Goal: Task Accomplishment & Management: Manage account settings

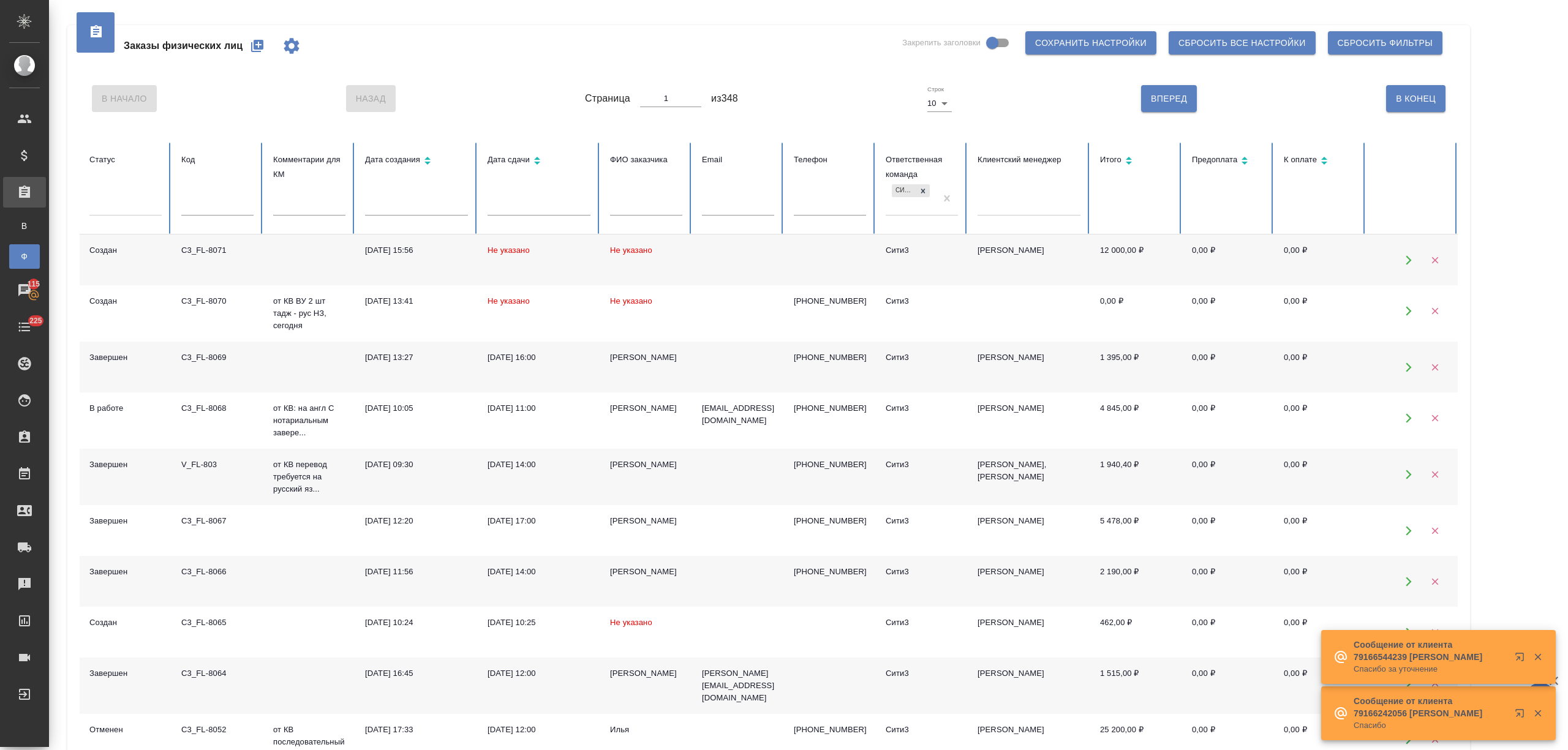
click at [628, 208] on input "text" at bounding box center [646, 207] width 72 height 18
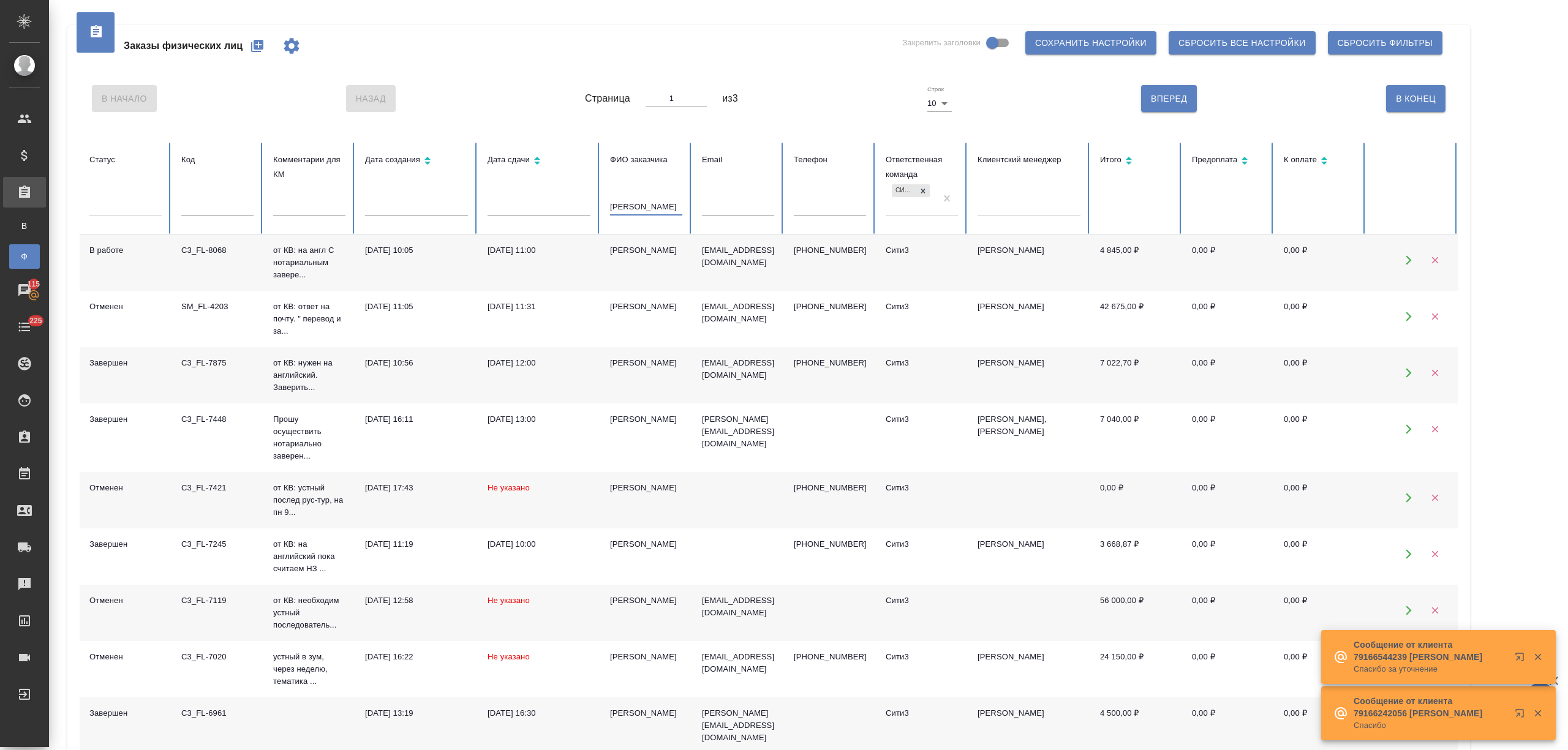
type input "[PERSON_NAME]"
click at [640, 259] on td "[PERSON_NAME]" at bounding box center [646, 262] width 92 height 56
drag, startPoint x: 561, startPoint y: 216, endPoint x: 554, endPoint y: 216, distance: 7.0
click at [554, 216] on tr "Статус Код Комментарии для КМ Дата создания Дата сдачи ФИО заказчика [PERSON_NA…" at bounding box center [768, 189] width 1378 height 92
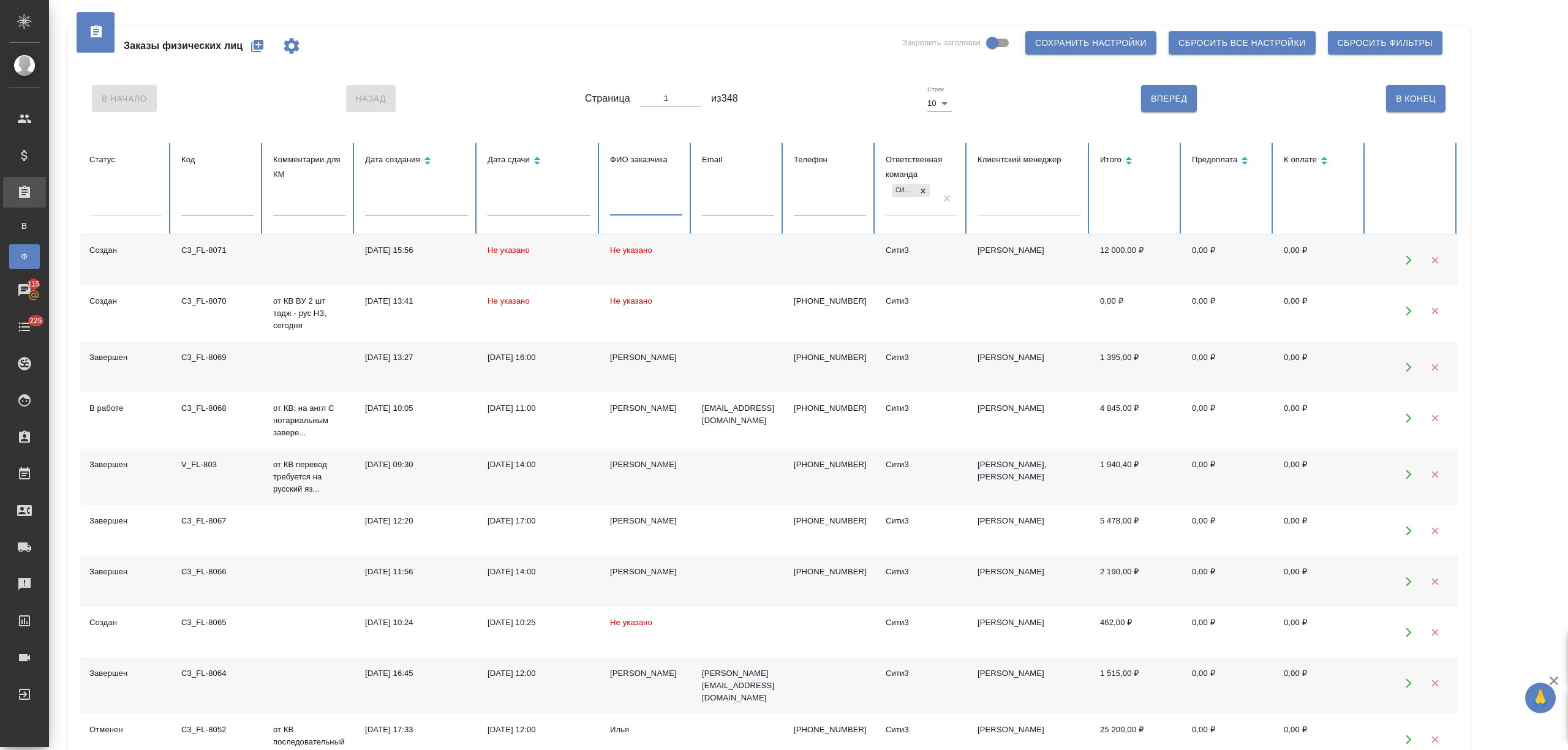
click at [596, 261] on td "Не указано" at bounding box center [539, 259] width 123 height 51
click at [625, 263] on td "Не указано" at bounding box center [646, 259] width 92 height 51
click at [630, 205] on input "text" at bounding box center [646, 207] width 72 height 18
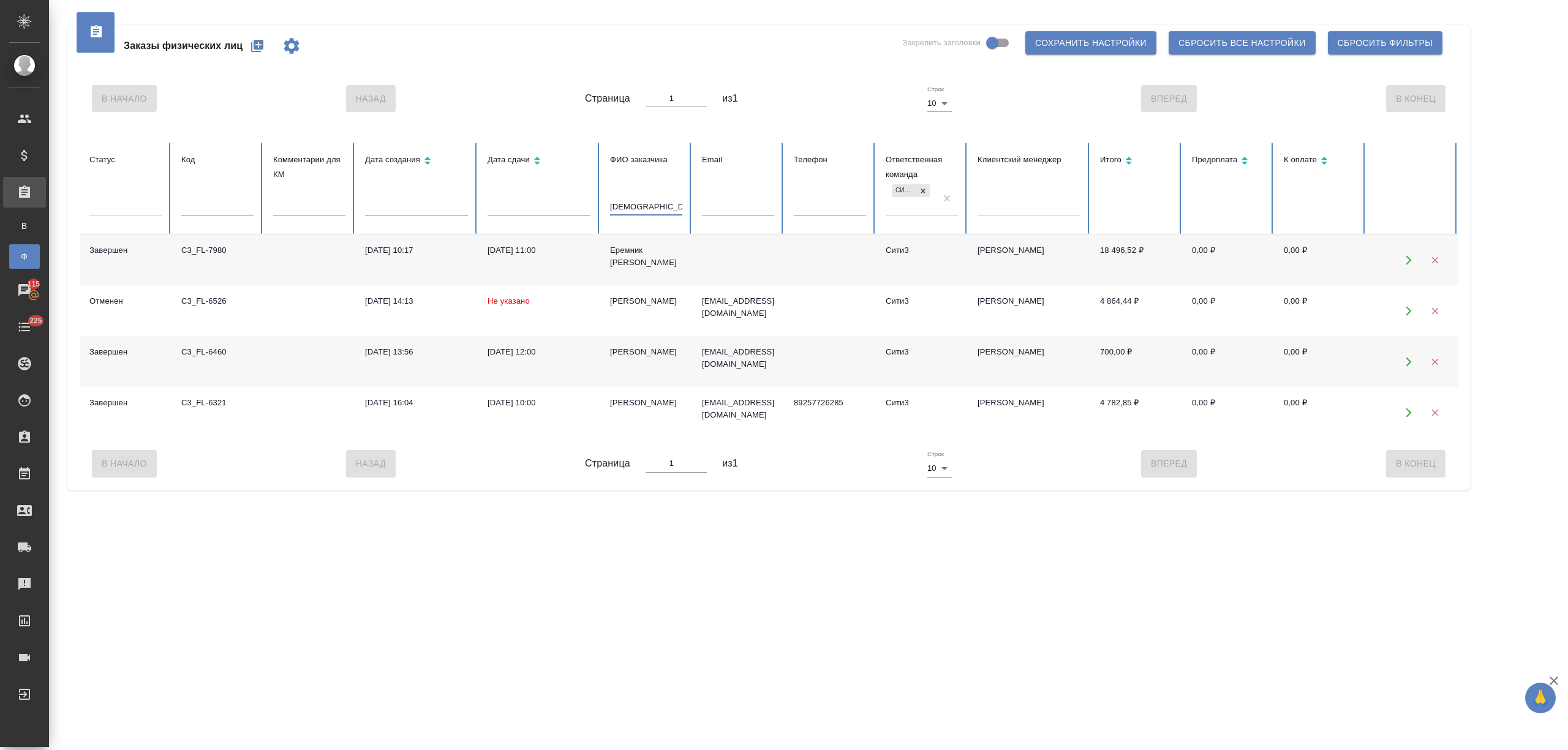
type input "ерем"
click at [638, 265] on div "Еремник Владислав" at bounding box center [646, 256] width 72 height 25
click at [252, 39] on icon "button" at bounding box center [257, 46] width 15 height 15
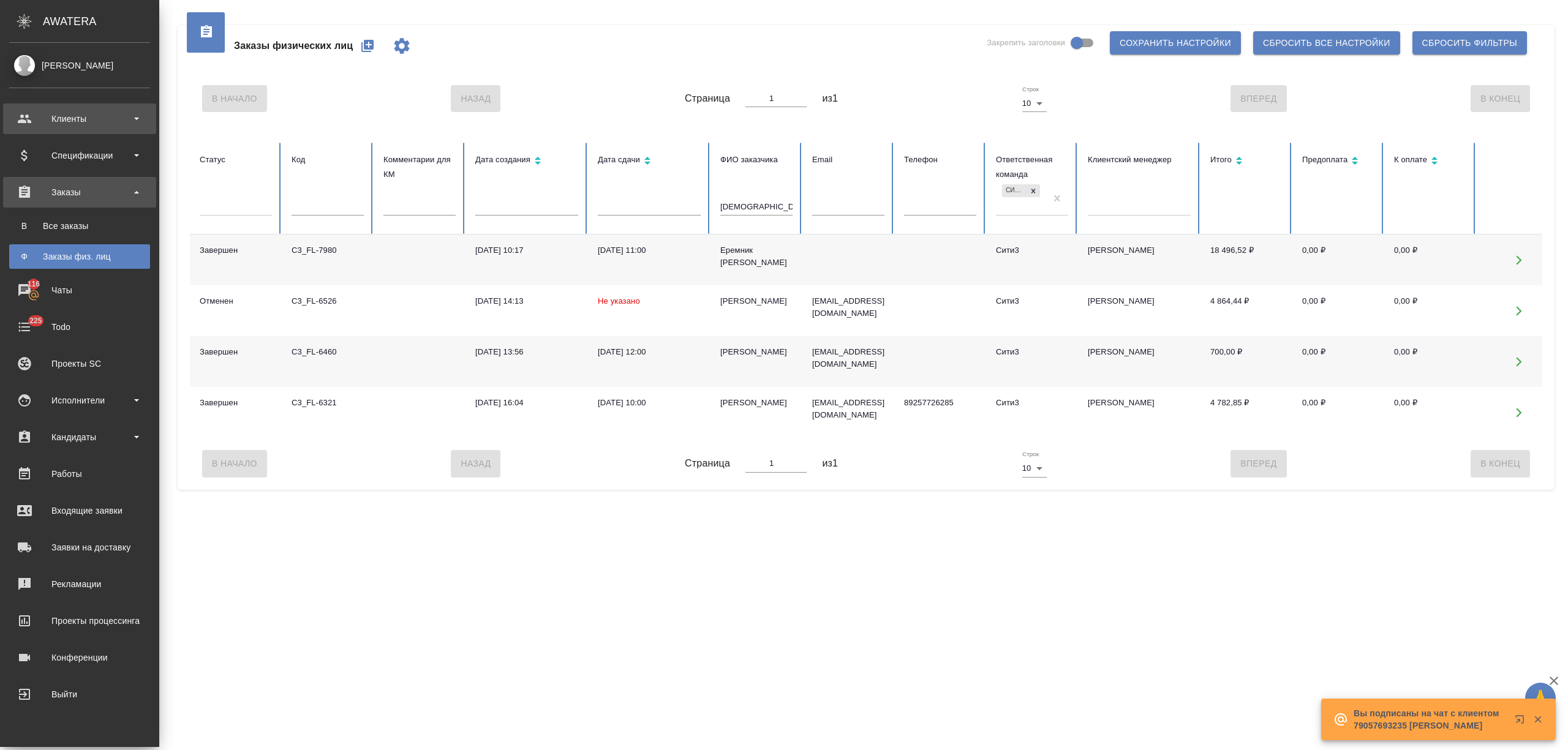
click at [18, 115] on div "Клиенты" at bounding box center [79, 119] width 141 height 18
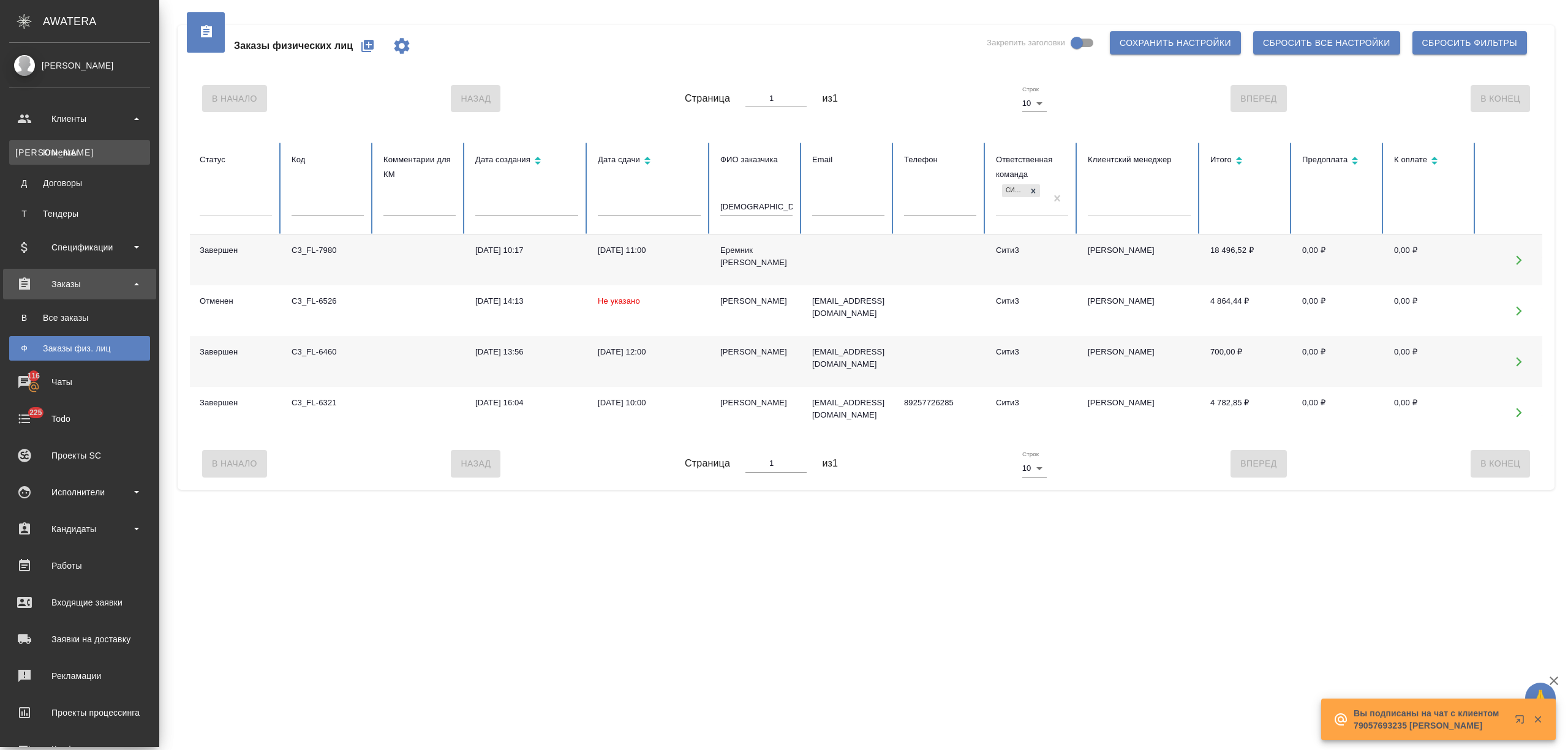
click at [54, 140] on link "К Клиенты" at bounding box center [79, 152] width 141 height 25
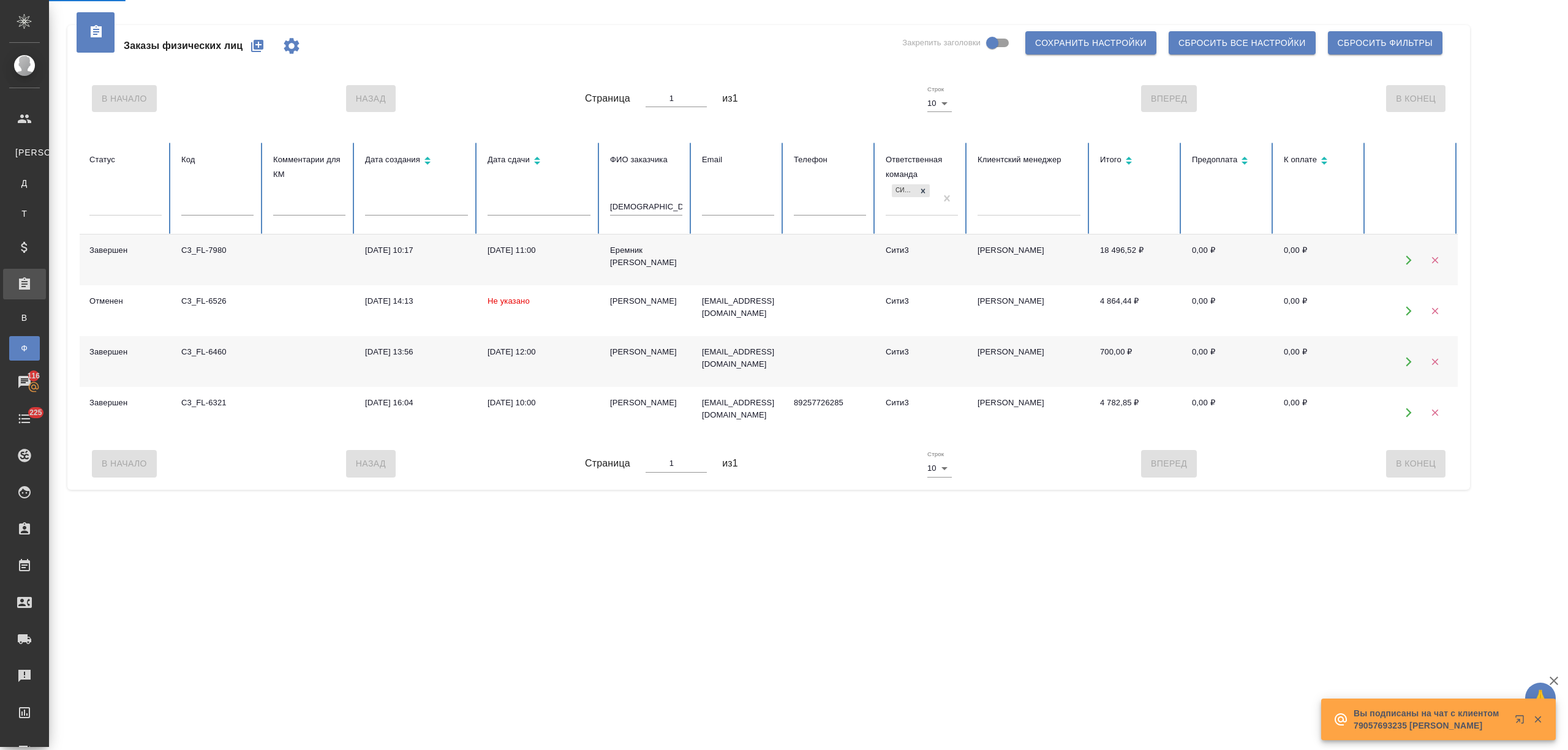
select select "RU"
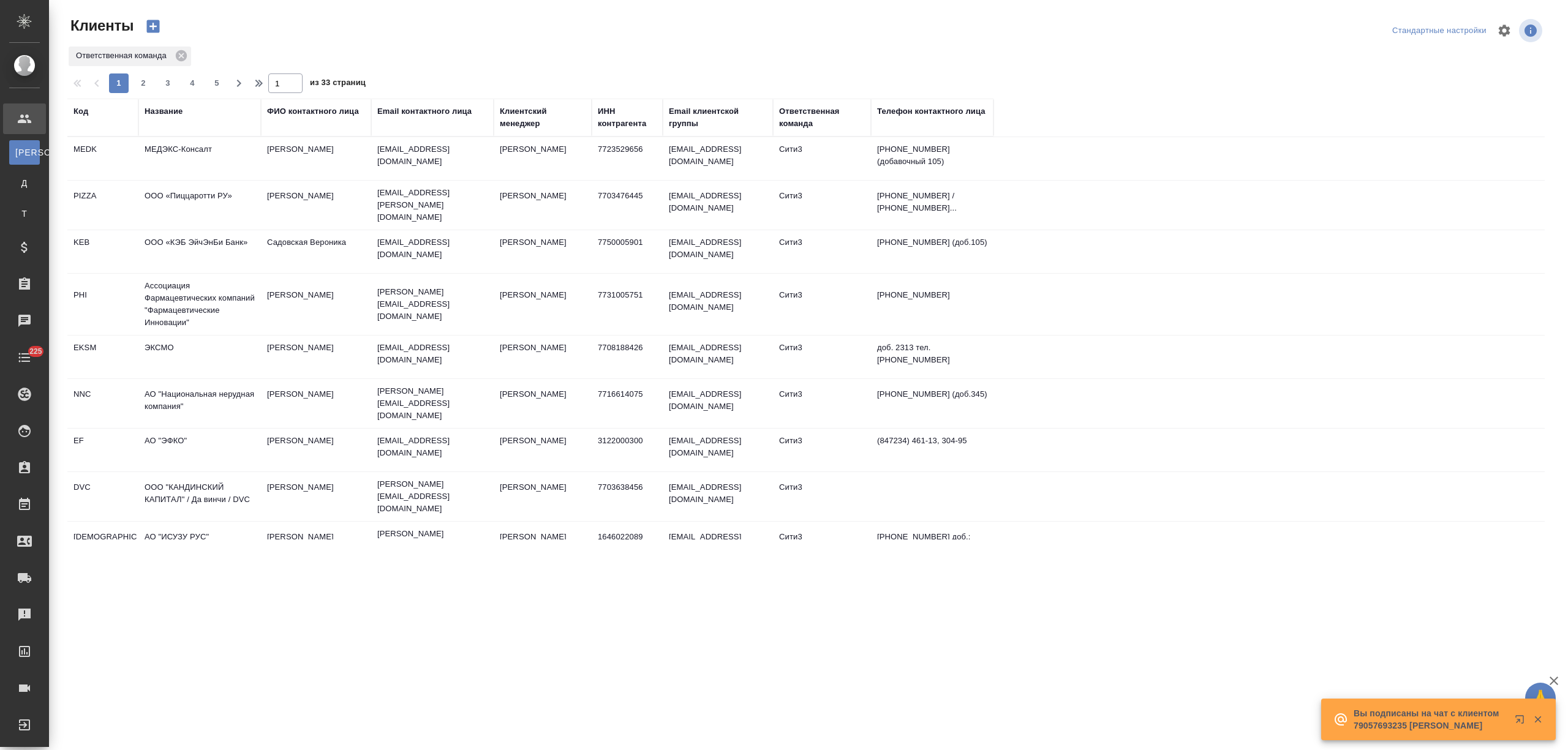
click at [158, 111] on div "Название" at bounding box center [163, 111] width 38 height 12
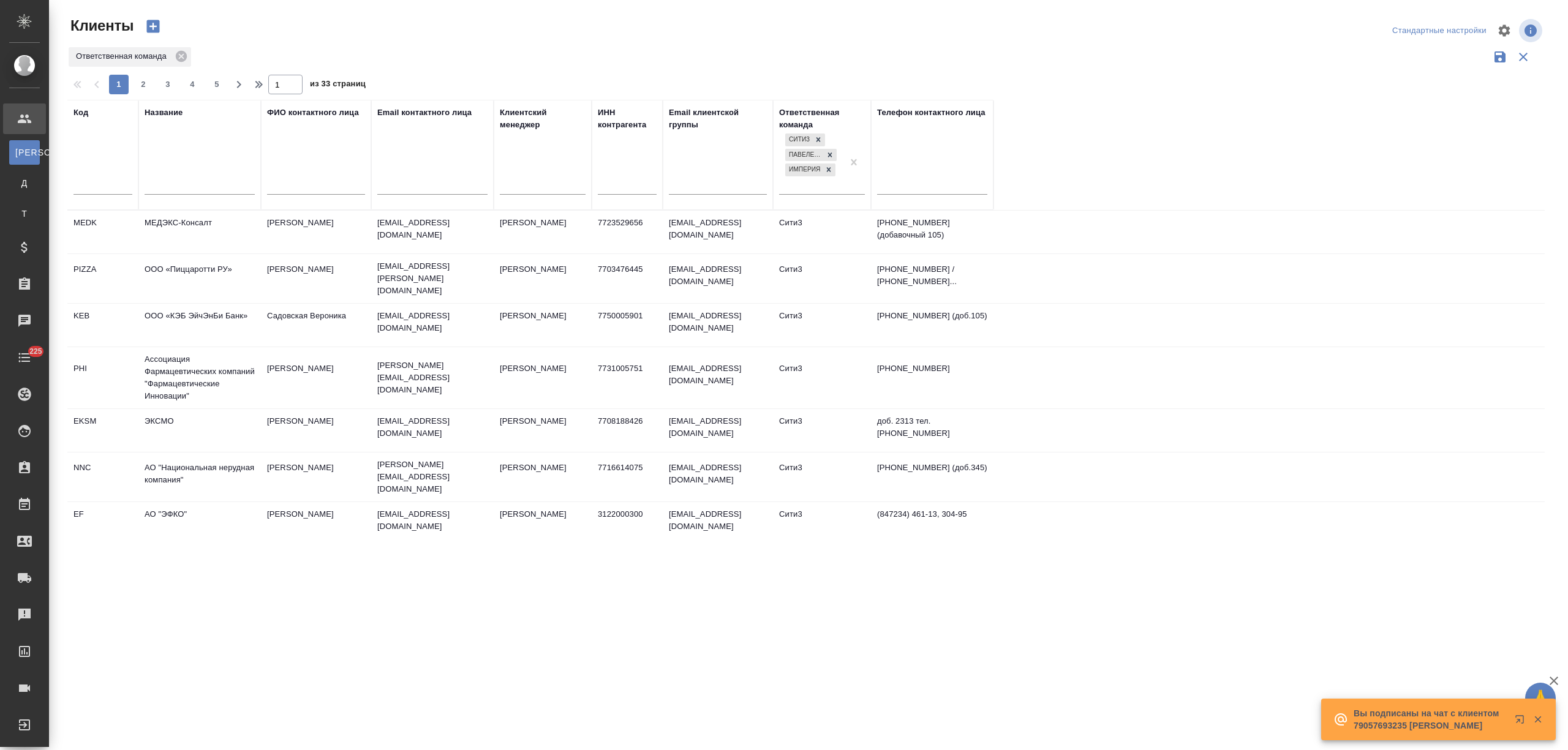
click at [168, 185] on input "text" at bounding box center [199, 186] width 110 height 16
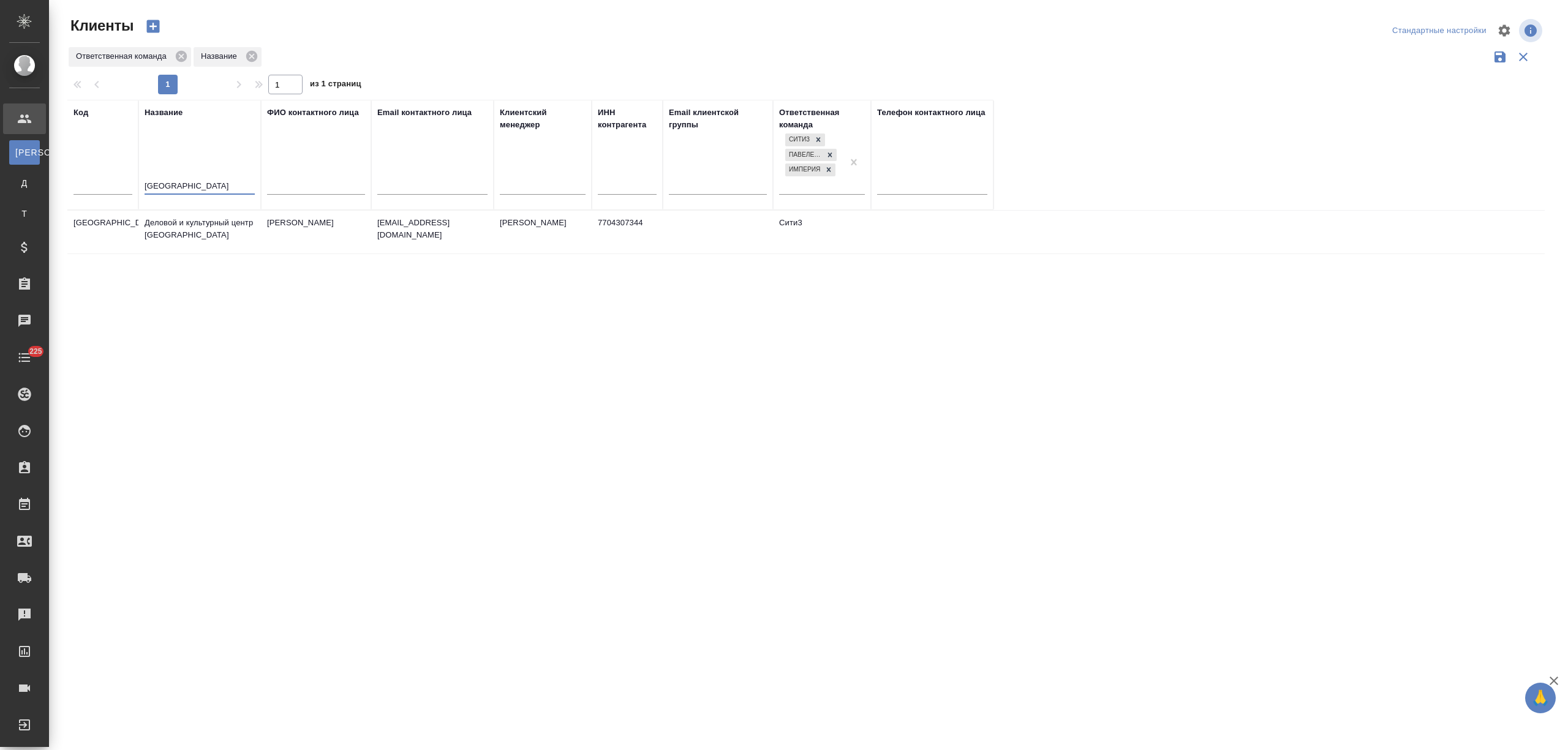
type input "крым"
click at [209, 233] on td "Деловой и культурный центр Республики Крым" at bounding box center [199, 232] width 123 height 42
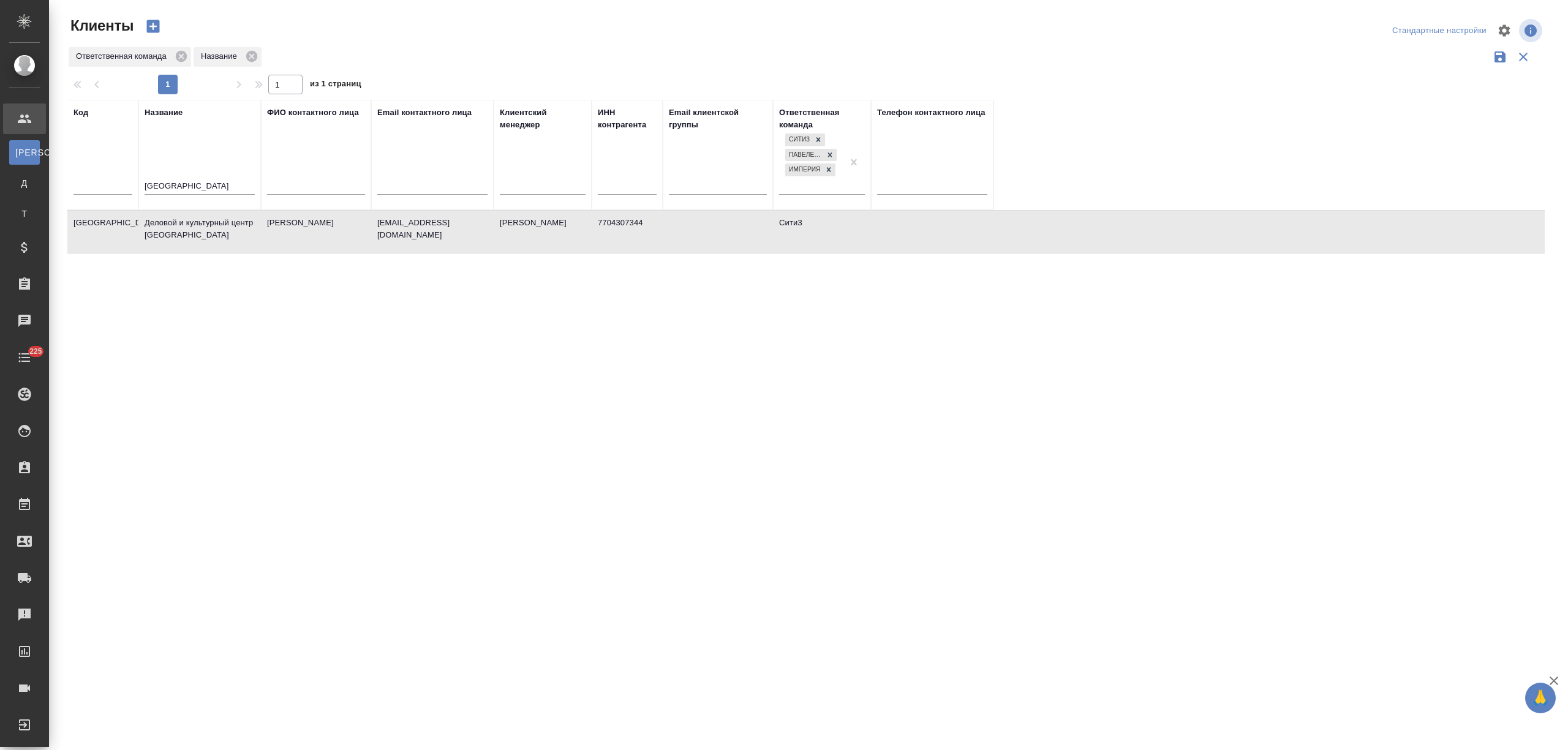
click at [209, 233] on td "Деловой и культурный центр Республики Крым" at bounding box center [199, 232] width 123 height 42
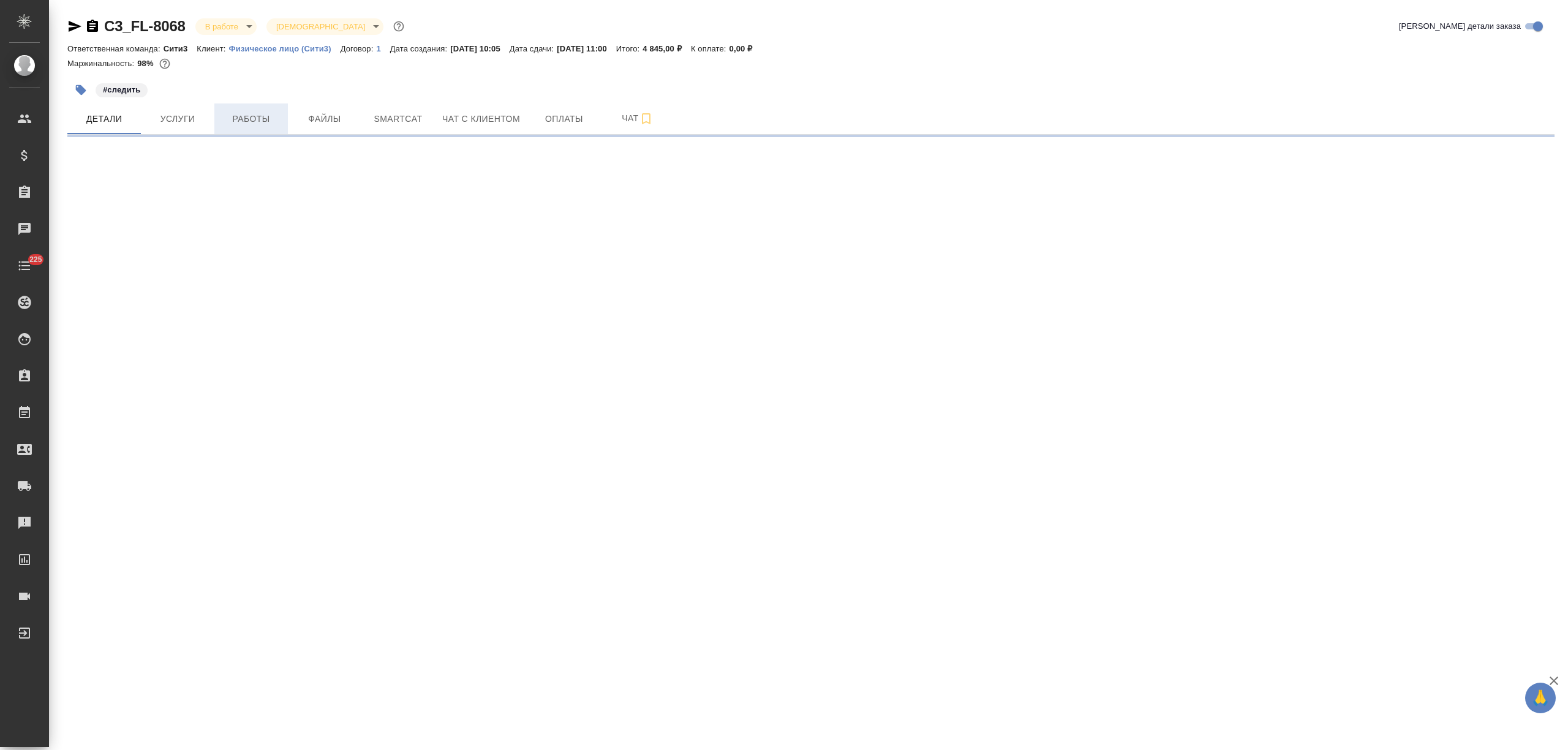
click at [243, 112] on span "Работы" at bounding box center [251, 119] width 59 height 16
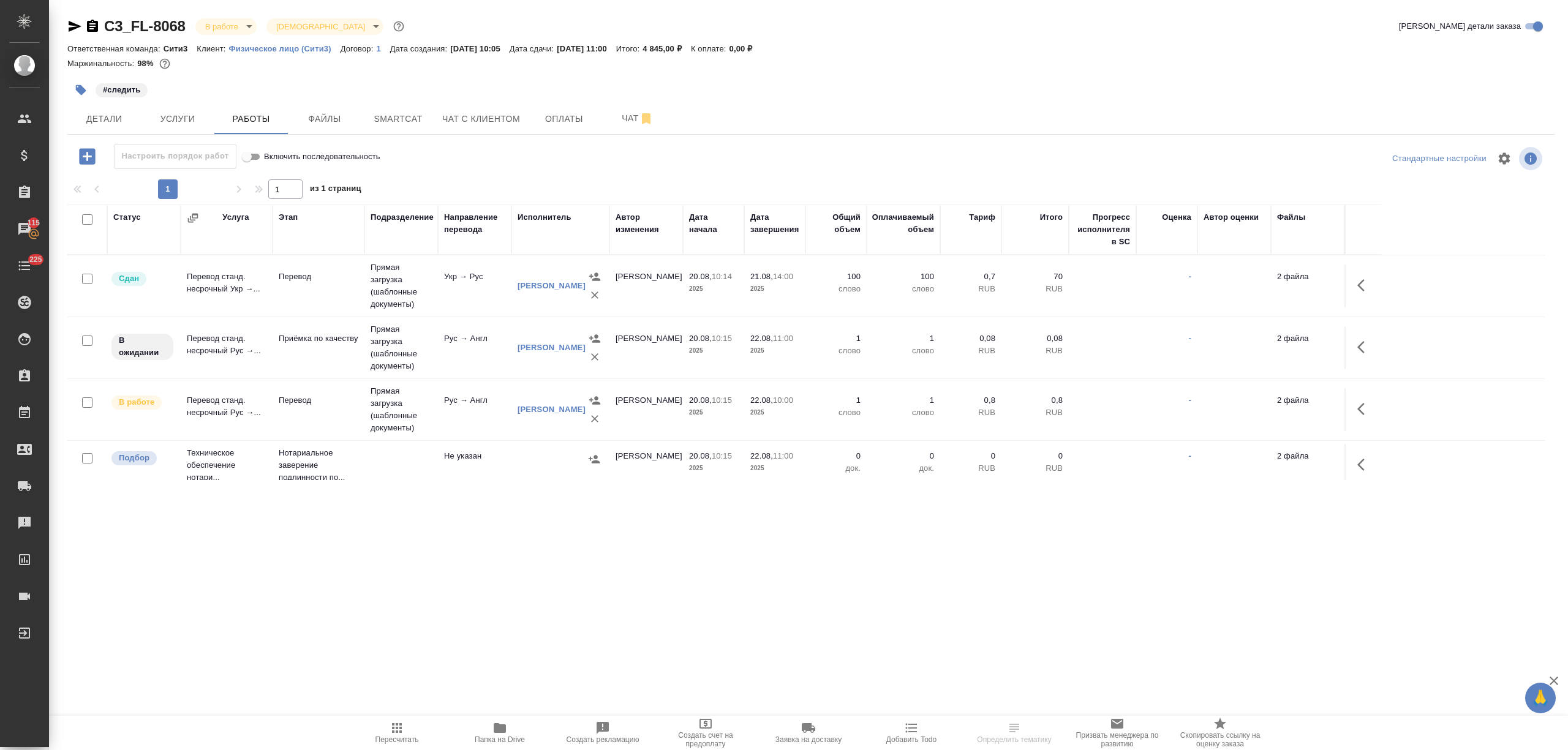
click at [509, 725] on span "Папка на Drive" at bounding box center [500, 732] width 89 height 23
click at [469, 124] on span "Чат с клиентом" at bounding box center [481, 119] width 78 height 16
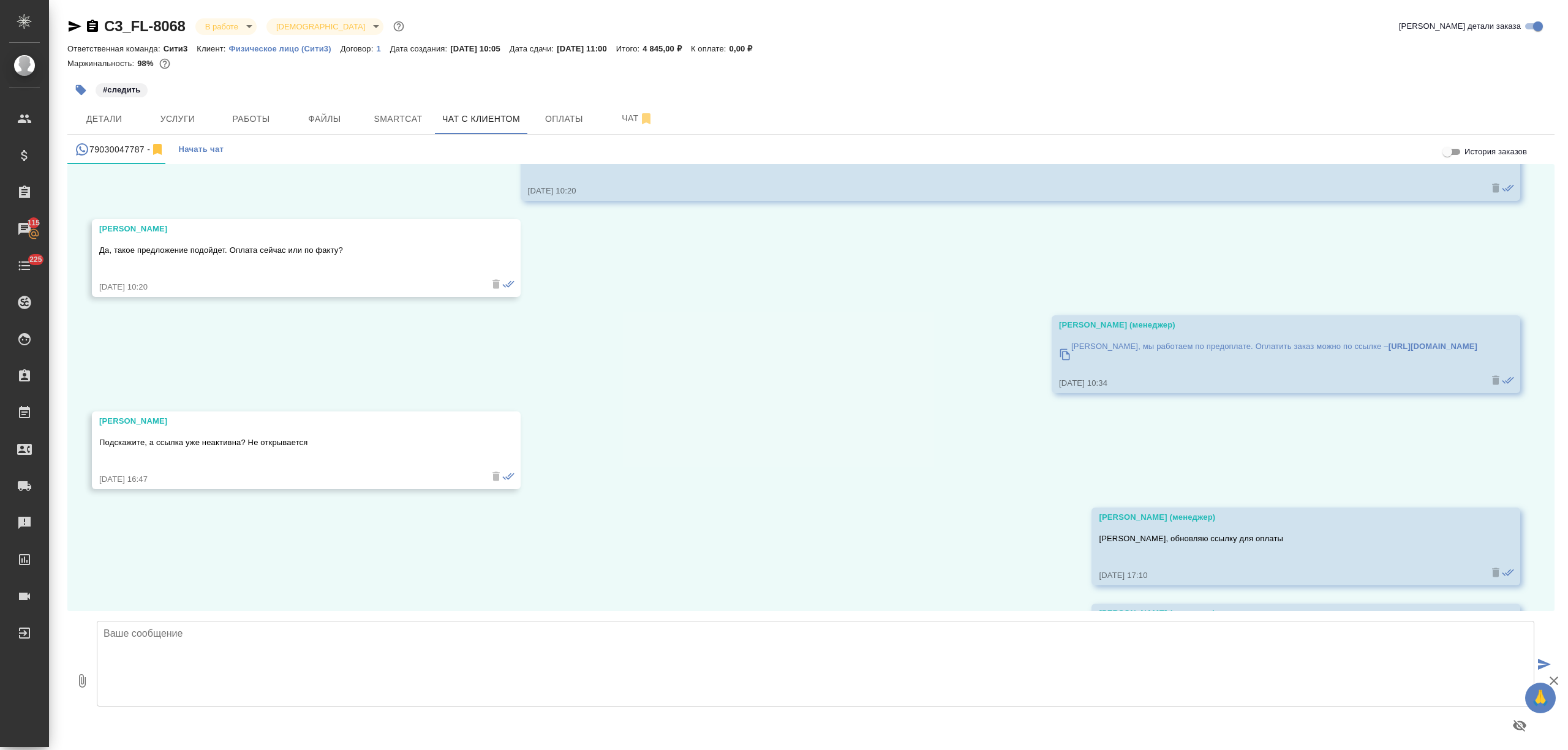
scroll to position [5105, 0]
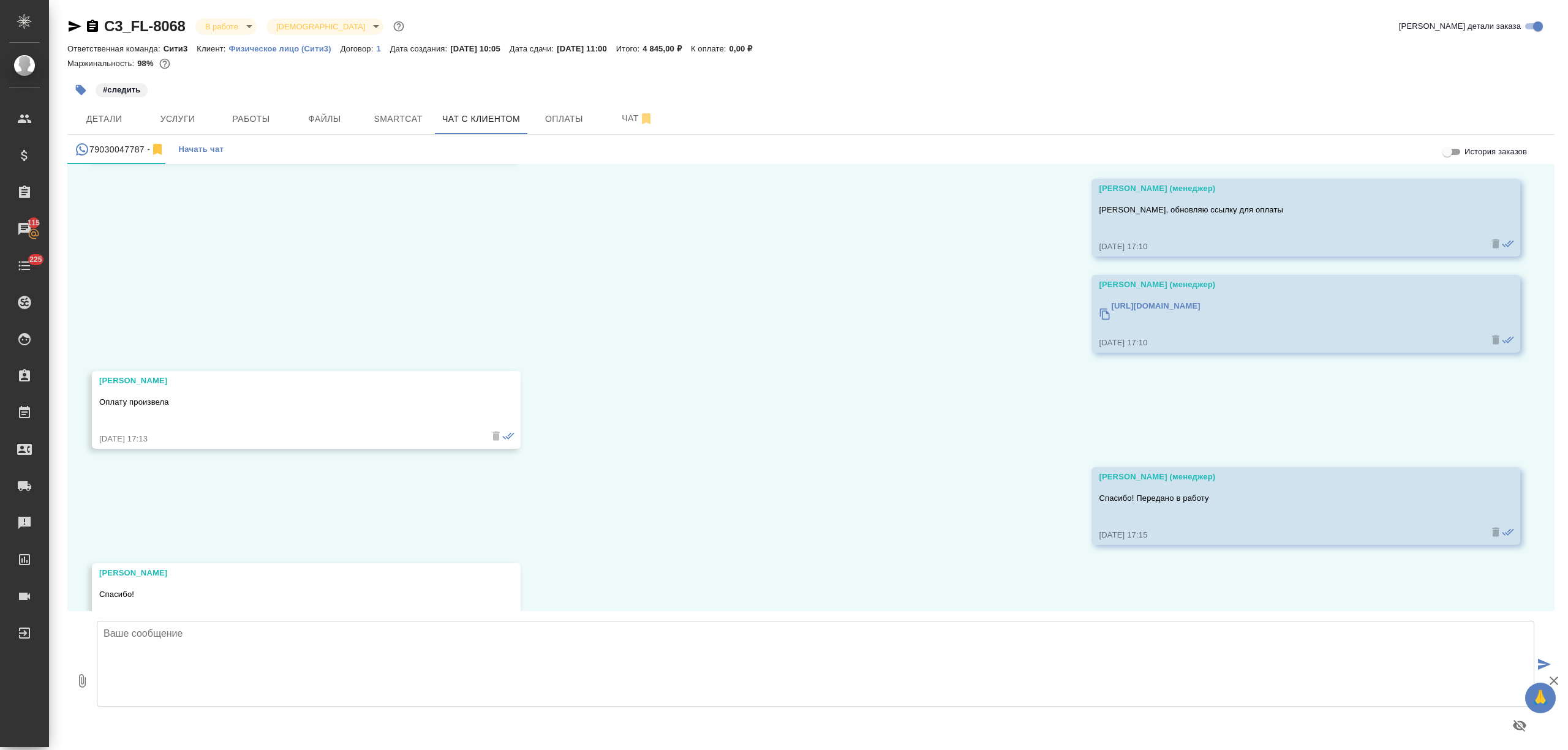
click at [168, 649] on textarea at bounding box center [815, 663] width 1437 height 86
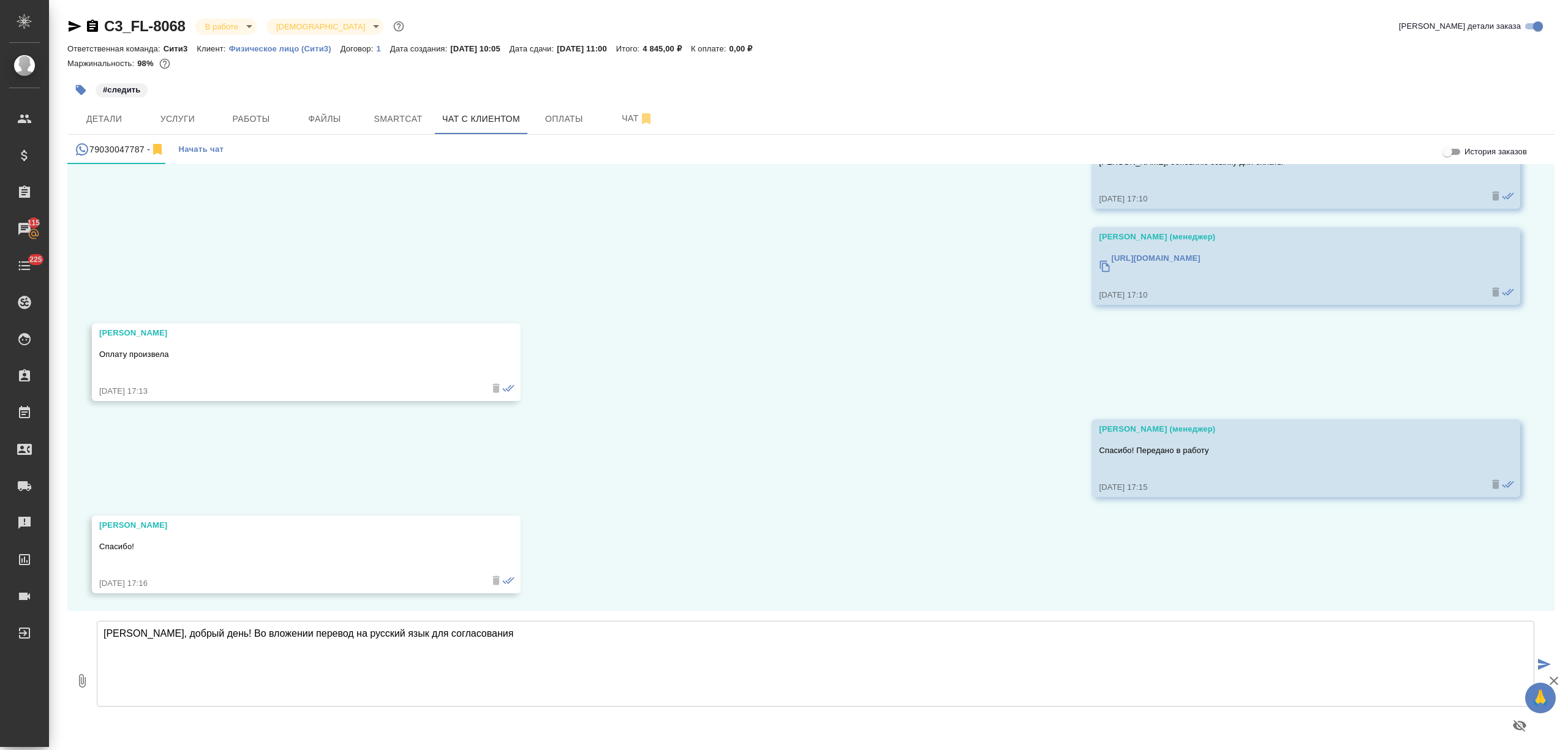
type textarea "Евгения, добрый день! Во вложении перевод на русский язык для согласования"
click at [70, 685] on button "0" at bounding box center [82, 680] width 30 height 139
type input "C:\fakepath\Image_2025-08-20_09-46-17 (1)_rus (1).docx"
click at [505, 639] on textarea "Евгения, добрый день! Во вложении перевод на русский язык для согласования" at bounding box center [815, 663] width 1437 height 86
type textarea "Евгения, добрый день! Во вложении перевод на русский язык для согласования напи…"
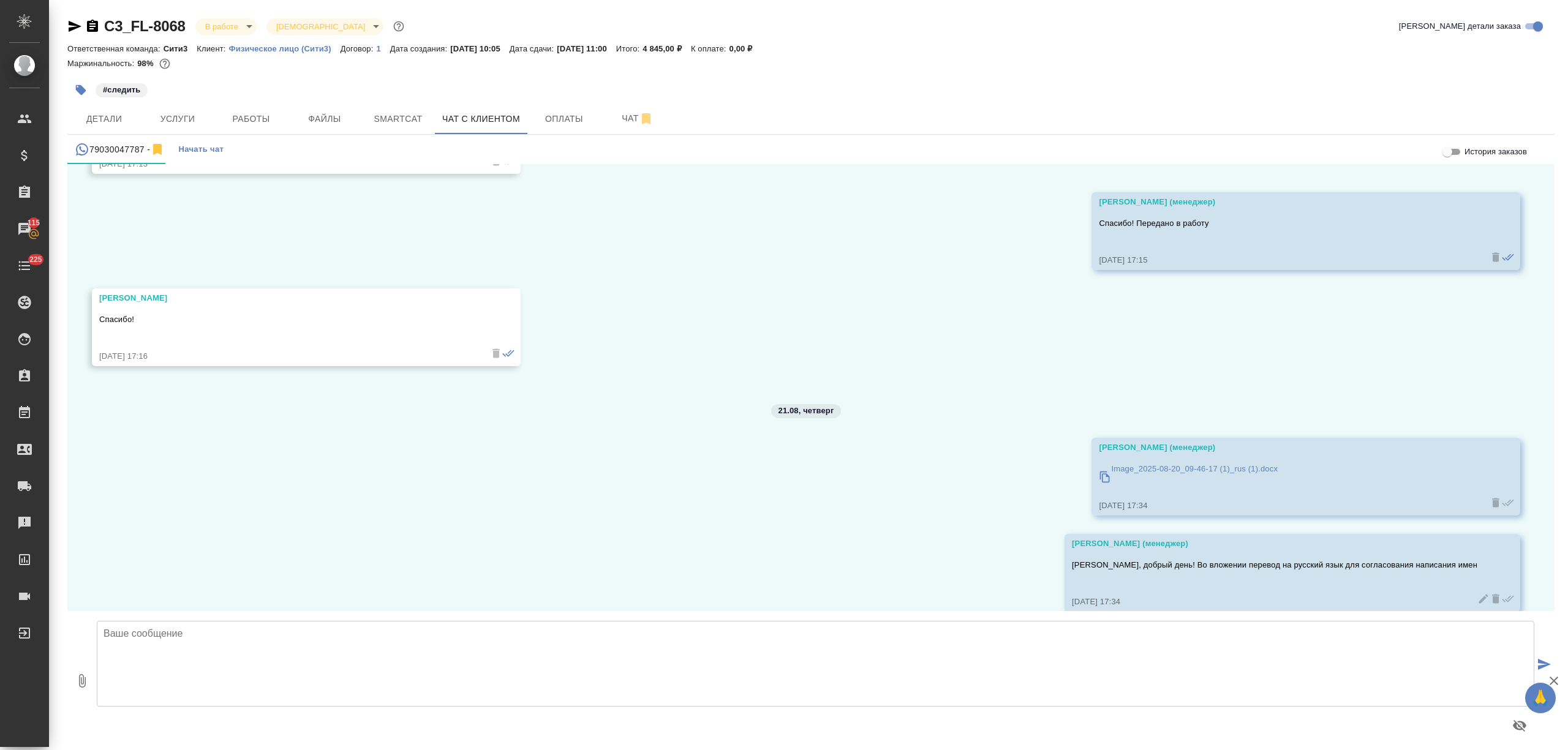
scroll to position [5351, 0]
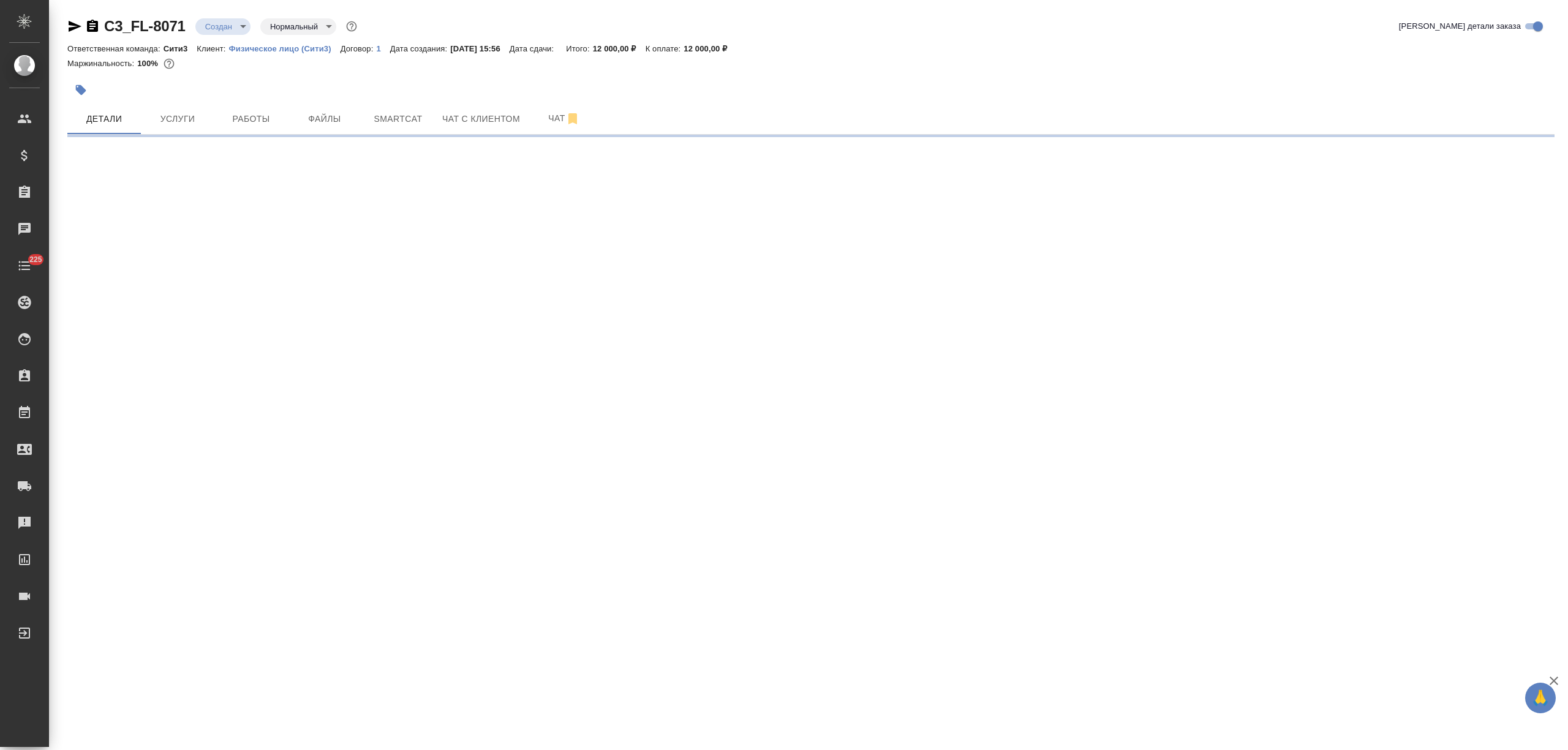
select select "RU"
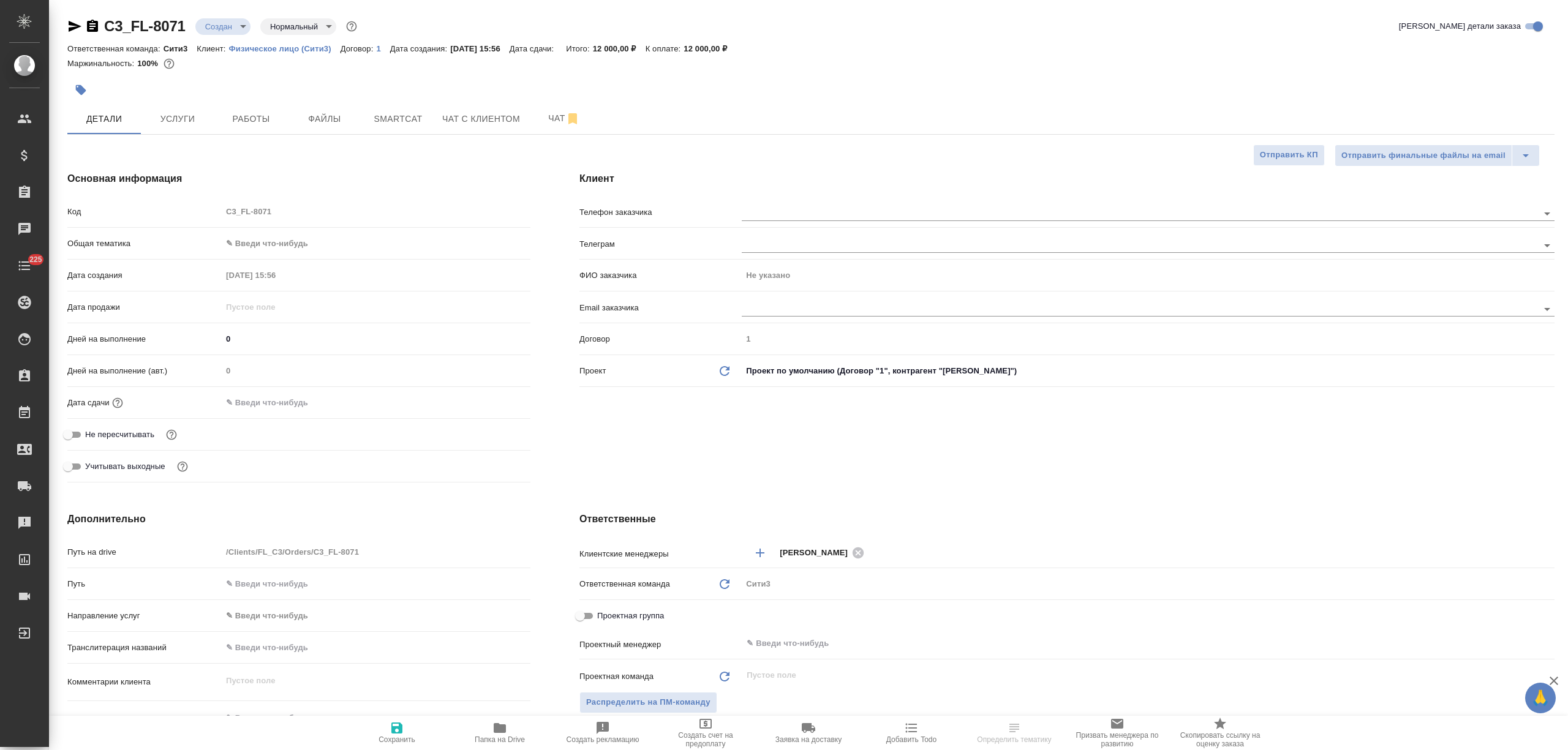
type textarea "x"
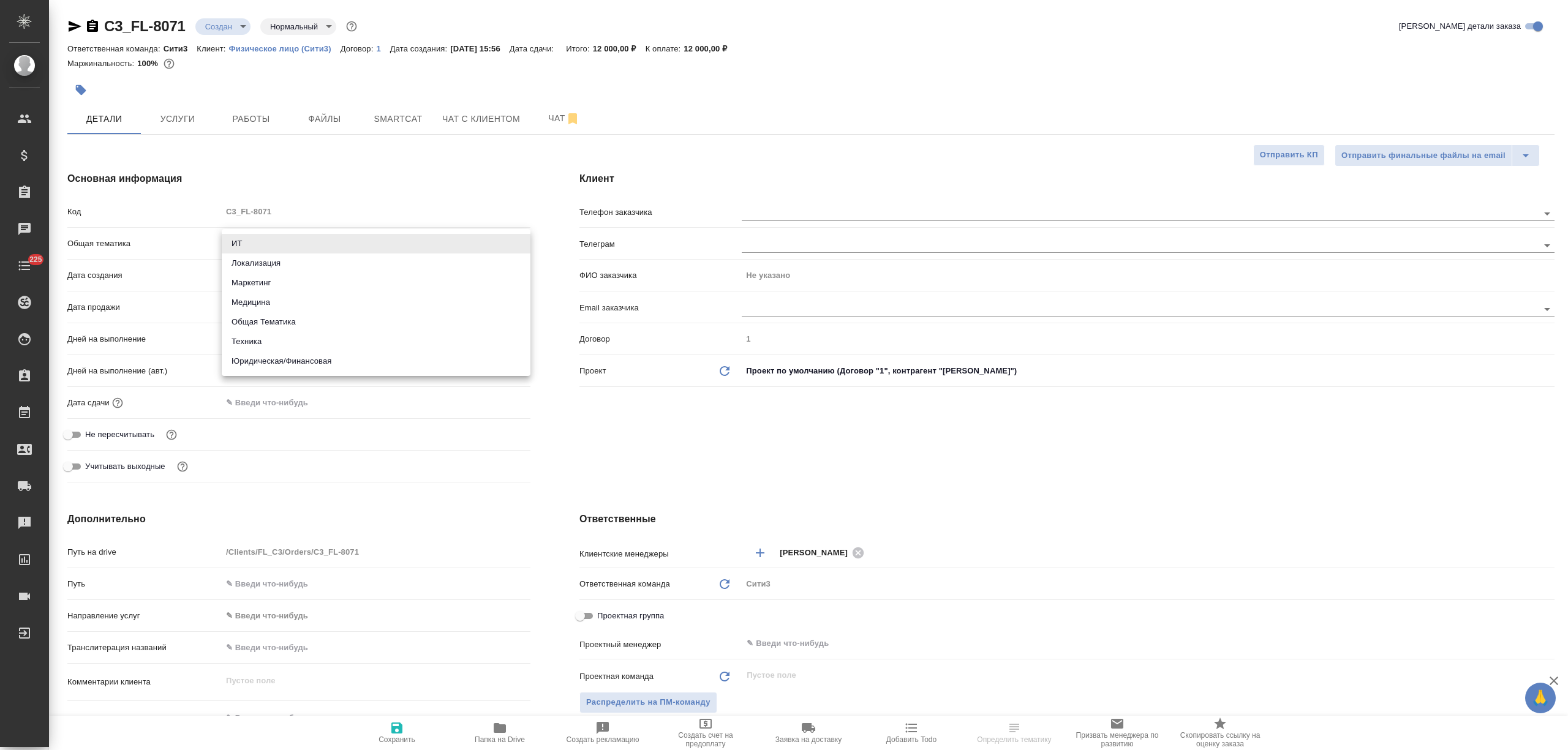
click at [265, 243] on body "🙏 .cls-1 fill:#fff; AWATERA Nikitina Tatiana Клиенты Спецификации Заказы Чаты 2…" at bounding box center [784, 375] width 1568 height 750
click at [291, 357] on li "Юридическая/Финансовая" at bounding box center [376, 361] width 308 height 19
type input "yr-fn"
type textarea "x"
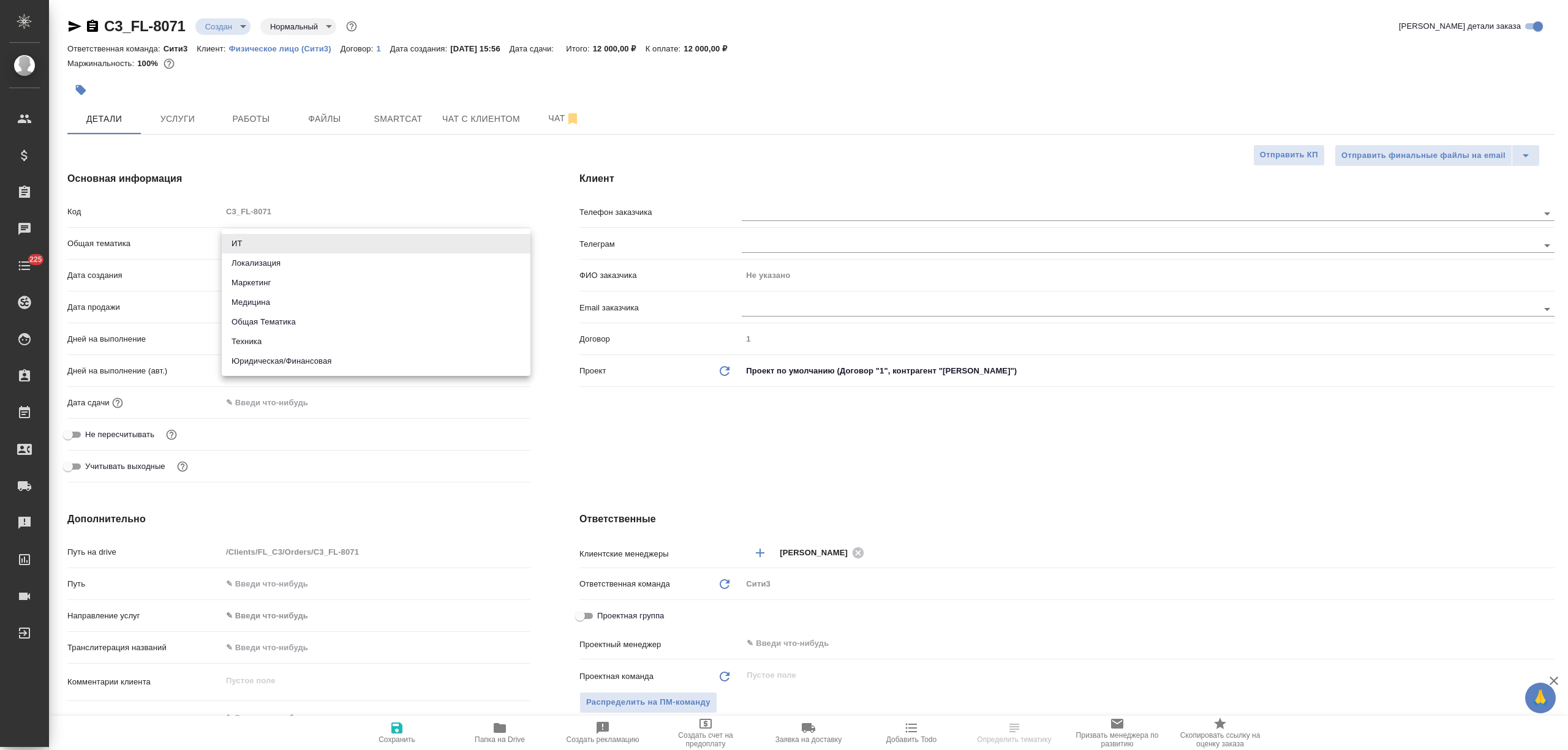
type textarea "x"
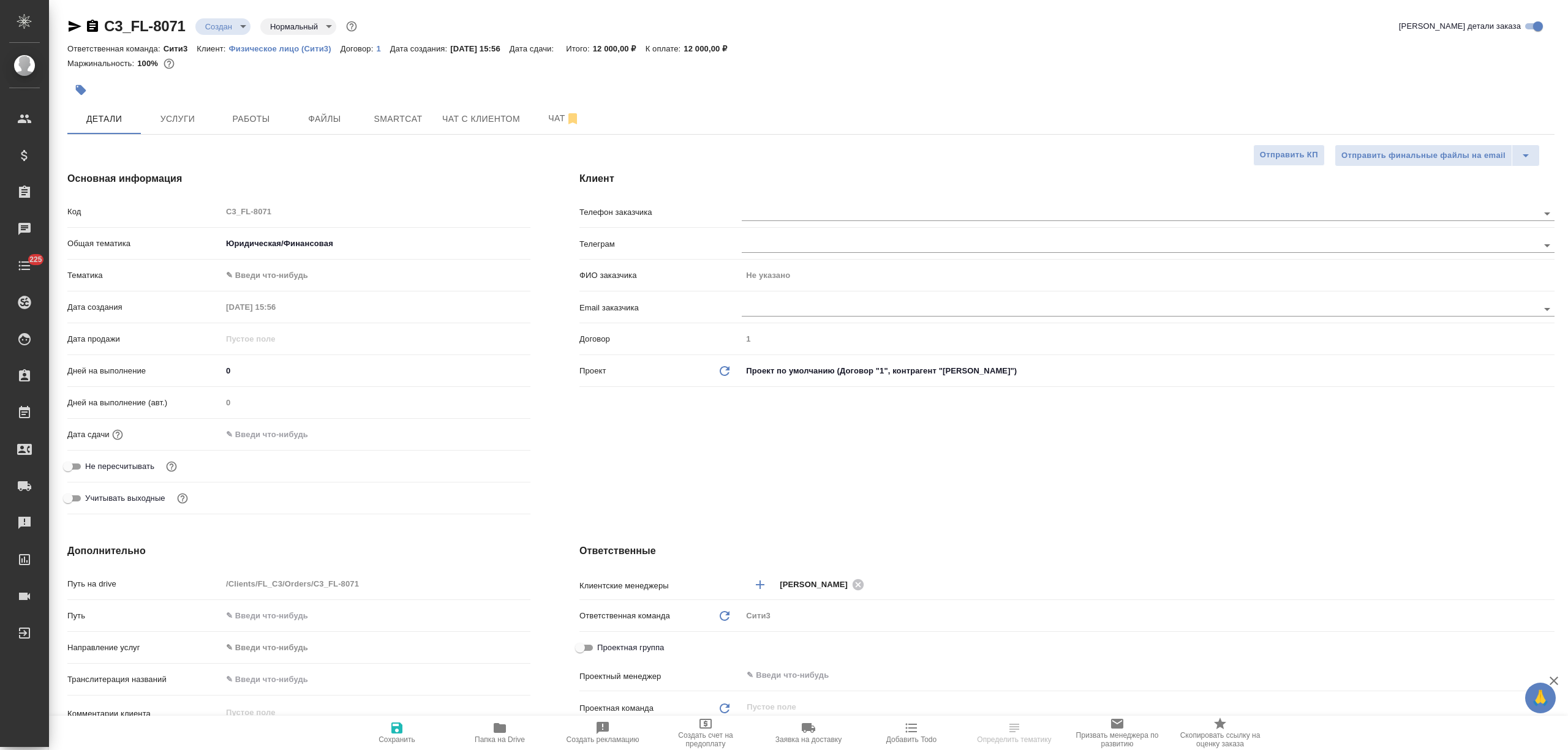
click at [297, 280] on body "🙏 .cls-1 fill:#fff; AWATERA Nikitina Tatiana Клиенты Спецификации Заказы Чаты 2…" at bounding box center [784, 375] width 1568 height 750
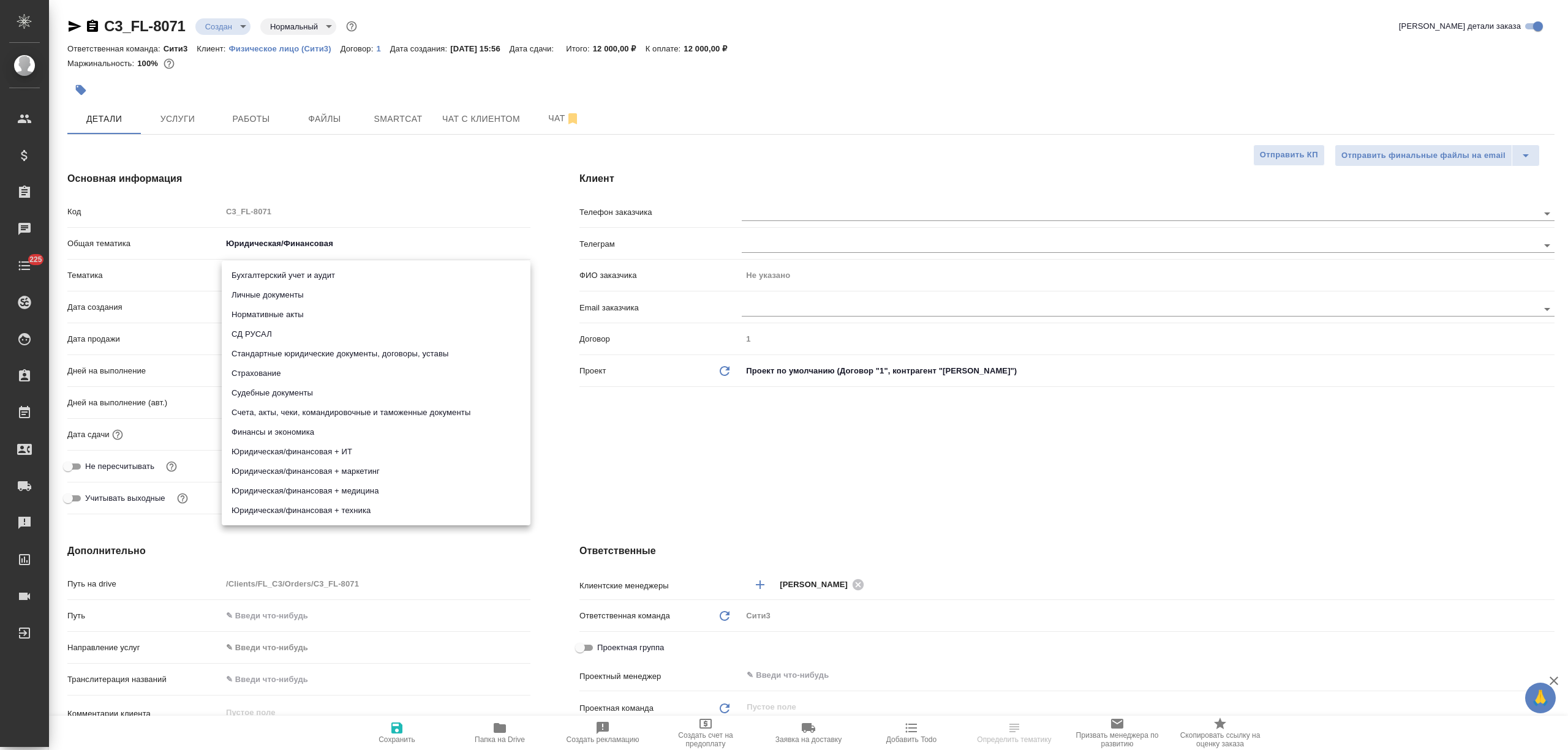
click at [301, 293] on li "Личные документы" at bounding box center [376, 294] width 308 height 19
type textarea "x"
type input "5a8b8b956a9677013d343cfe"
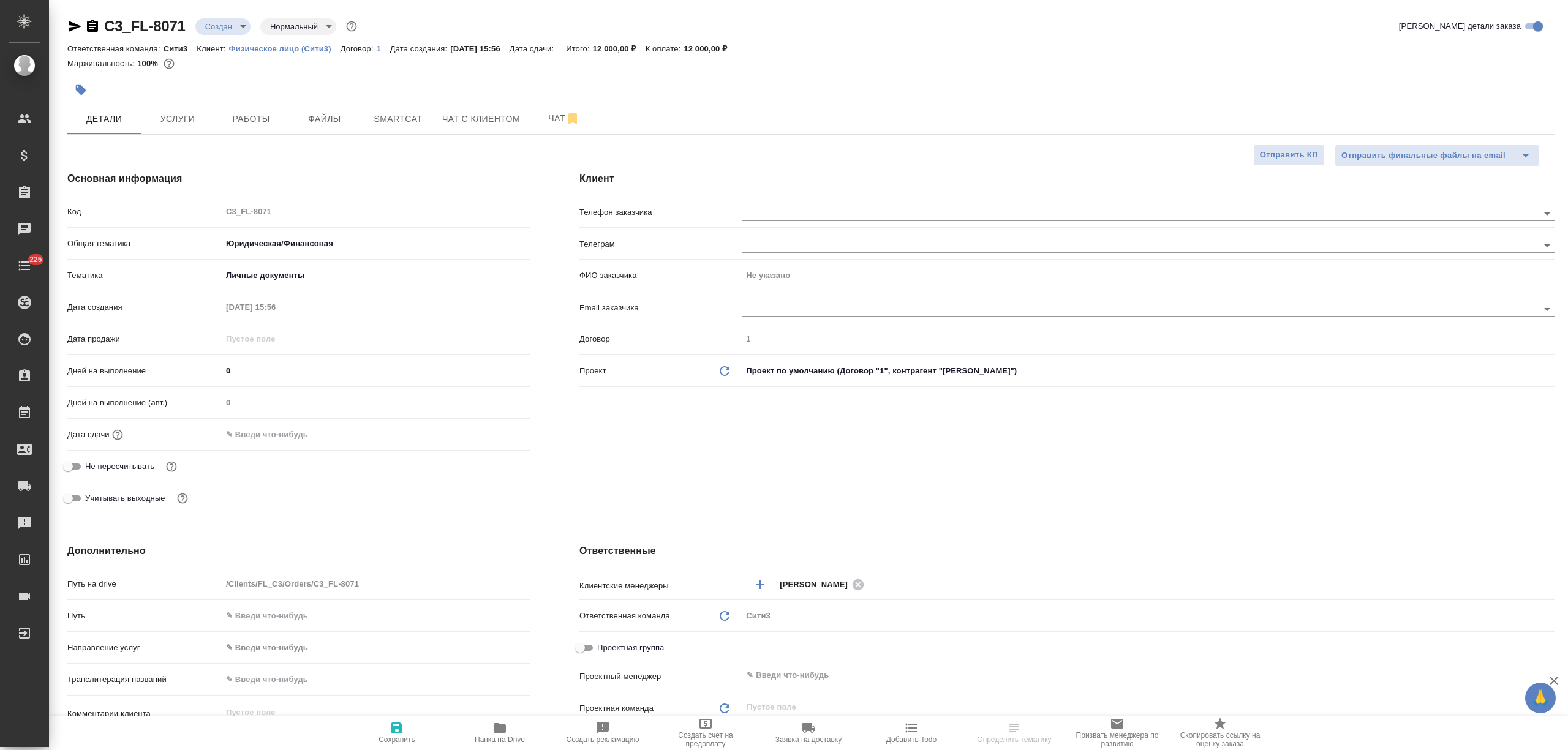
click at [292, 434] on input "text" at bounding box center [275, 434] width 107 height 18
click at [491, 435] on icon "button" at bounding box center [495, 434] width 15 height 15
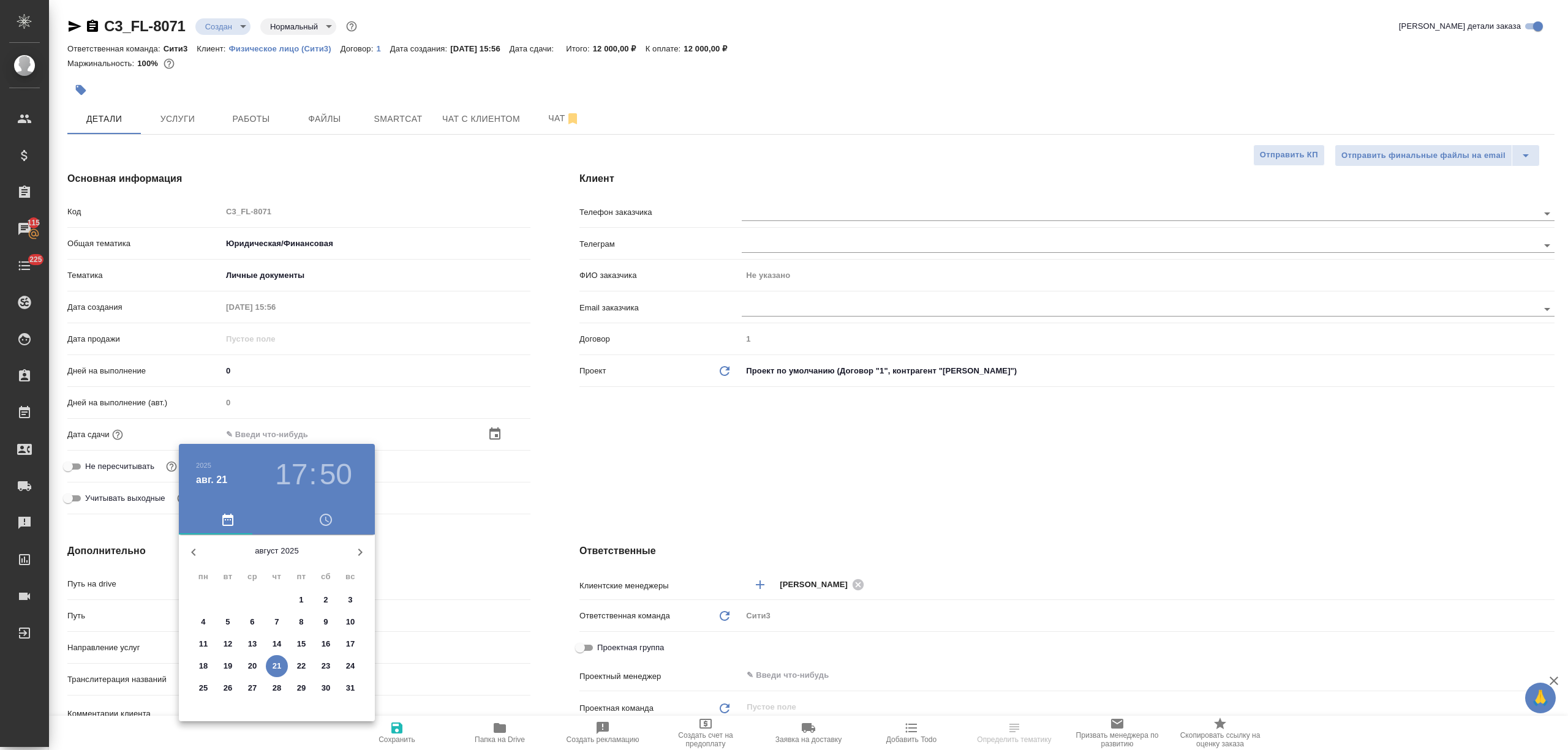
click at [210, 688] on span "25" at bounding box center [203, 687] width 22 height 12
type input "25.08.2025 17:50"
type textarea "x"
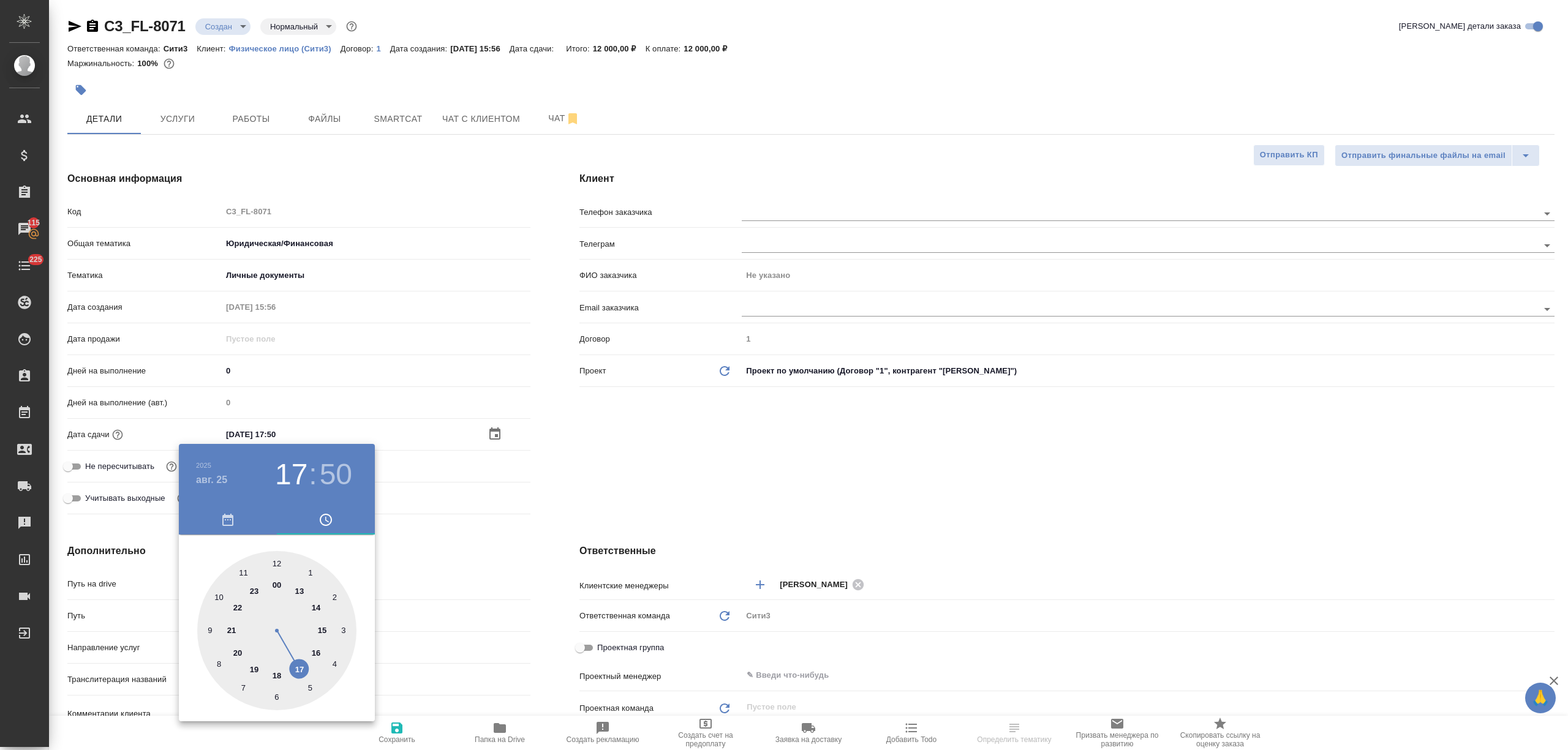
click at [454, 654] on div at bounding box center [784, 375] width 1568 height 750
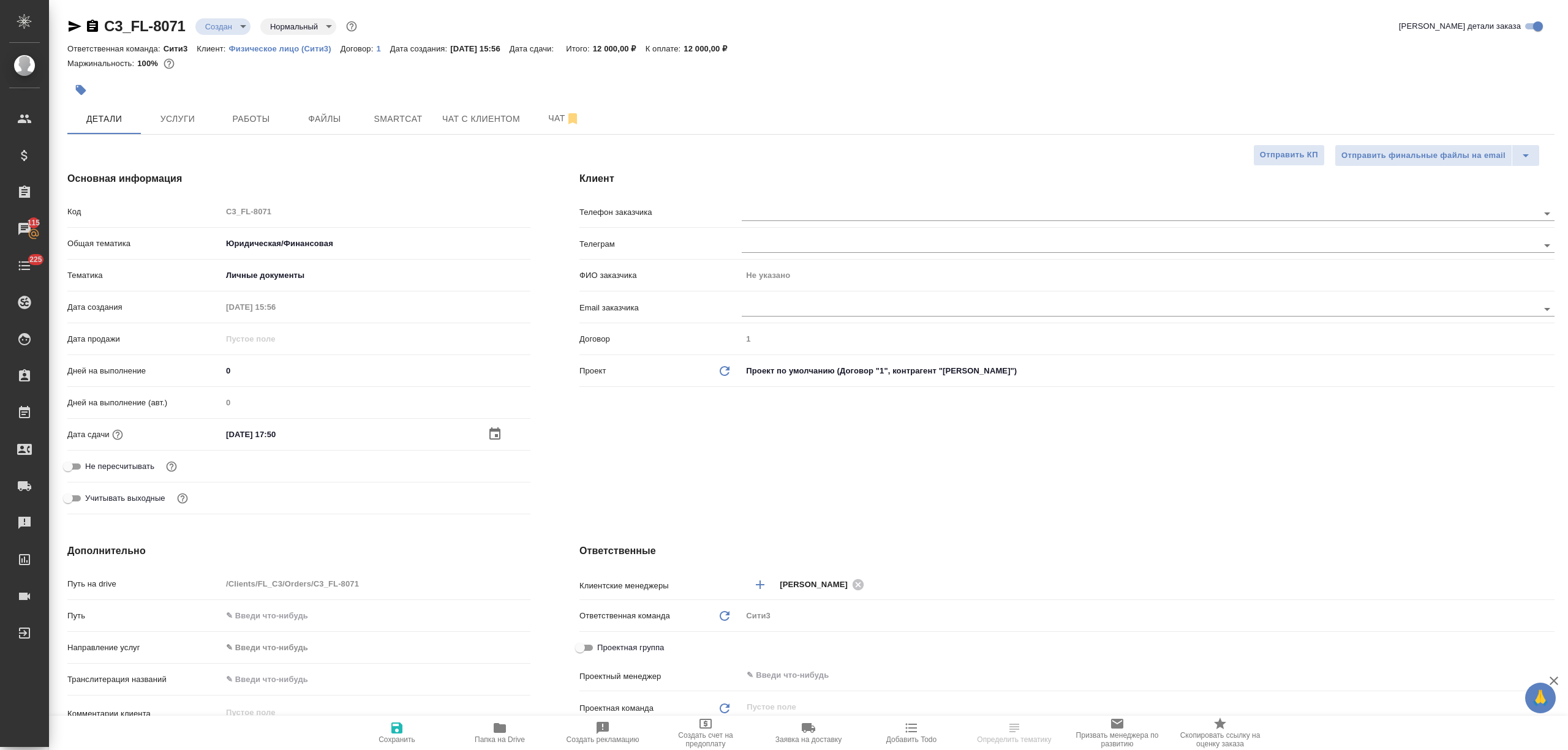
click at [410, 721] on span "Сохранить" at bounding box center [397, 732] width 89 height 23
type textarea "x"
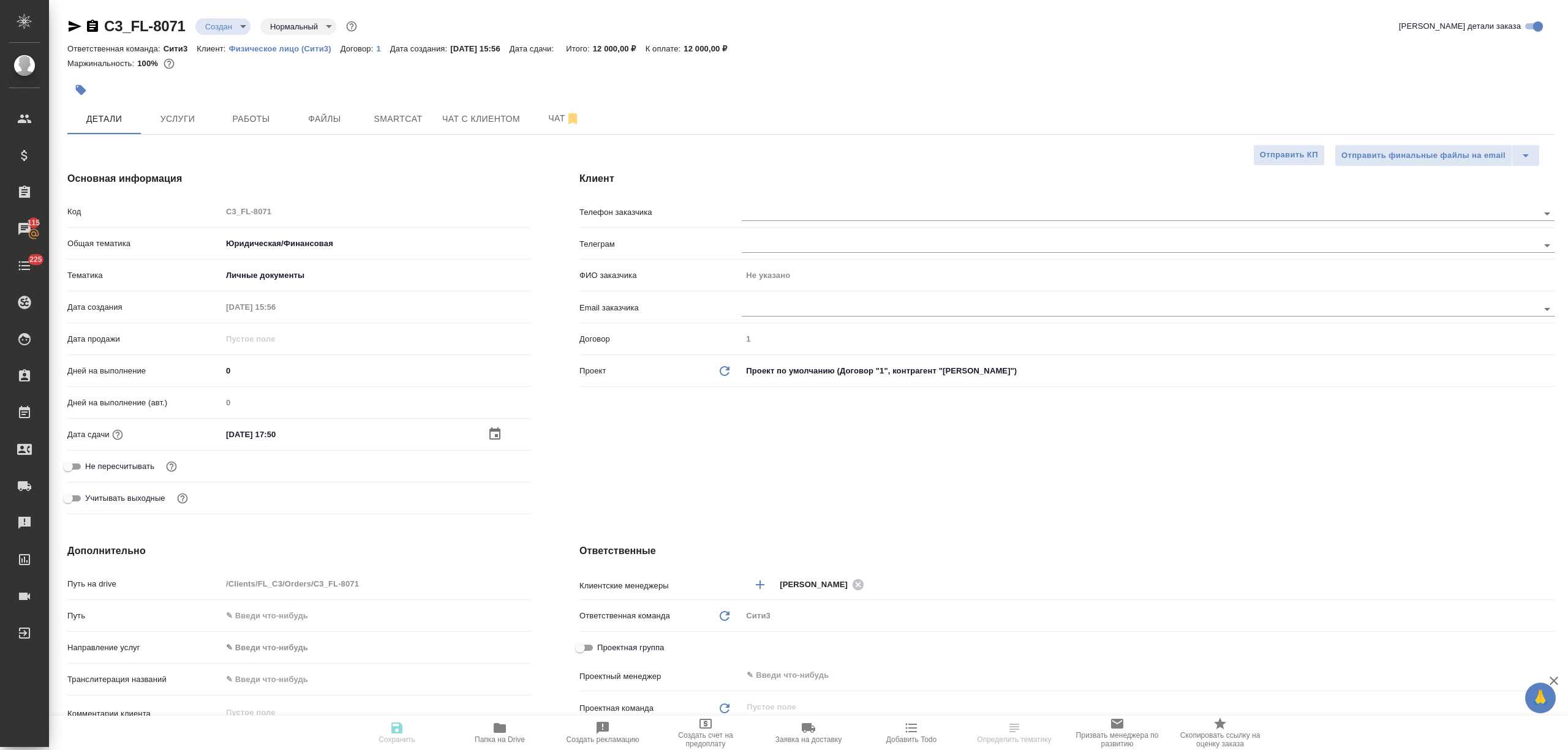
type textarea "x"
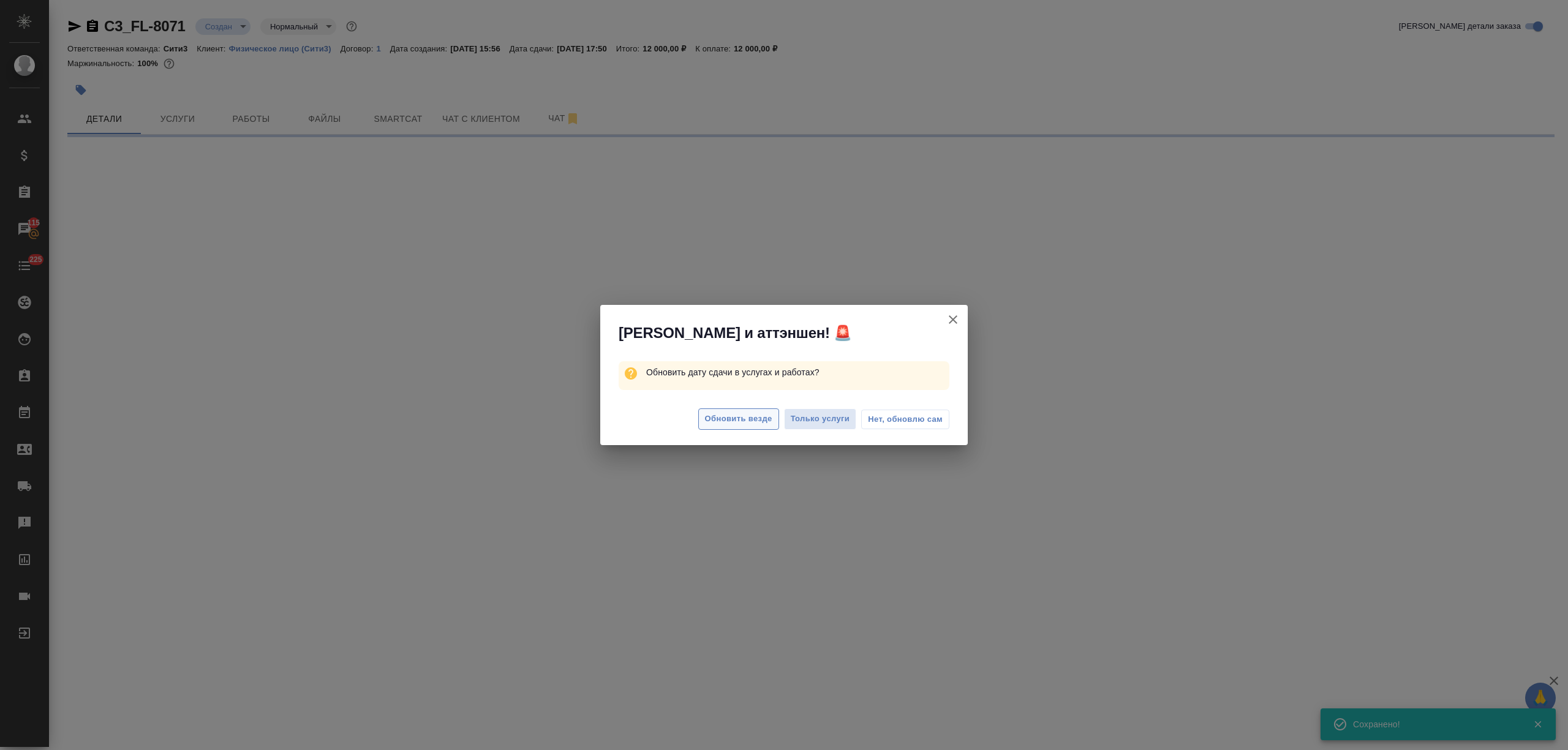
click at [737, 417] on span "Обновить везде" at bounding box center [738, 419] width 67 height 14
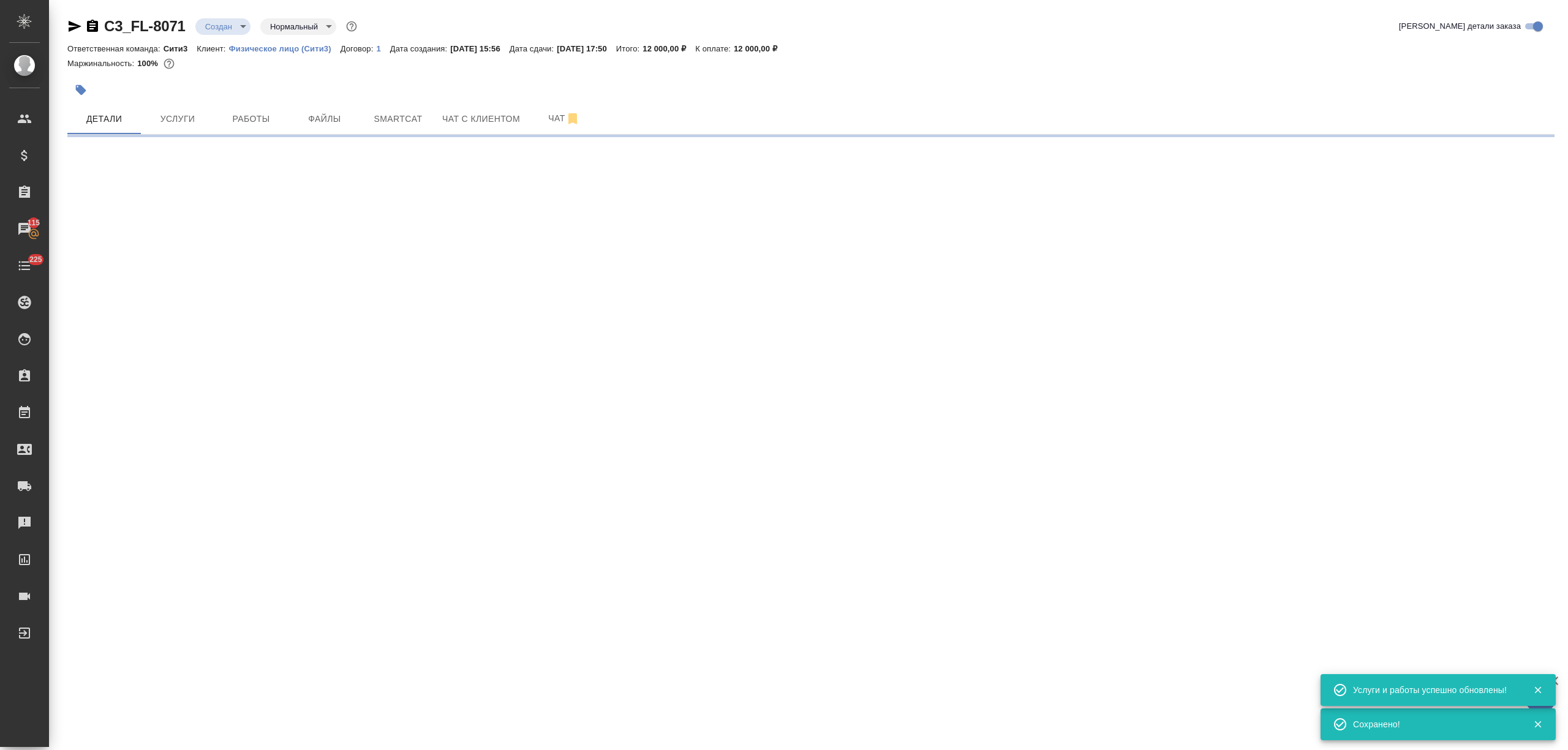
select select "RU"
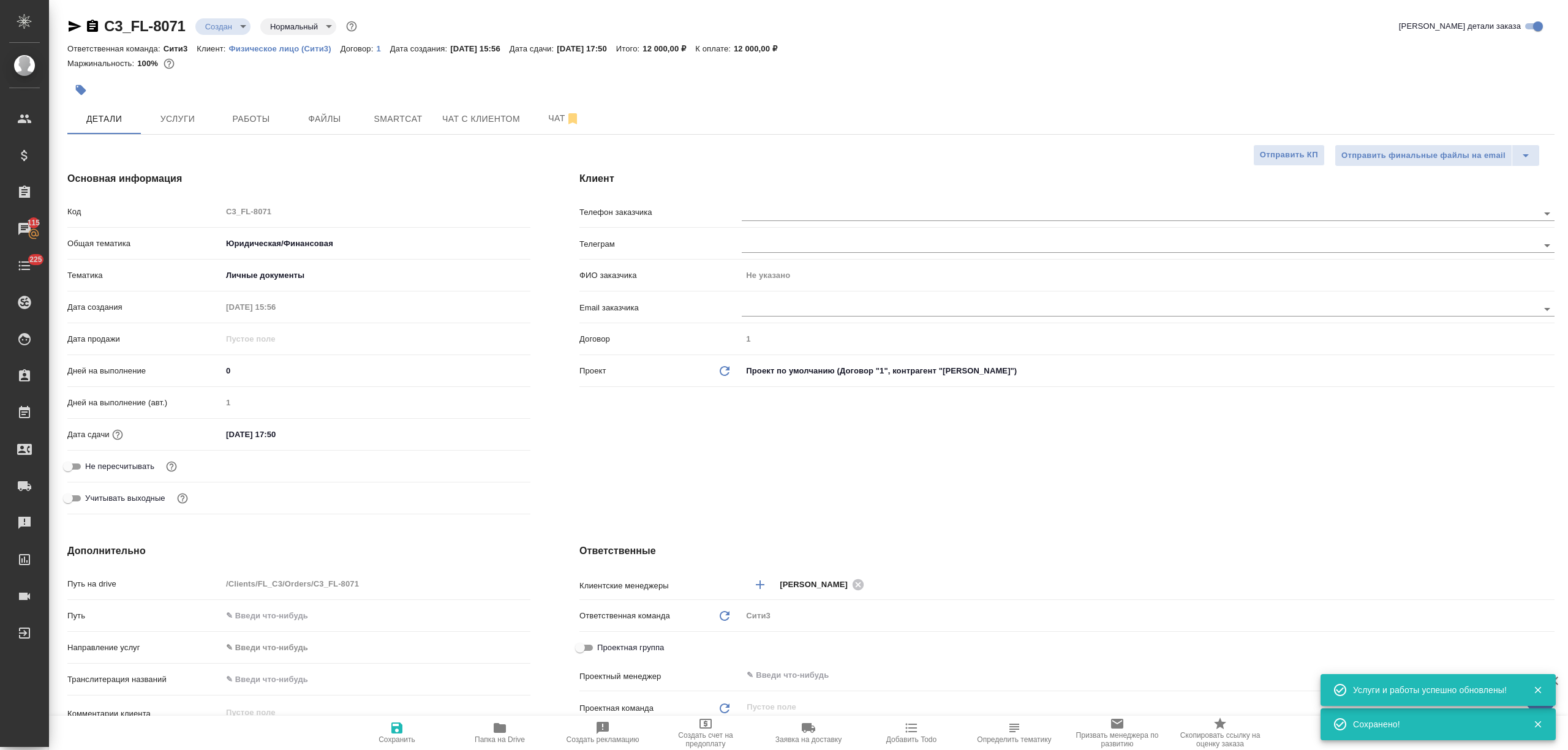
type textarea "x"
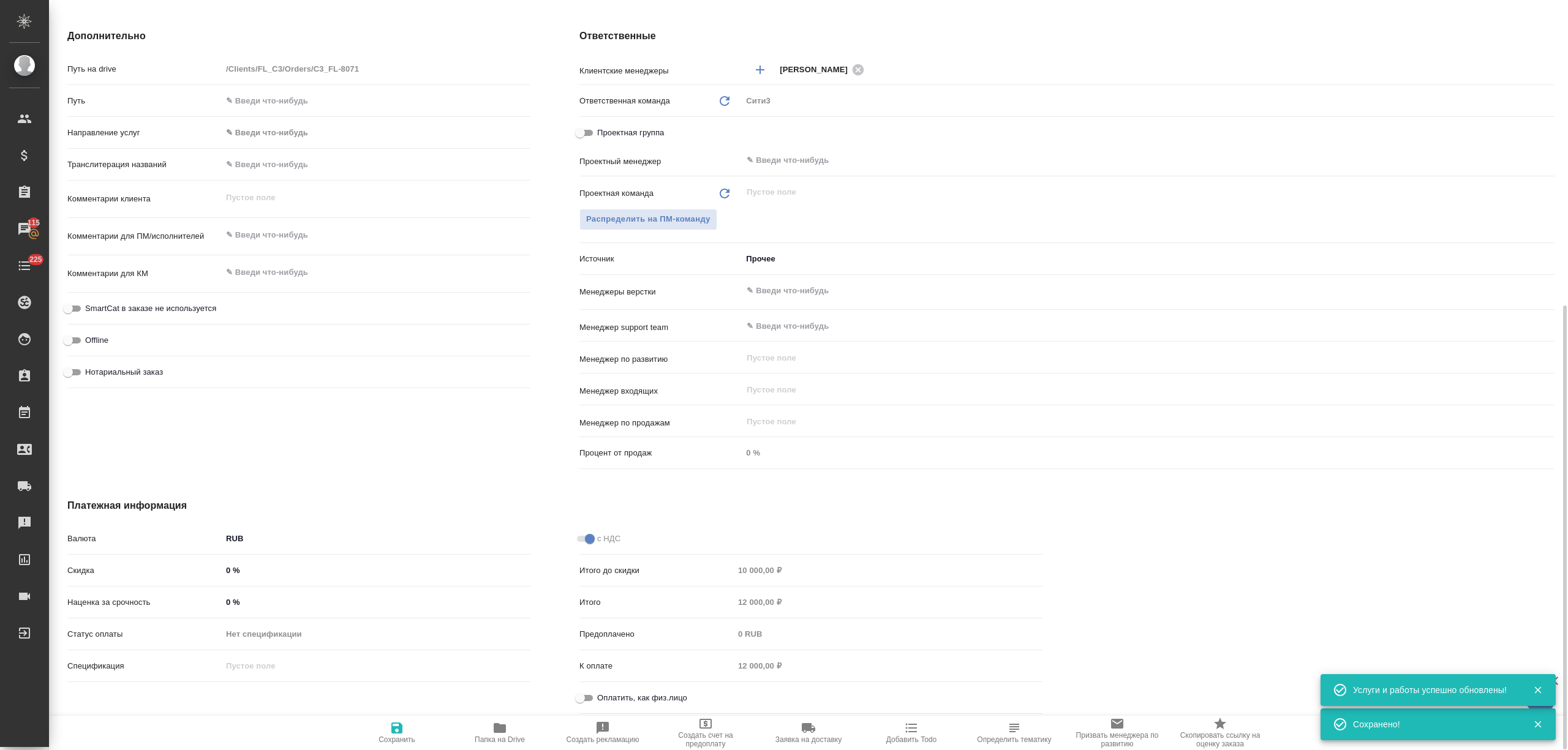
type textarea "x"
click at [576, 697] on input "Оплатить, как физ.лицо" at bounding box center [580, 697] width 44 height 15
checkbox input "true"
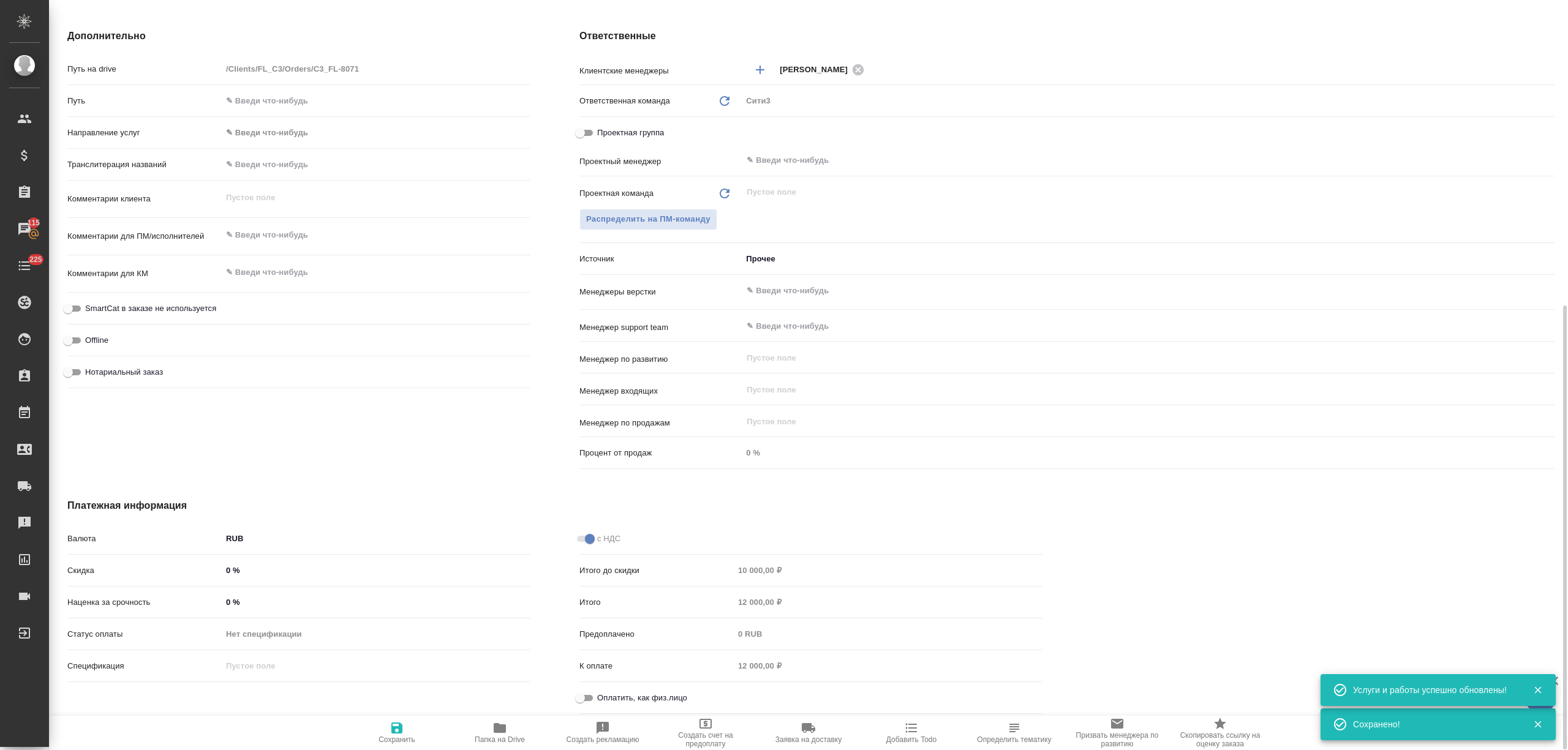
type textarea "x"
click at [405, 736] on span "Сохранить" at bounding box center [397, 739] width 37 height 8
type textarea "x"
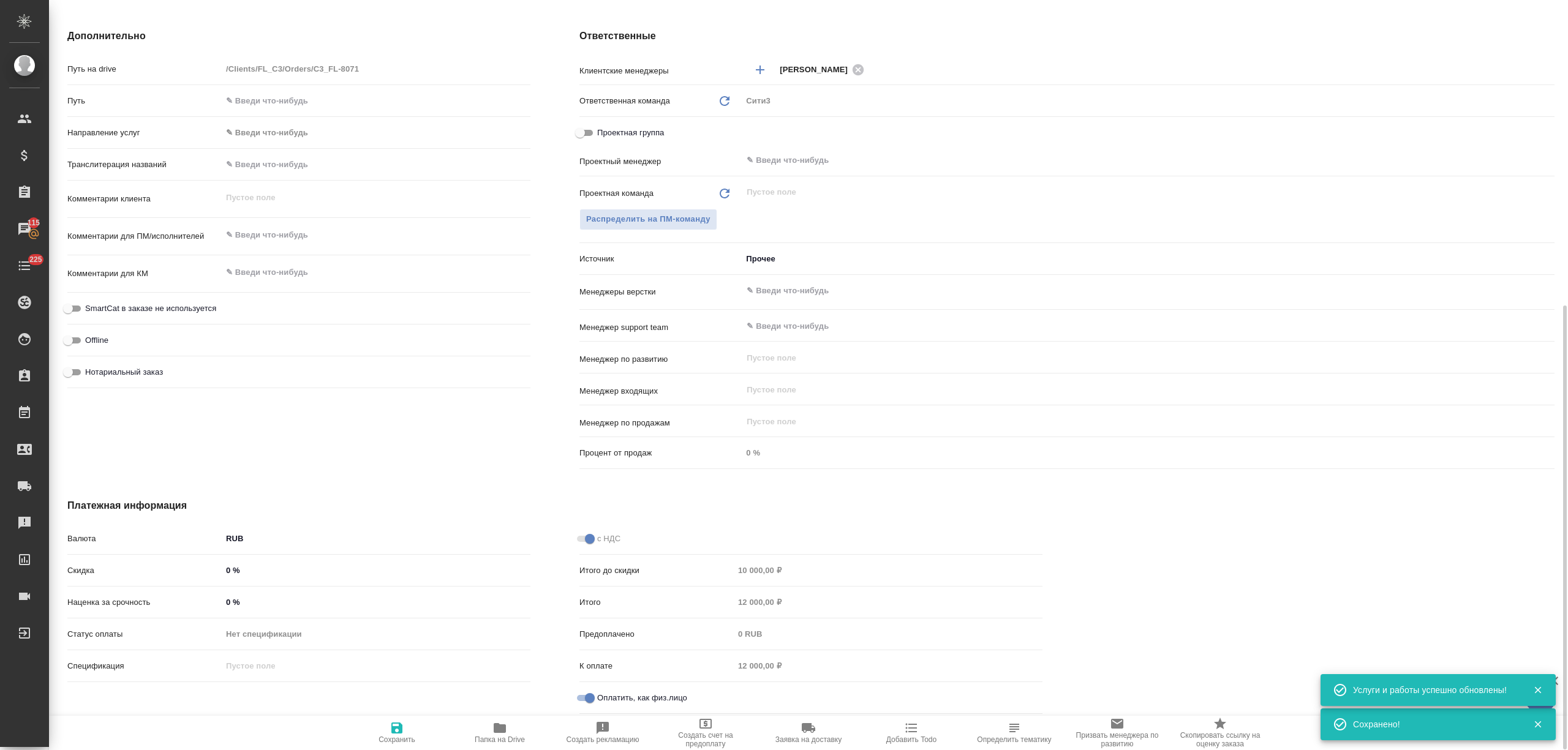
type textarea "x"
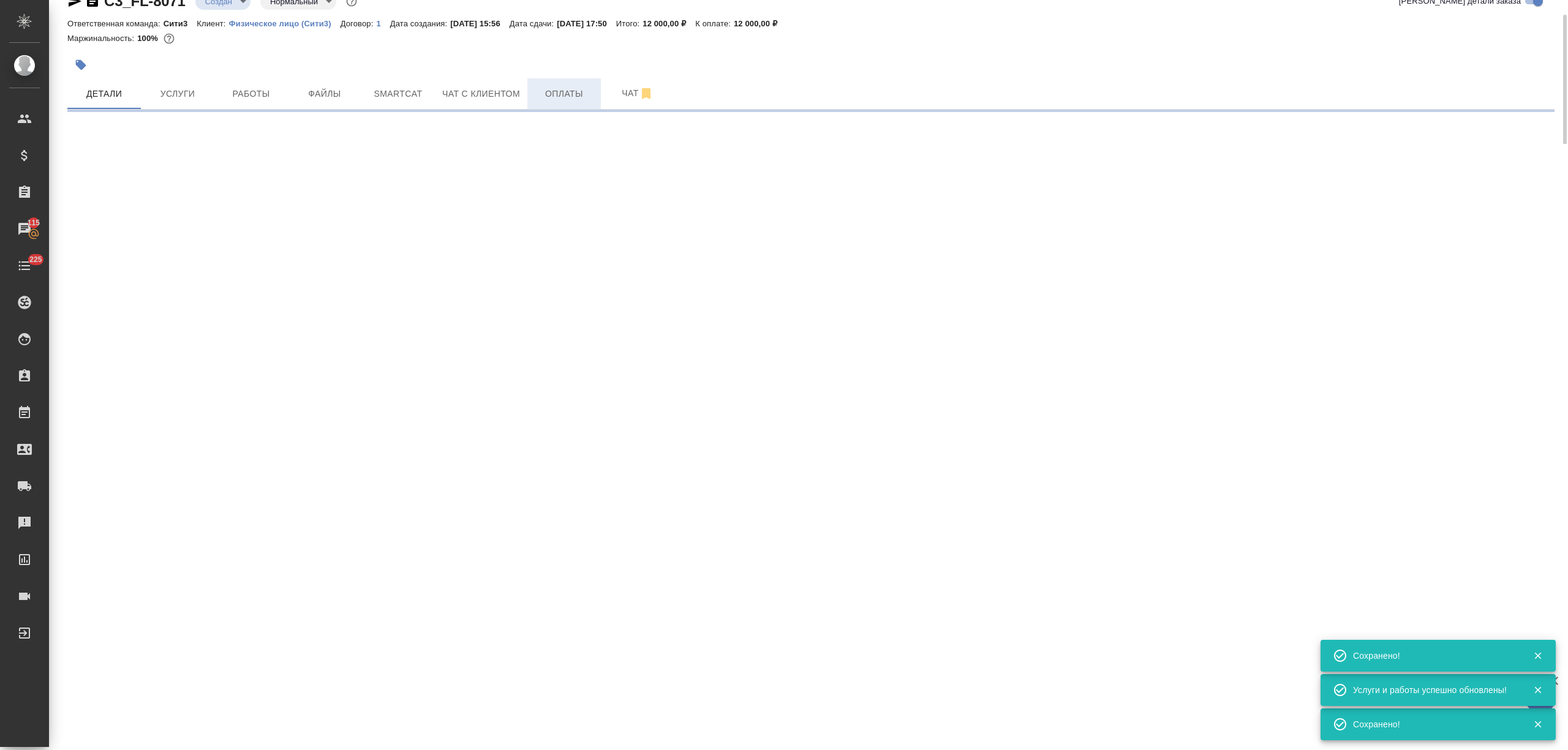
scroll to position [0, 0]
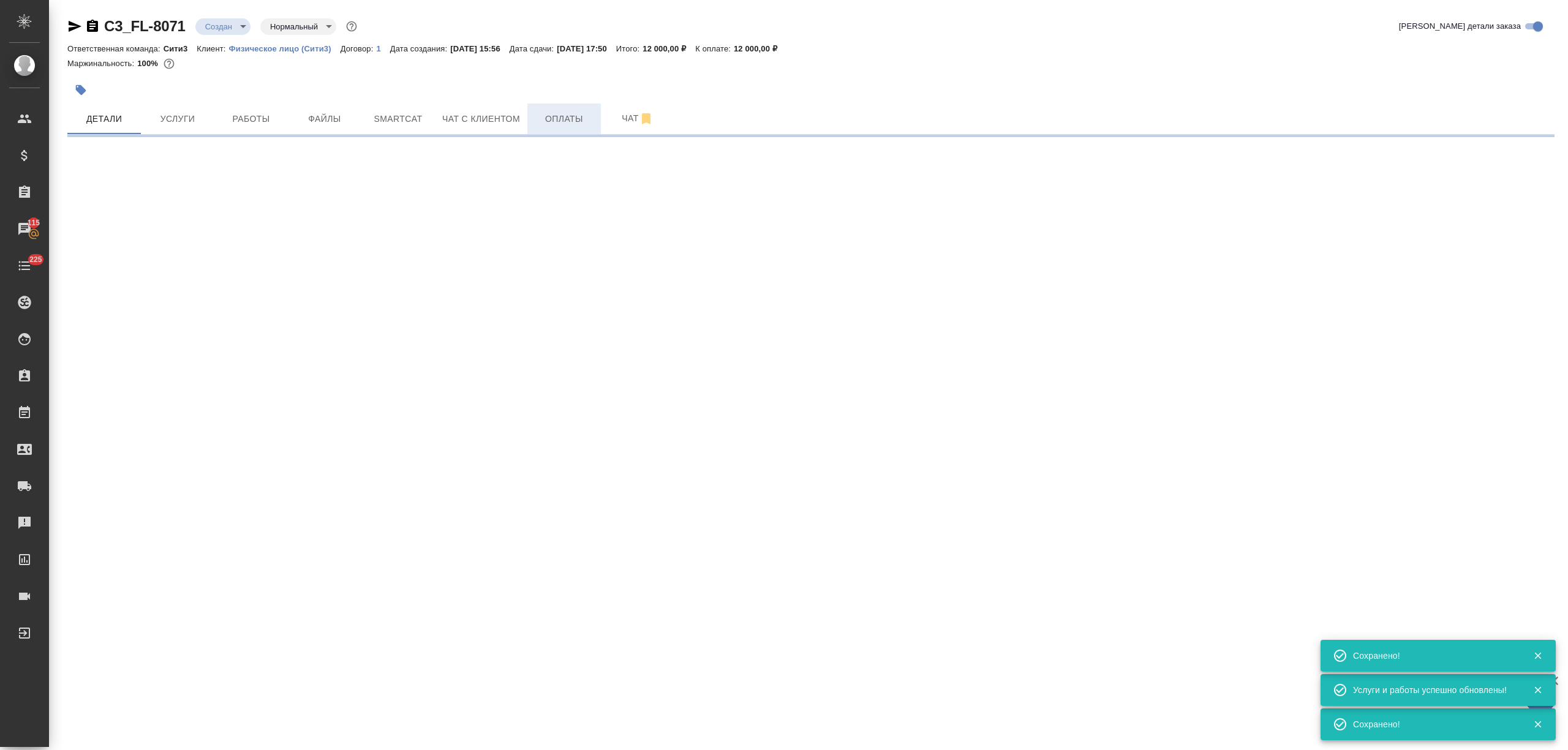
click at [578, 106] on button "Оплаты" at bounding box center [564, 118] width 74 height 30
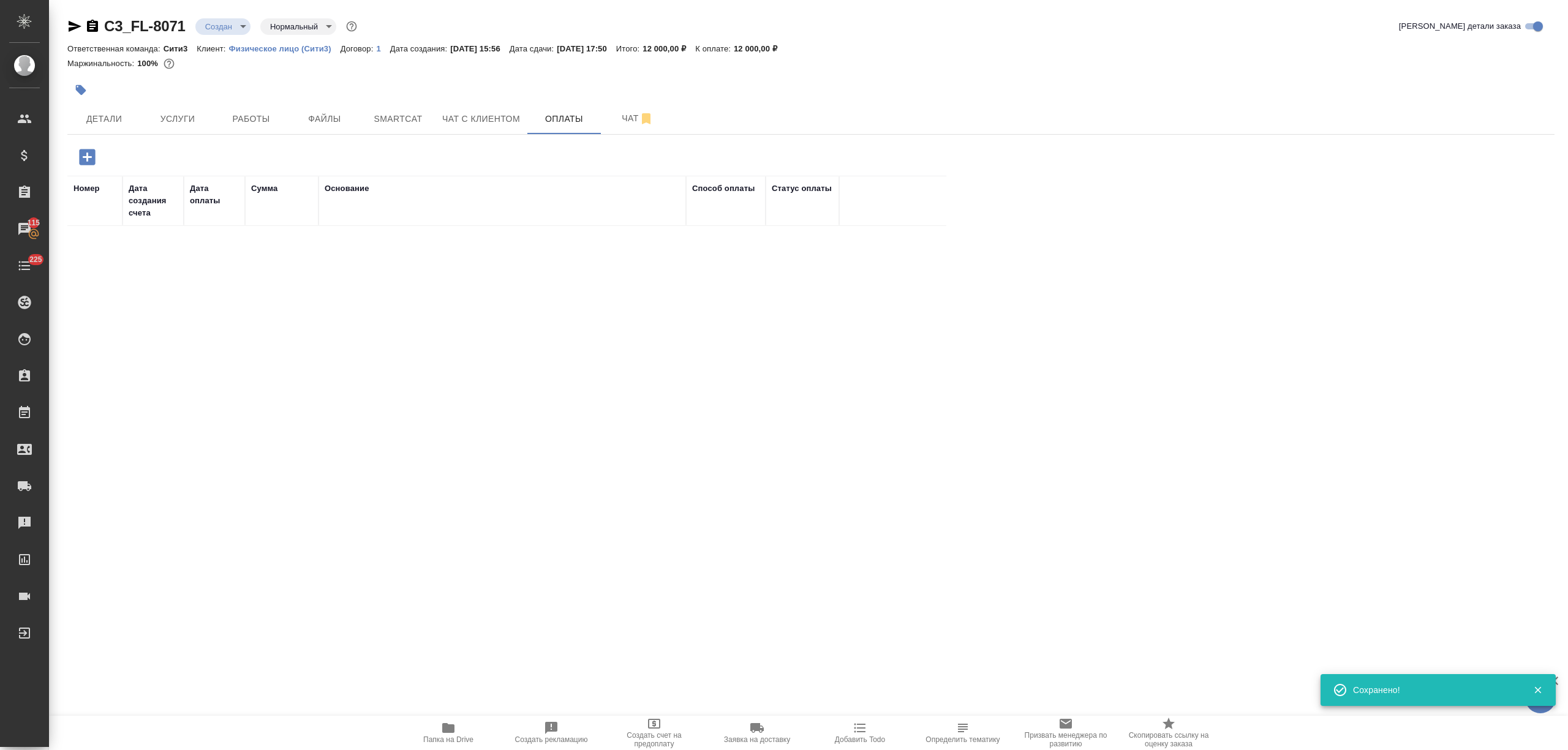
click at [97, 152] on icon "button" at bounding box center [87, 157] width 21 height 21
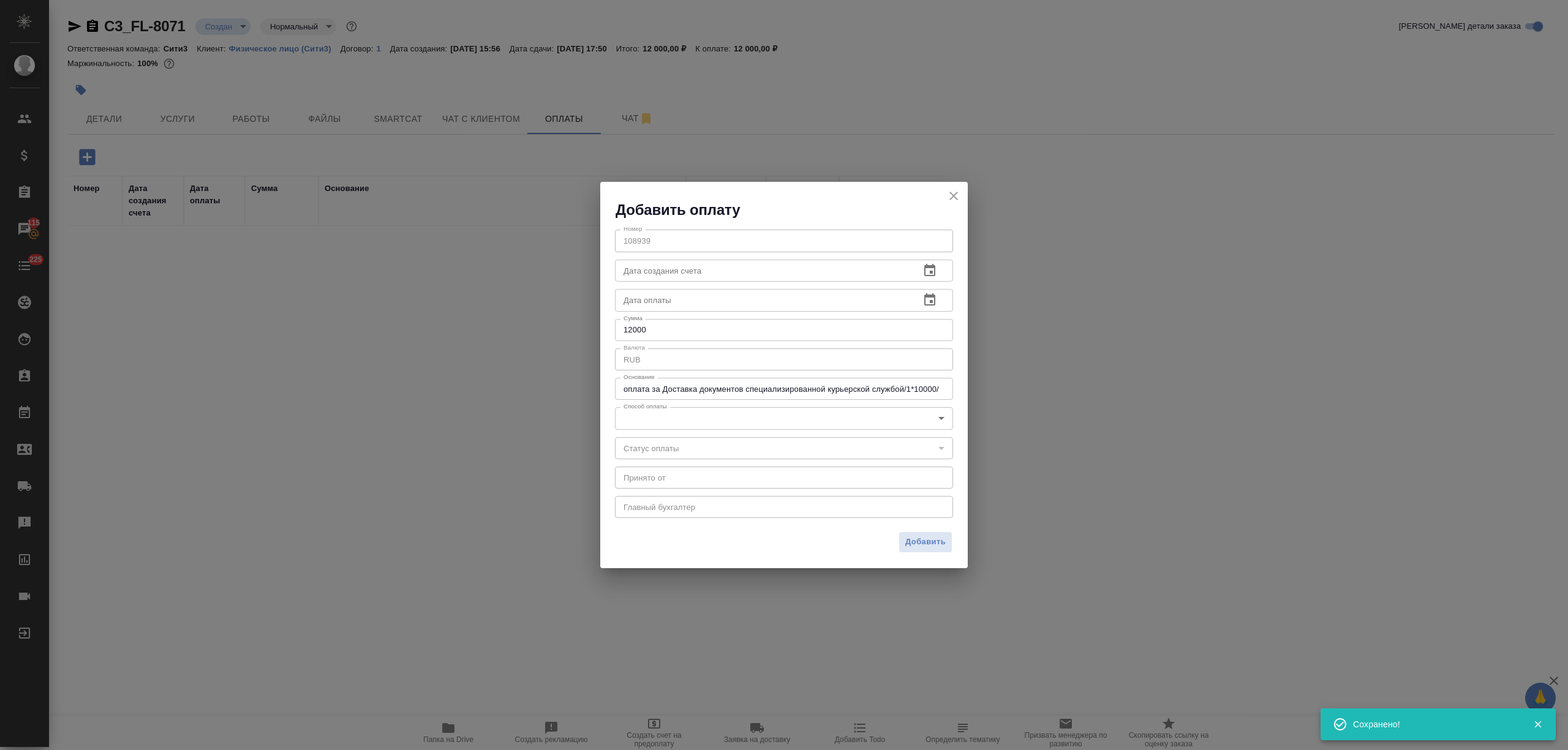
click at [675, 412] on body "🙏 .cls-1 fill:#fff; AWATERA Nikitina Tatiana Клиенты Спецификации Заказы 115 Ча…" at bounding box center [784, 375] width 1568 height 750
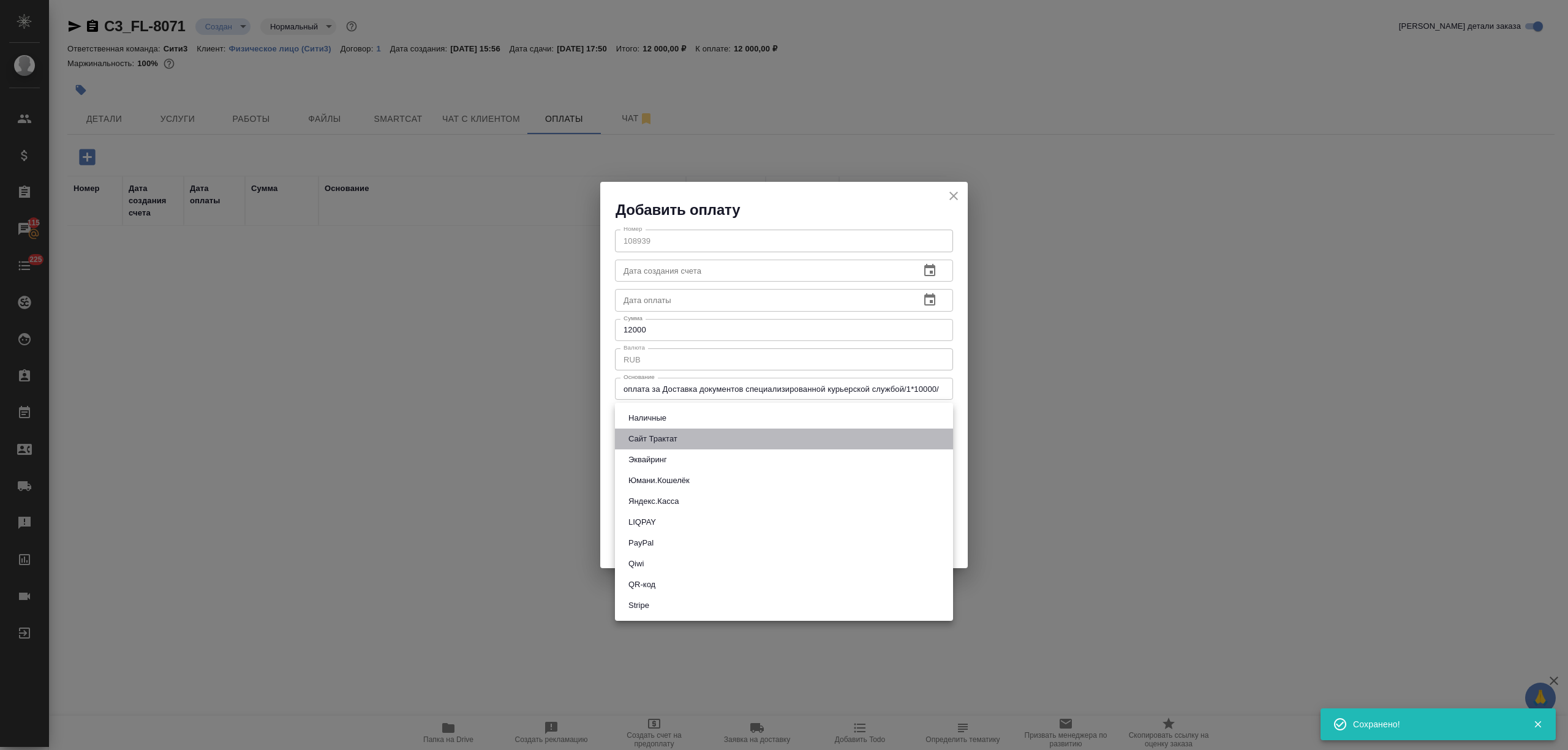
click at [677, 432] on button "Сайт Трактат" at bounding box center [652, 438] width 56 height 14
type input "site-traktat"
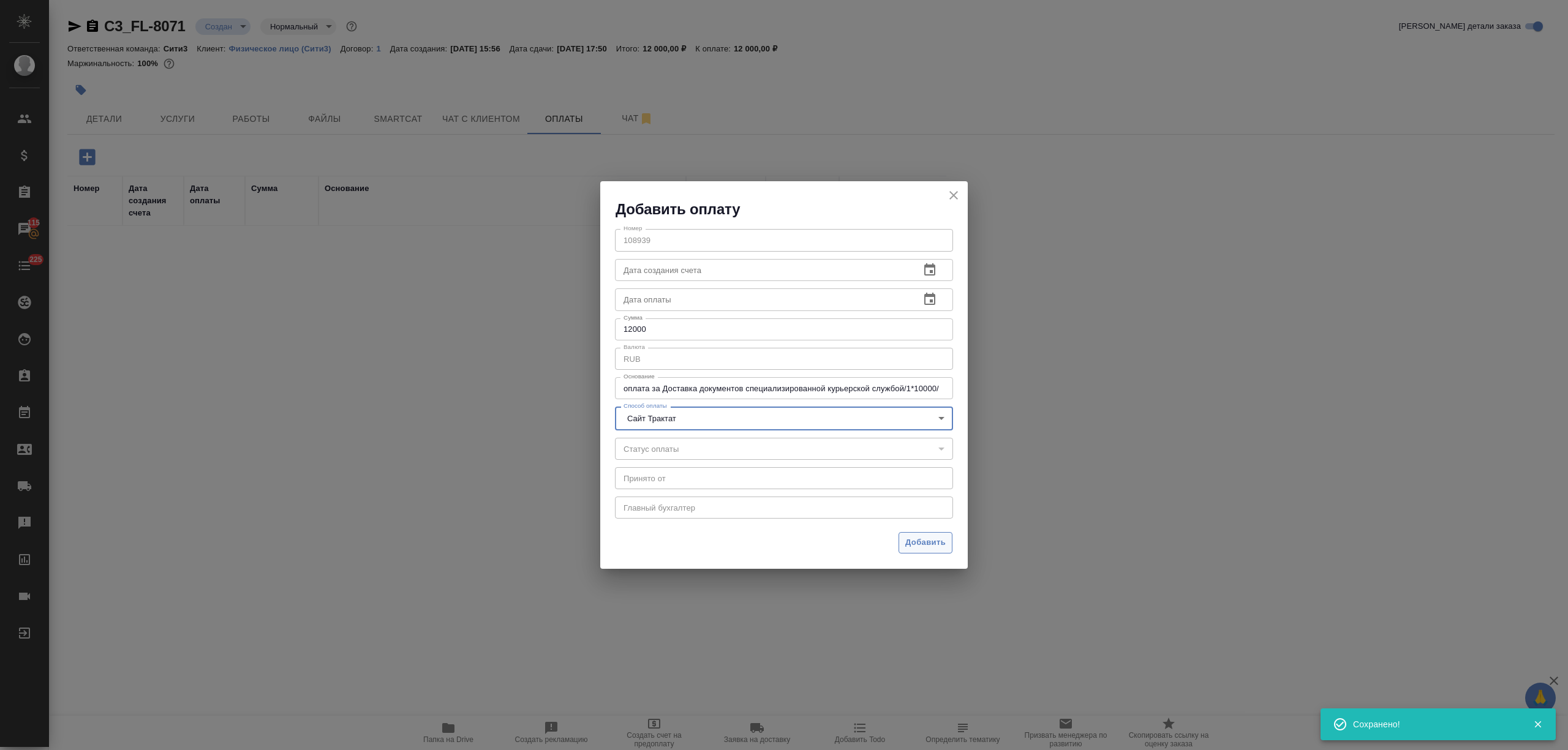
click at [924, 542] on span "Добавить" at bounding box center [926, 542] width 41 height 14
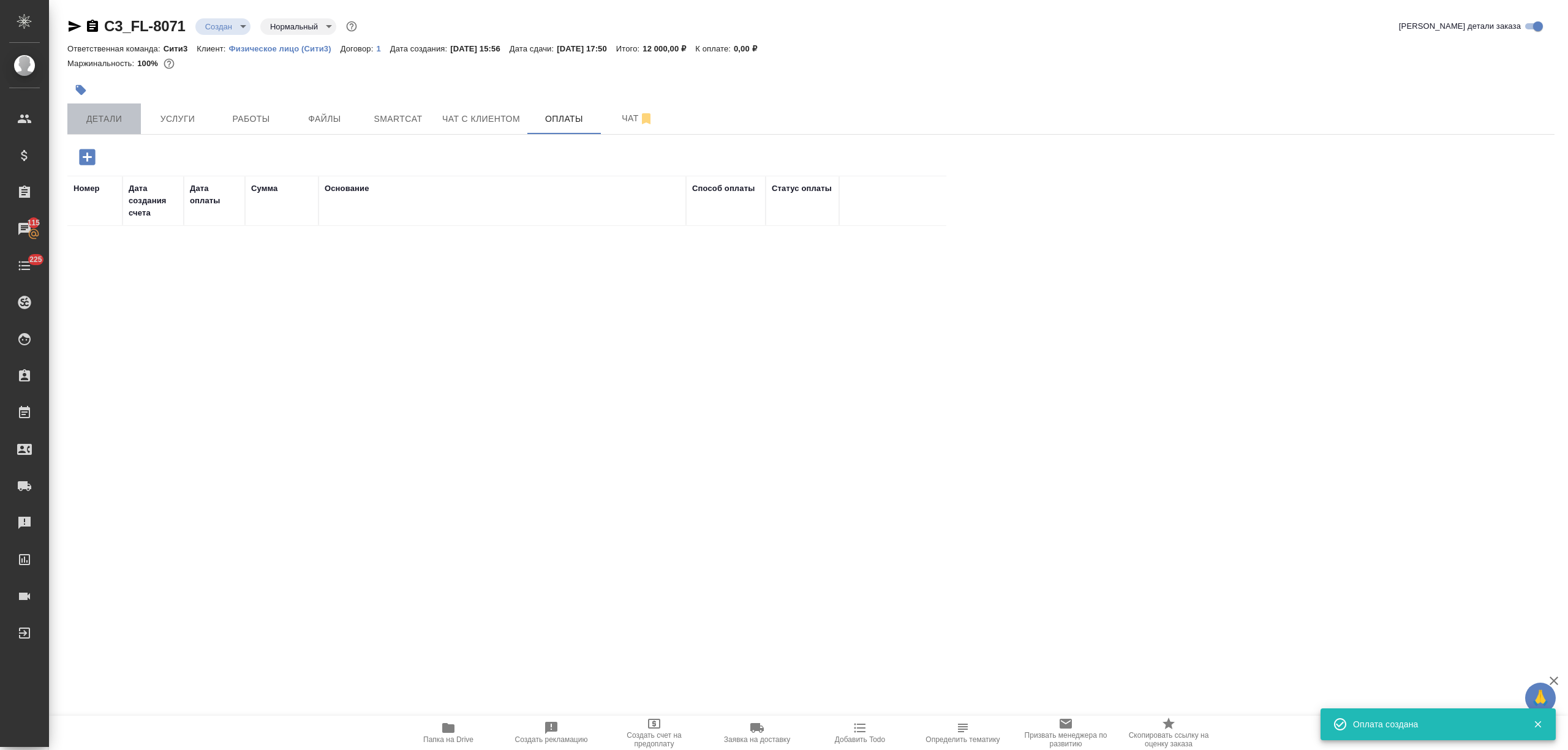
click at [121, 109] on button "Детали" at bounding box center [104, 118] width 74 height 30
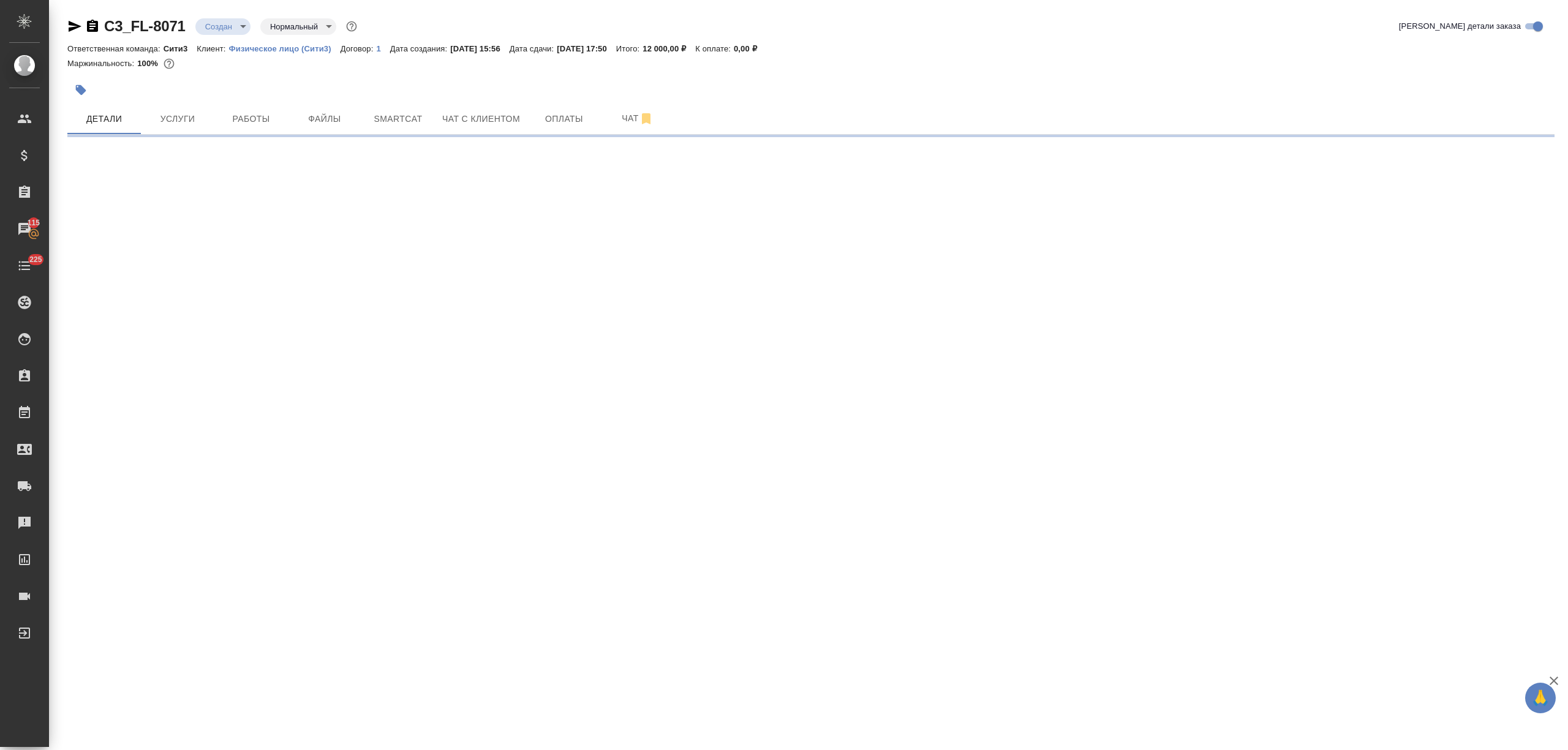
select select "RU"
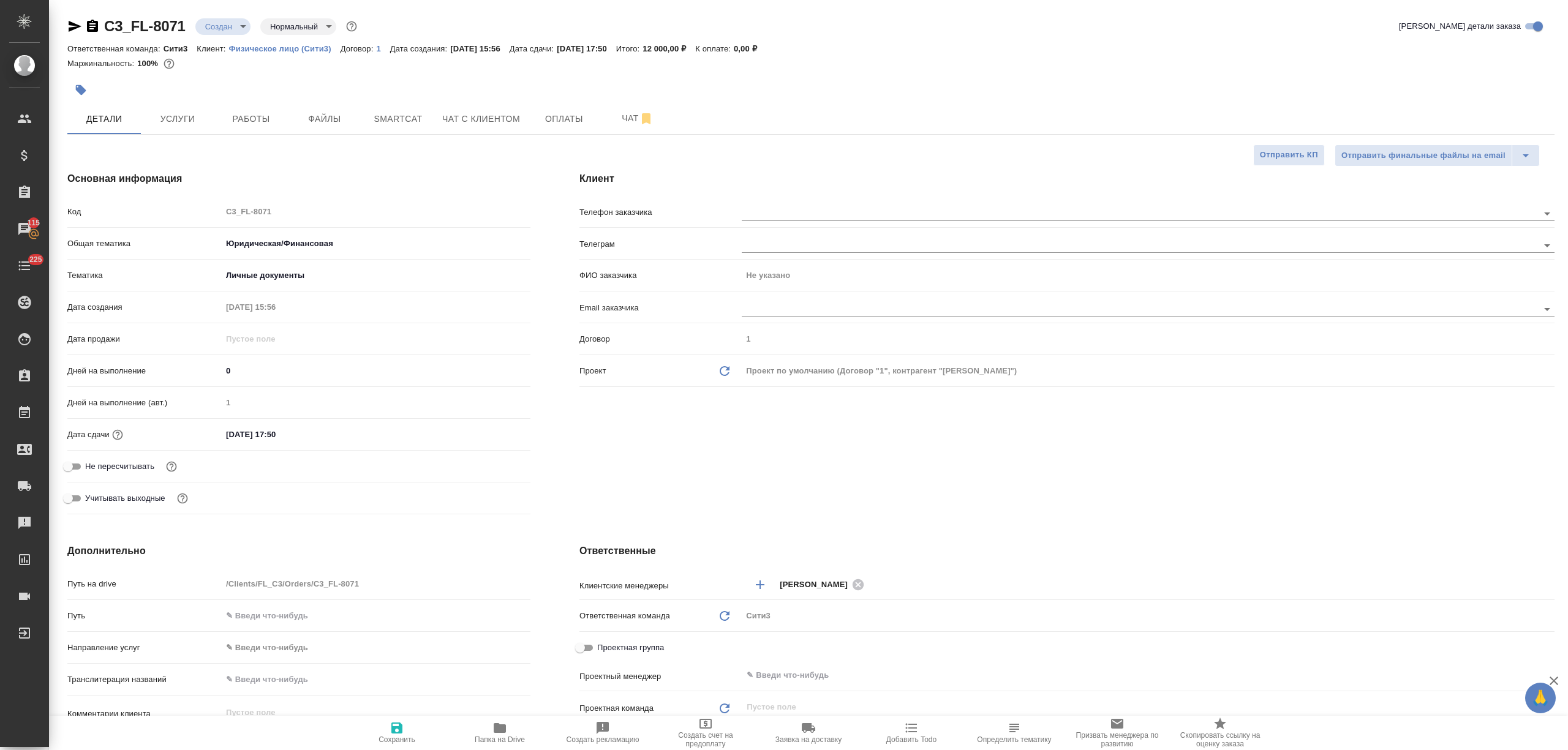
type textarea "x"
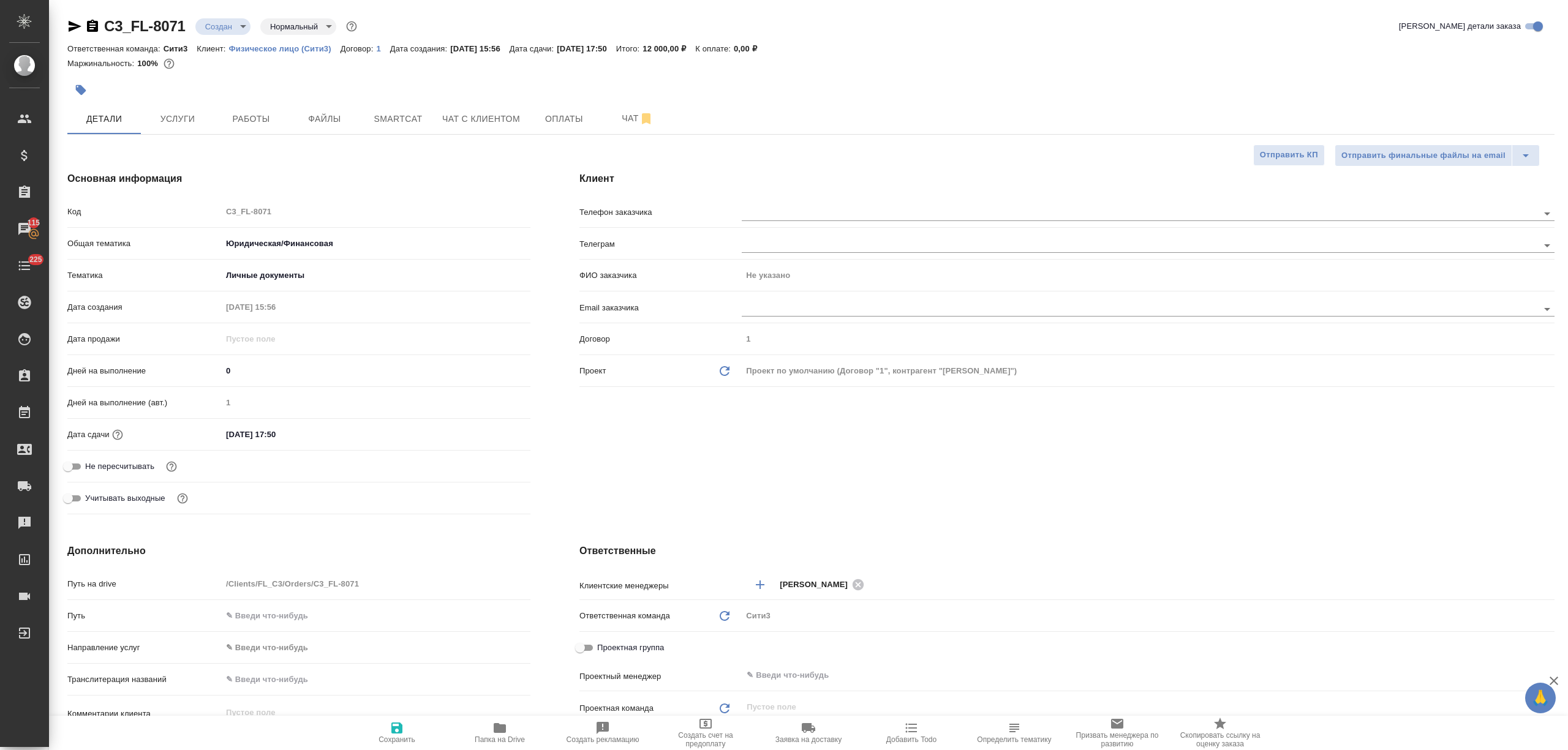
type textarea "x"
click at [787, 210] on input "text" at bounding box center [1119, 213] width 755 height 15
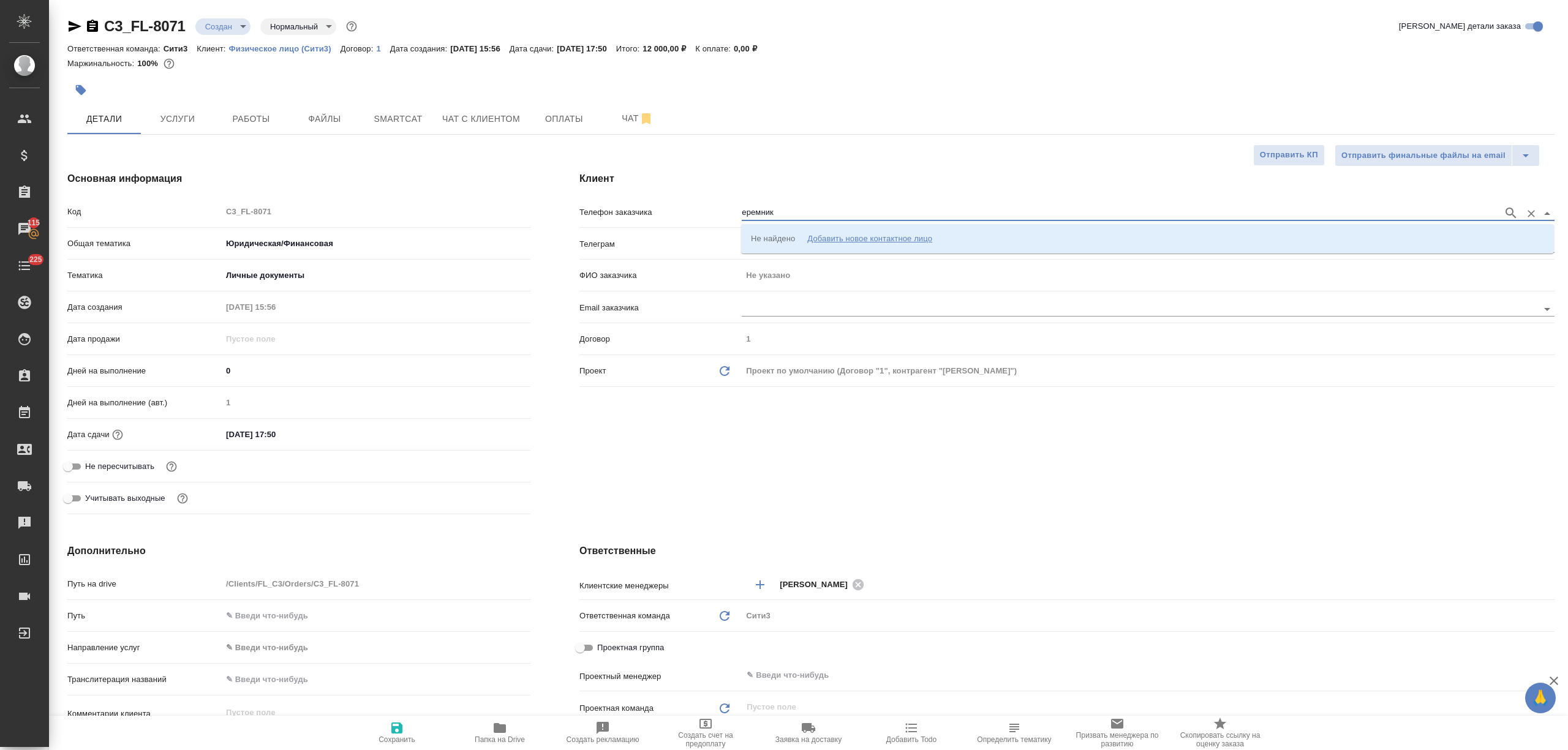
type input "еремник"
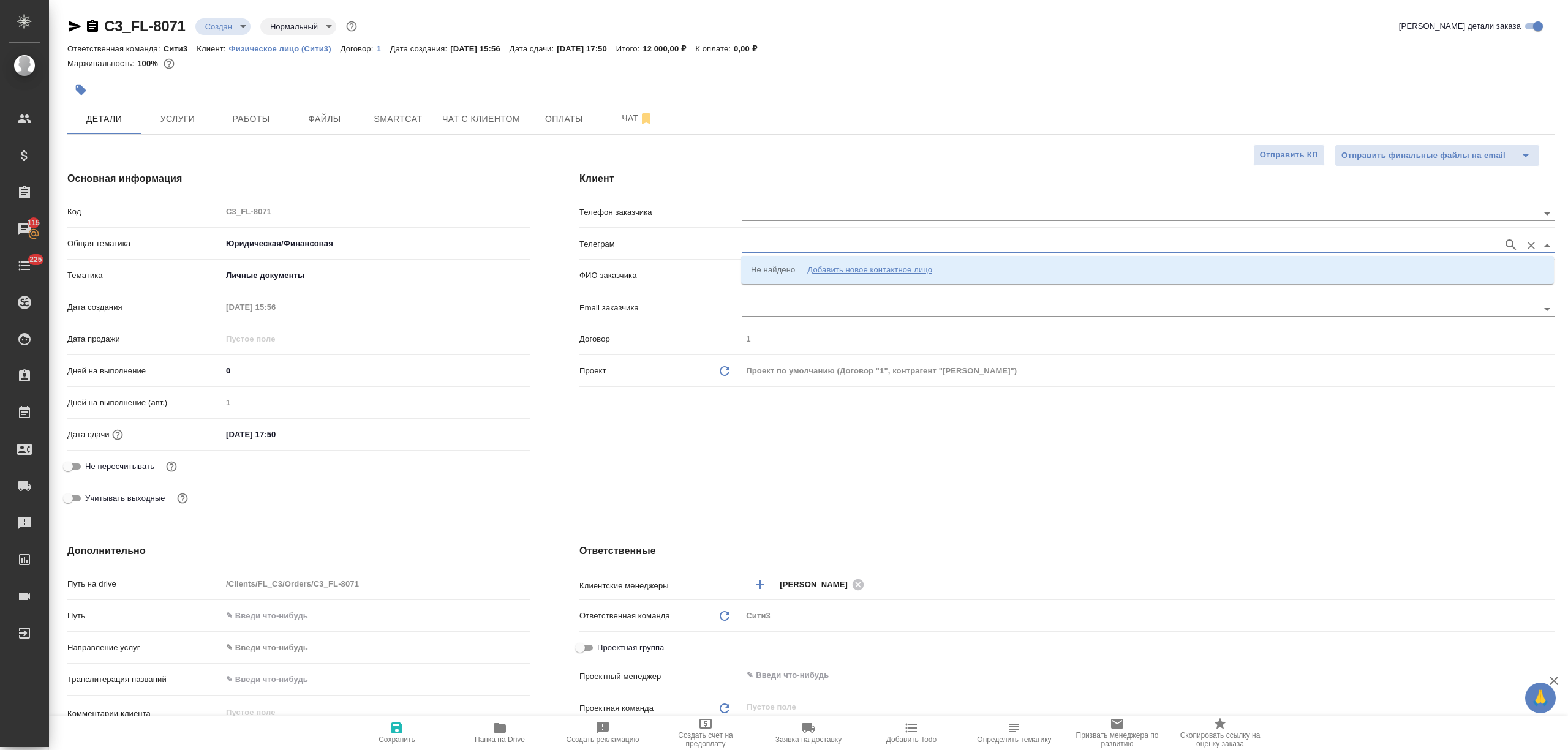
click at [826, 245] on input "text" at bounding box center [1119, 244] width 755 height 15
paste input "@Vladislav_Eremin92"
type input "@Vladislav_Eremin92"
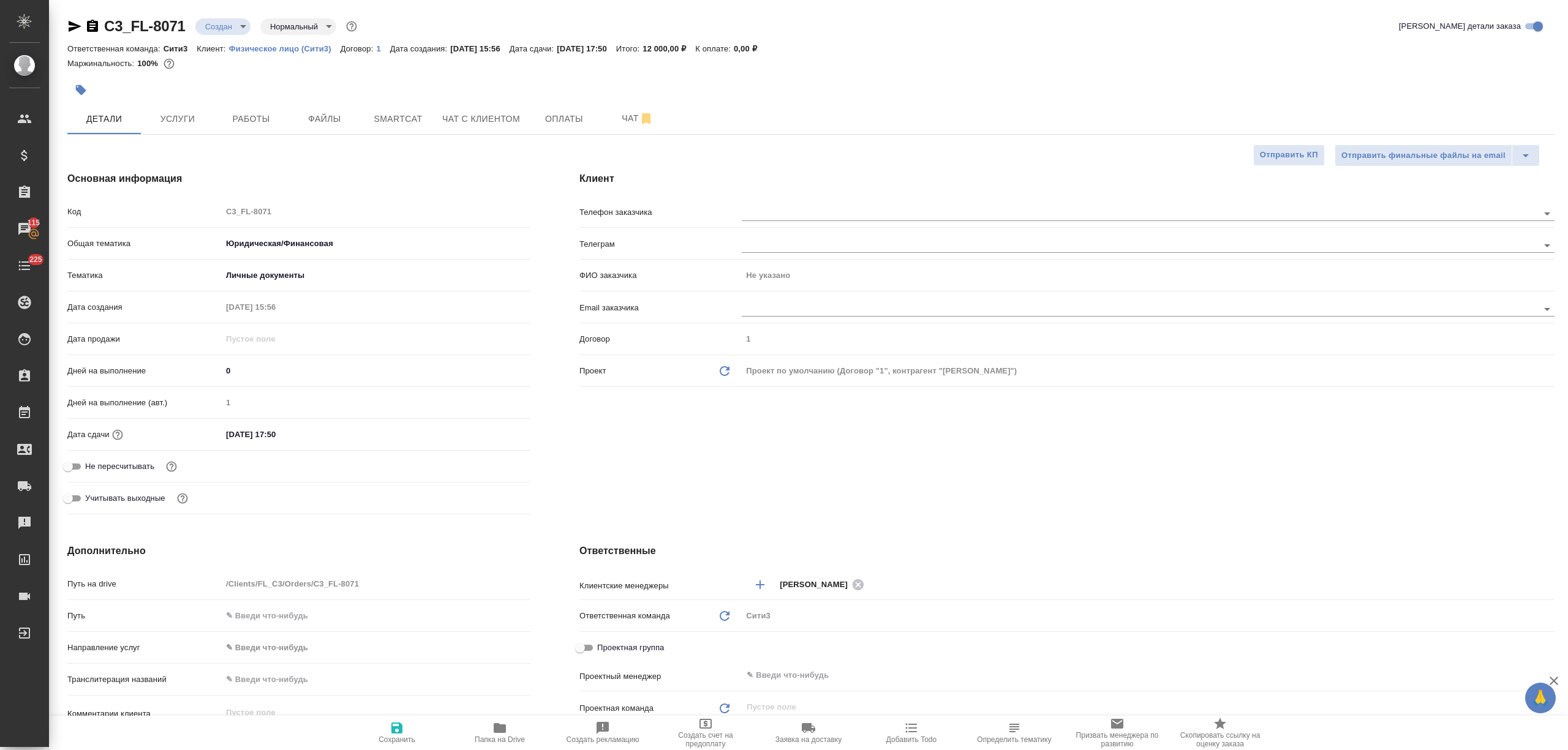
type textarea "x"
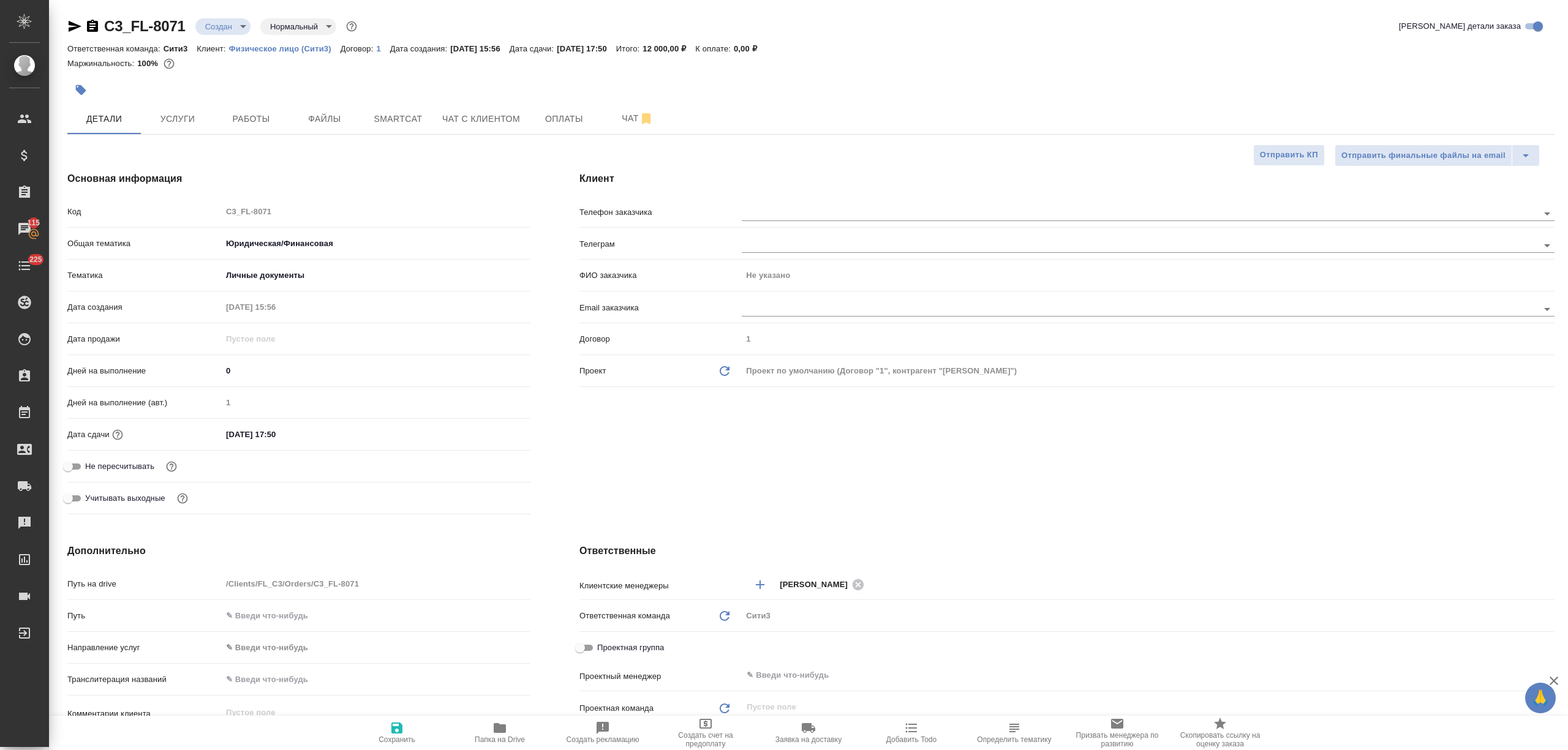
type textarea "x"
paste input "@Vladislav_Eremin92"
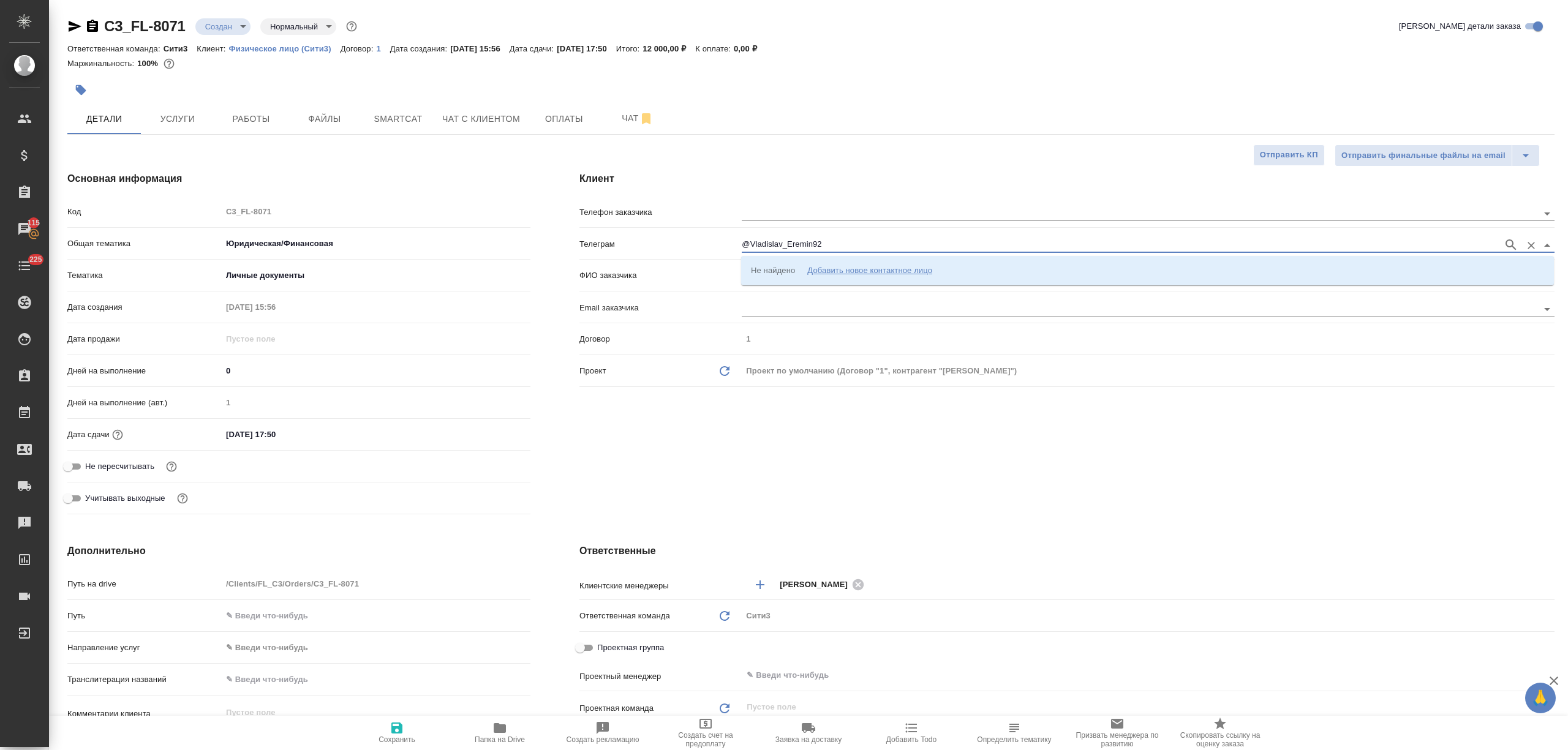
type input "@Vladislav_Eremin92"
paste input "@Vladislav_Eremin92"
type input "@Vladislav_Eremin92"
click at [750, 241] on input "@Vladislav_Eremin92" at bounding box center [1119, 244] width 755 height 15
paste input "@Vladislav_Eremin92"
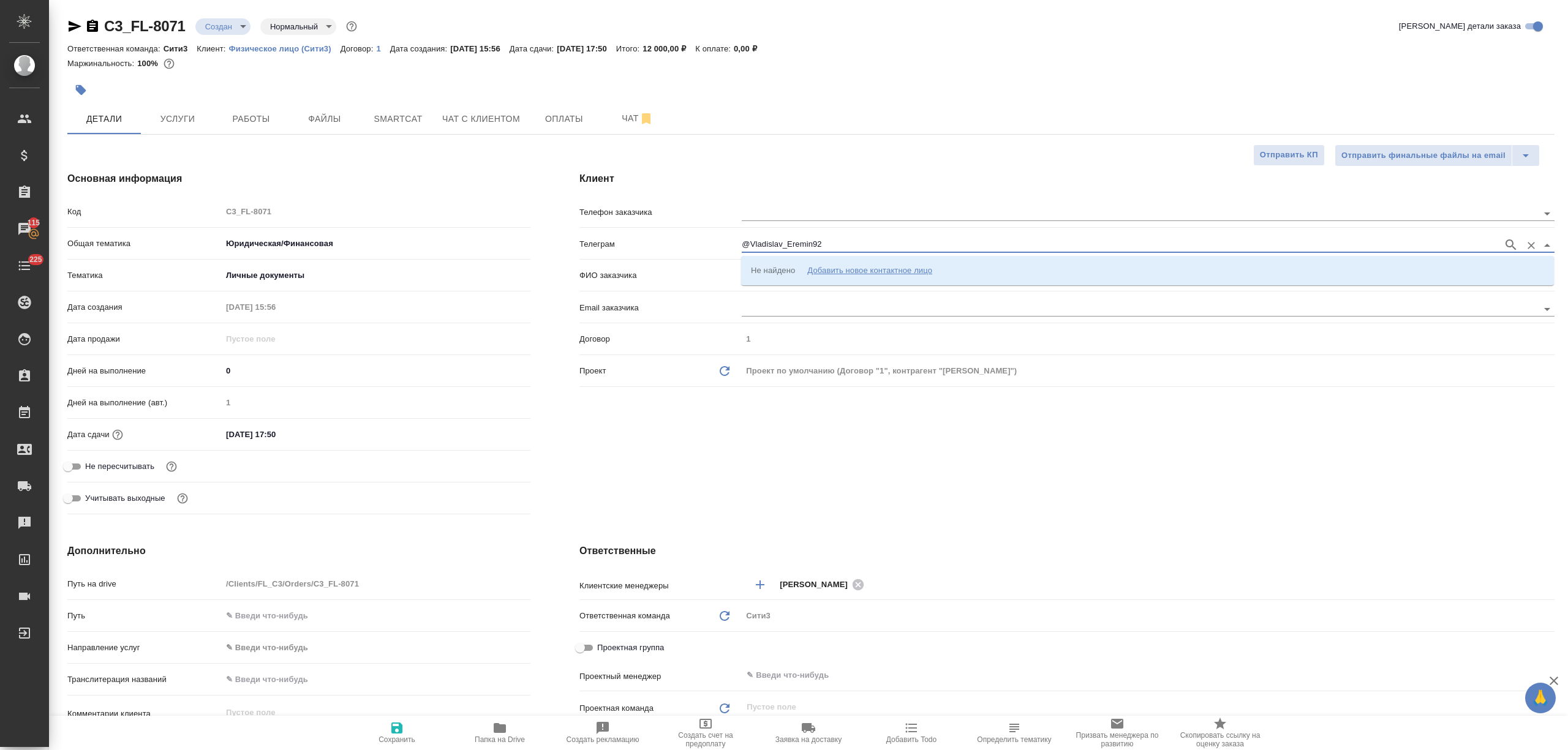
click at [749, 244] on input "@Vladislav_Eremin92" at bounding box center [1119, 244] width 755 height 15
type input "Vladislav_Eremin92"
click at [794, 267] on p "vladislav_eremin92 Еремин Владислав" at bounding box center [820, 269] width 138 height 12
type input "vladislav_eremin92 Еремин Владислав"
type input "Еремин Владислав"
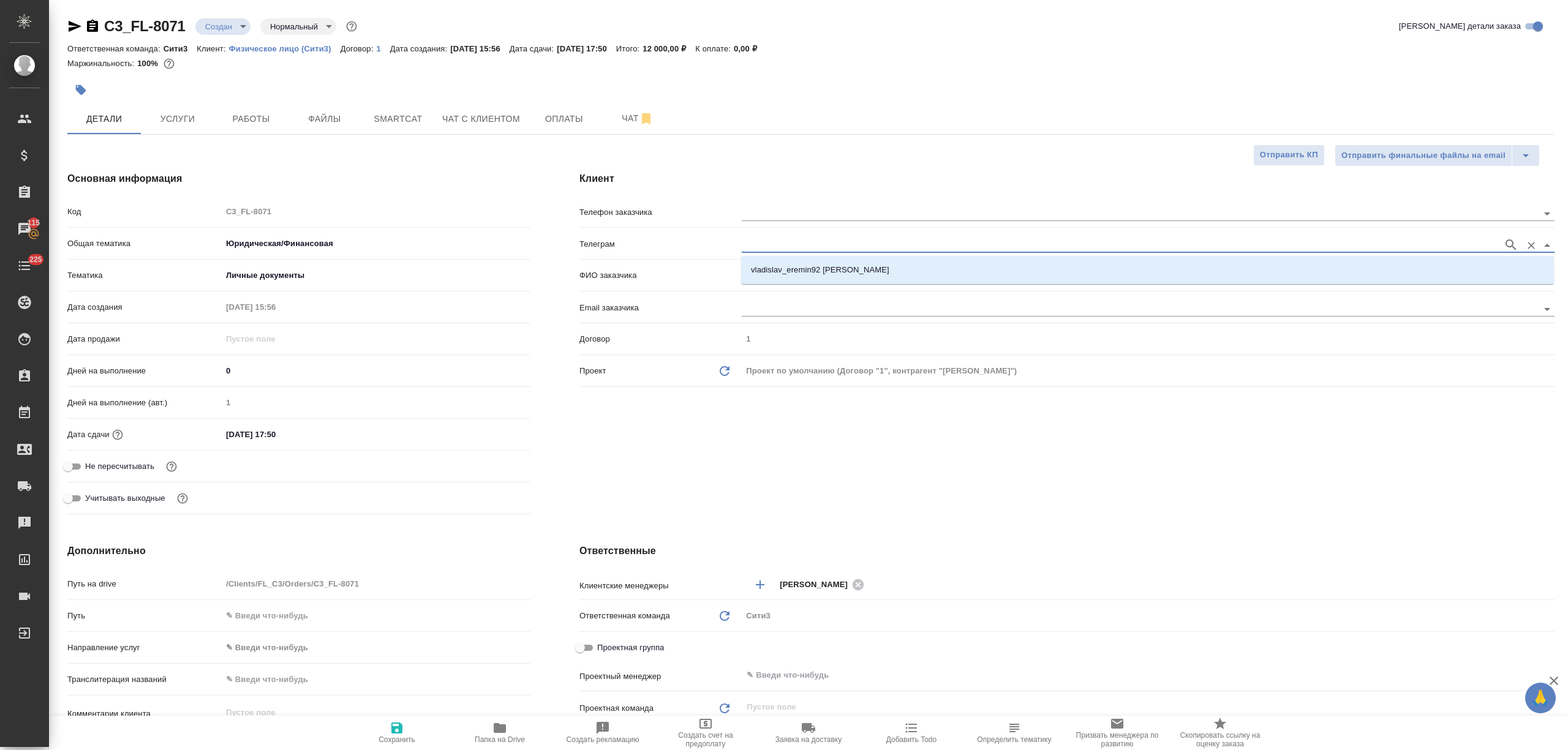
type textarea "x"
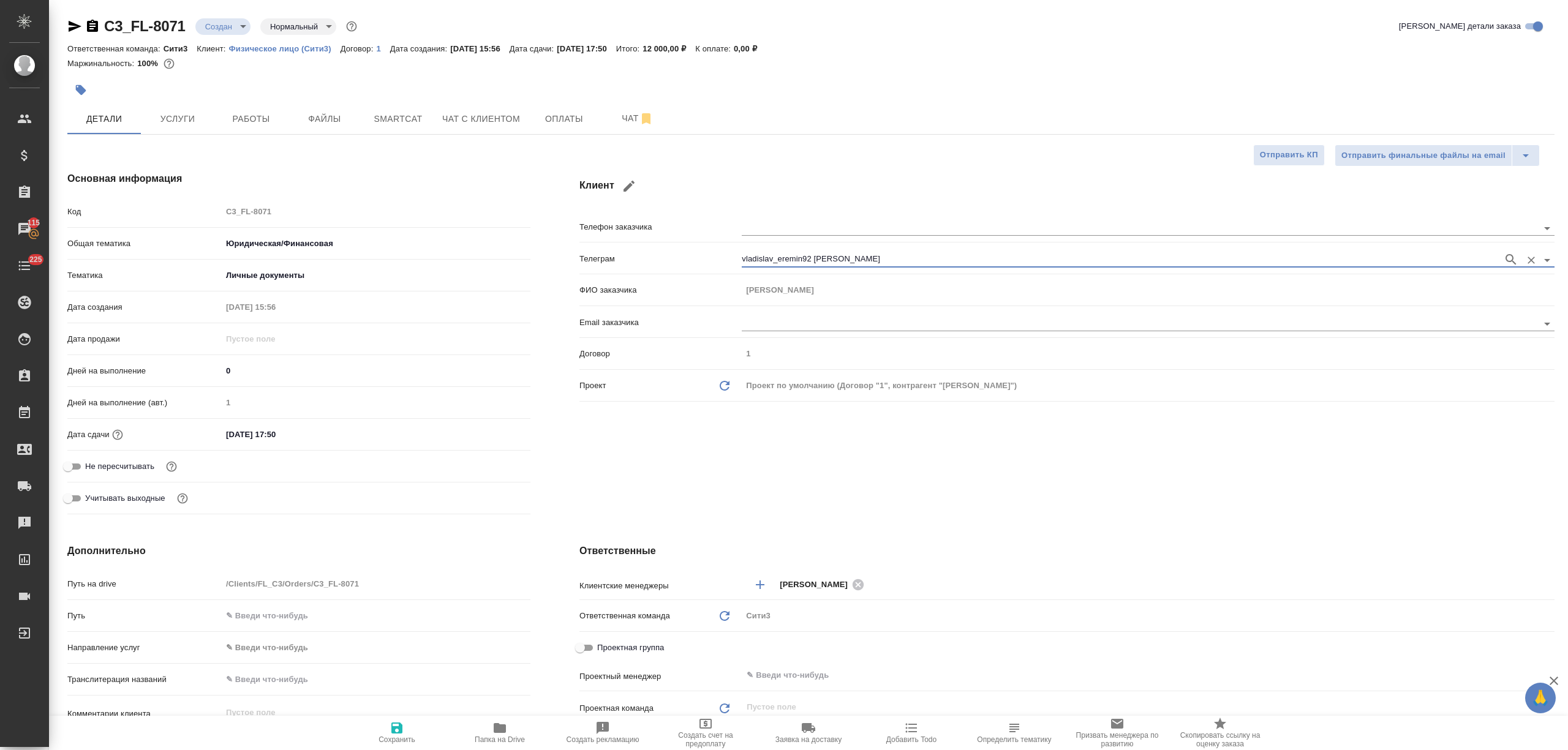
click at [393, 737] on span "Сохранить" at bounding box center [397, 739] width 37 height 8
type textarea "x"
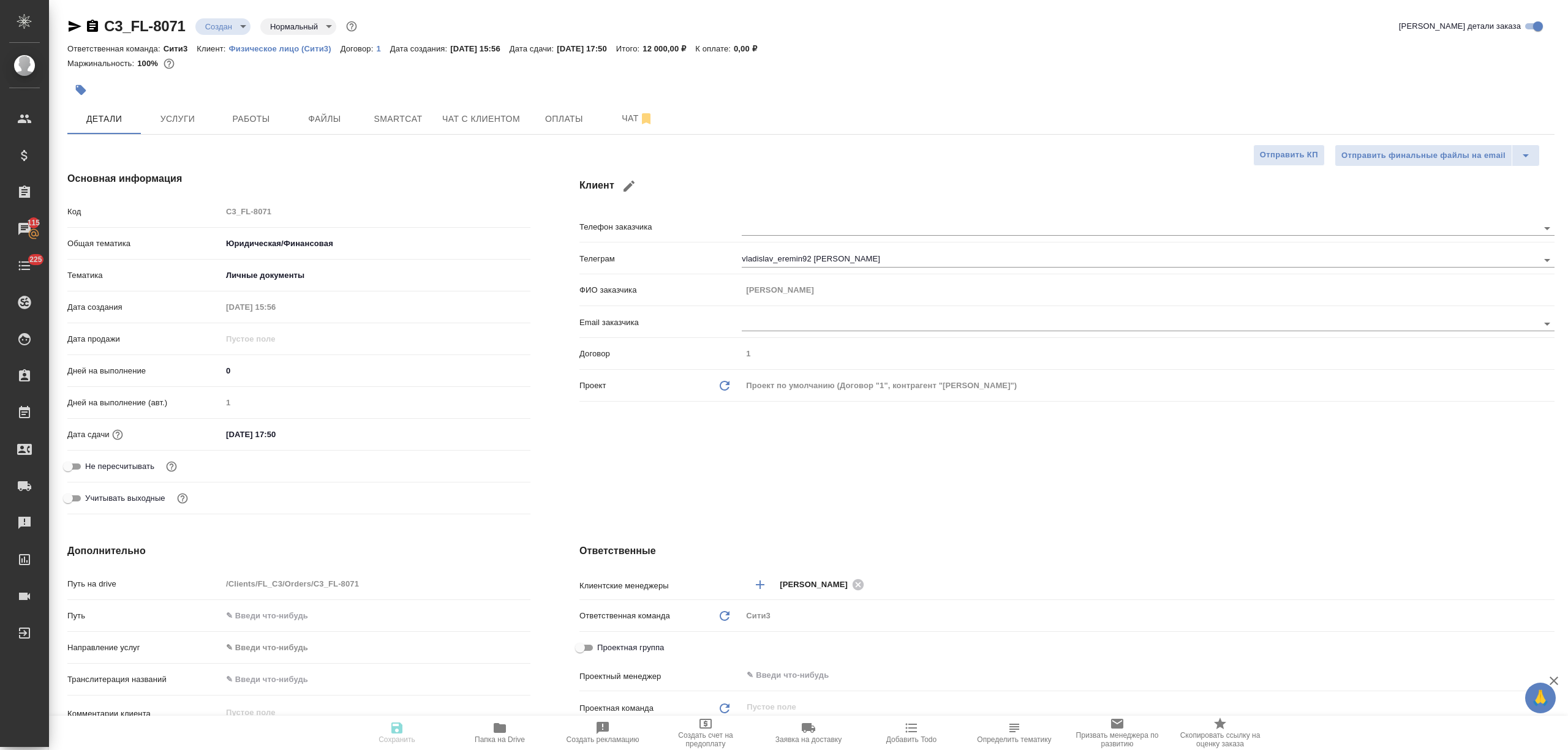
type textarea "x"
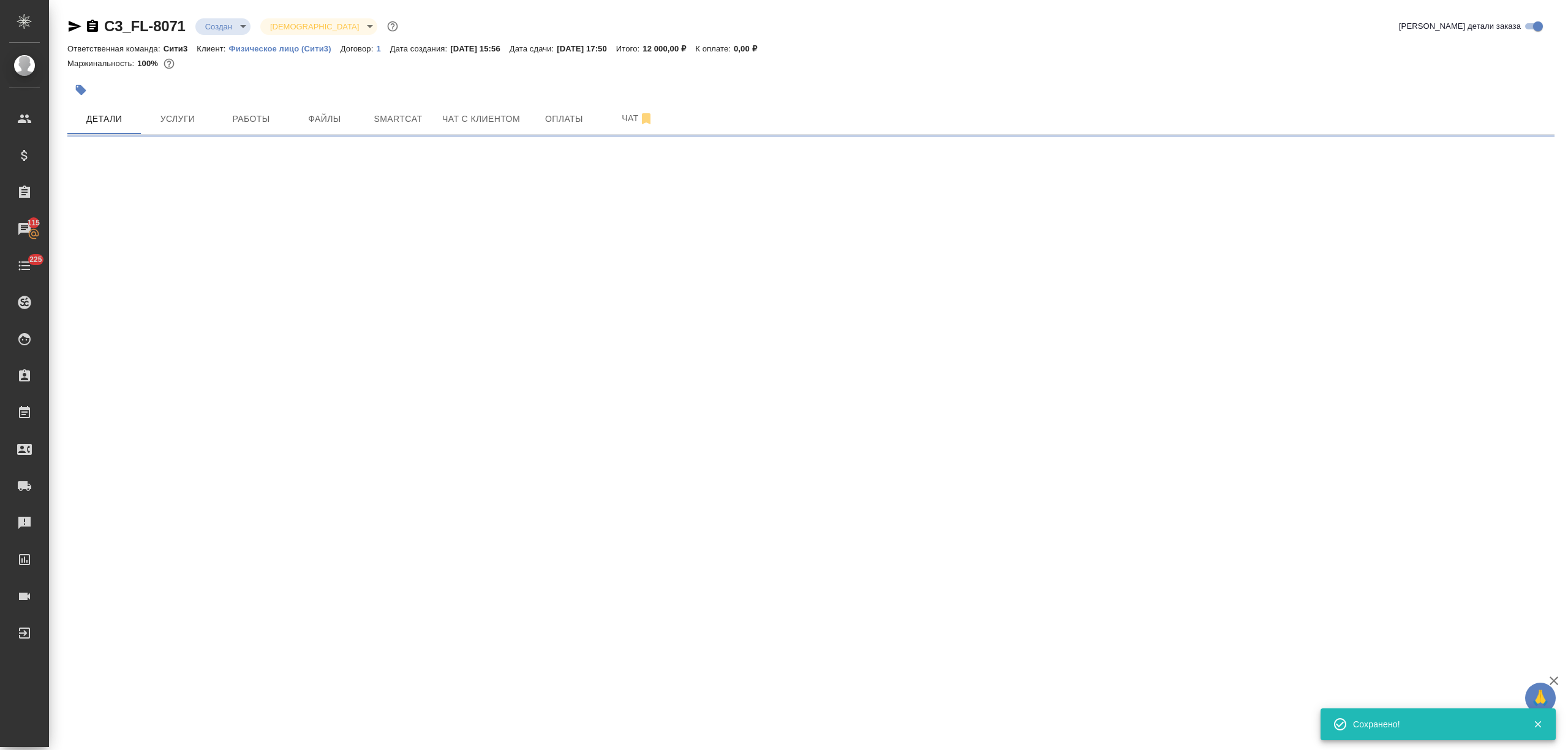
type input "holyTrinity"
select select "RU"
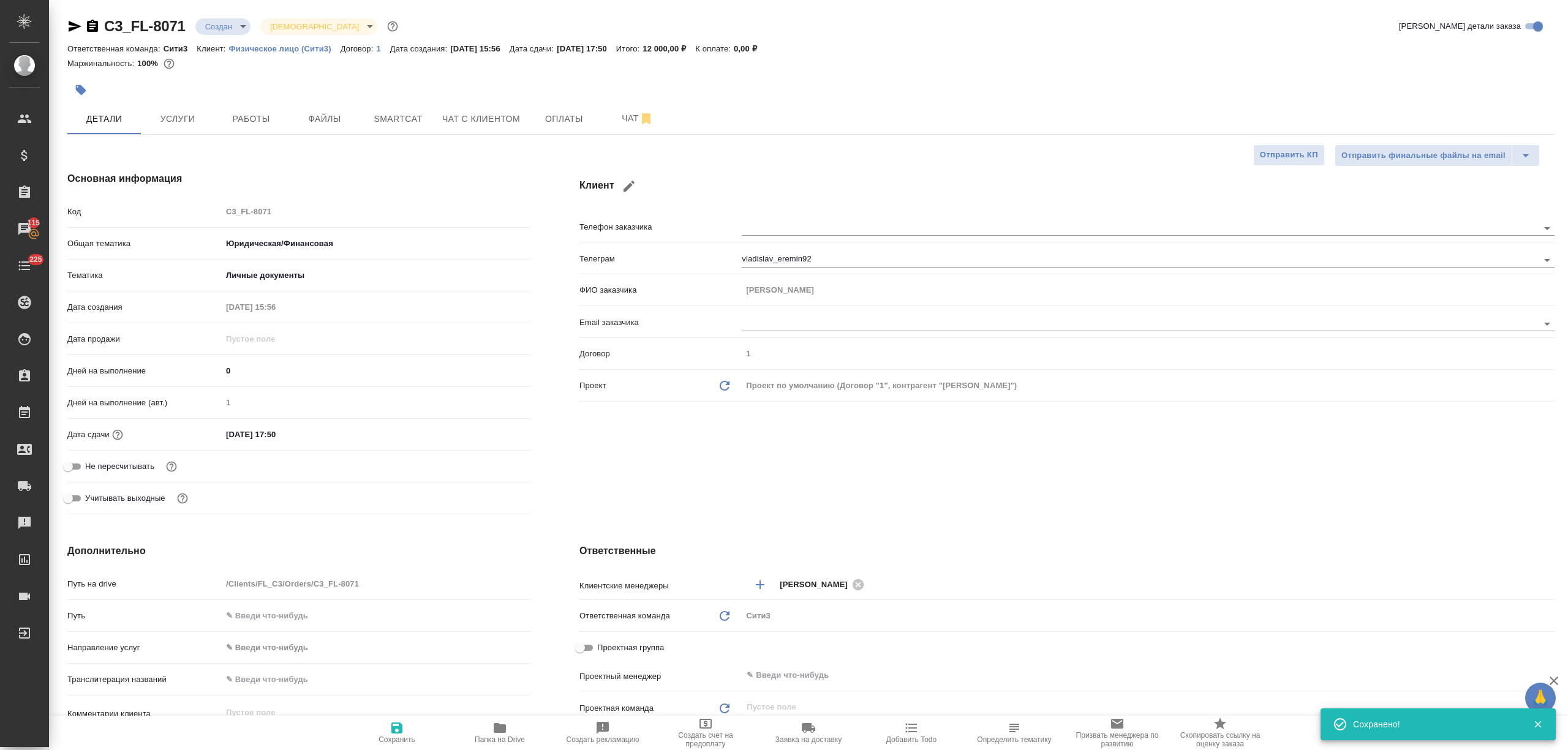
type textarea "x"
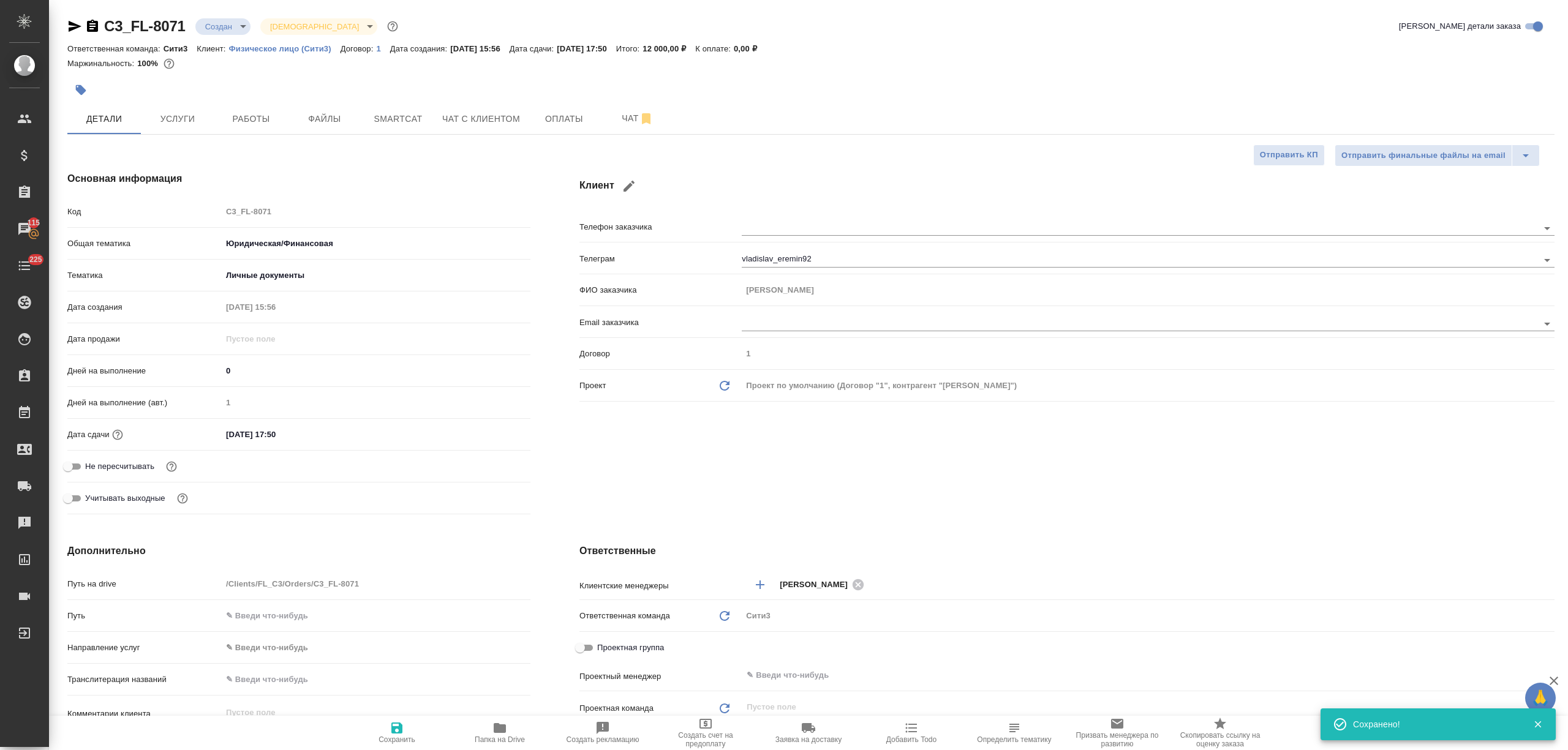
type textarea "x"
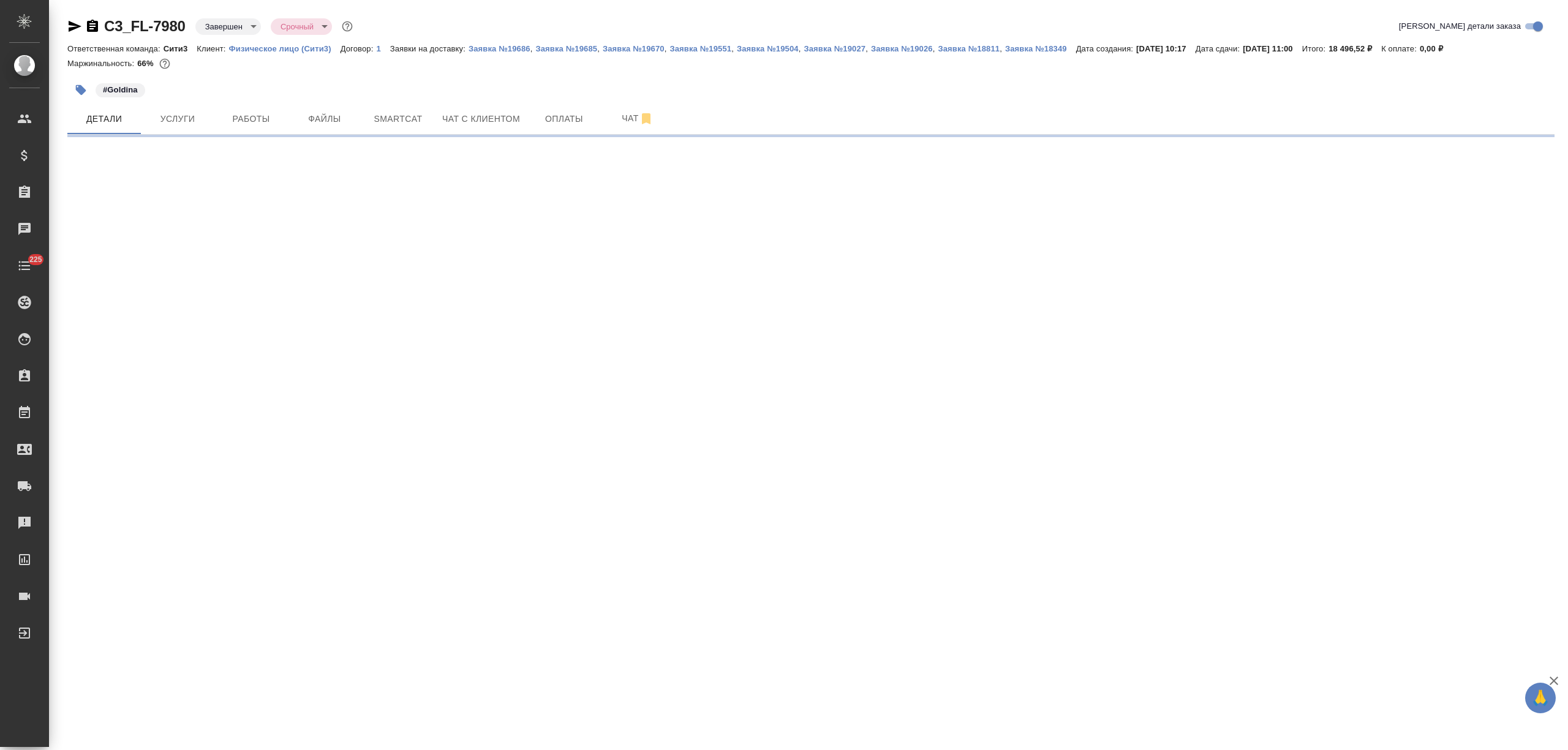
click at [329, 135] on div at bounding box center [810, 136] width 1487 height 3
select select "RU"
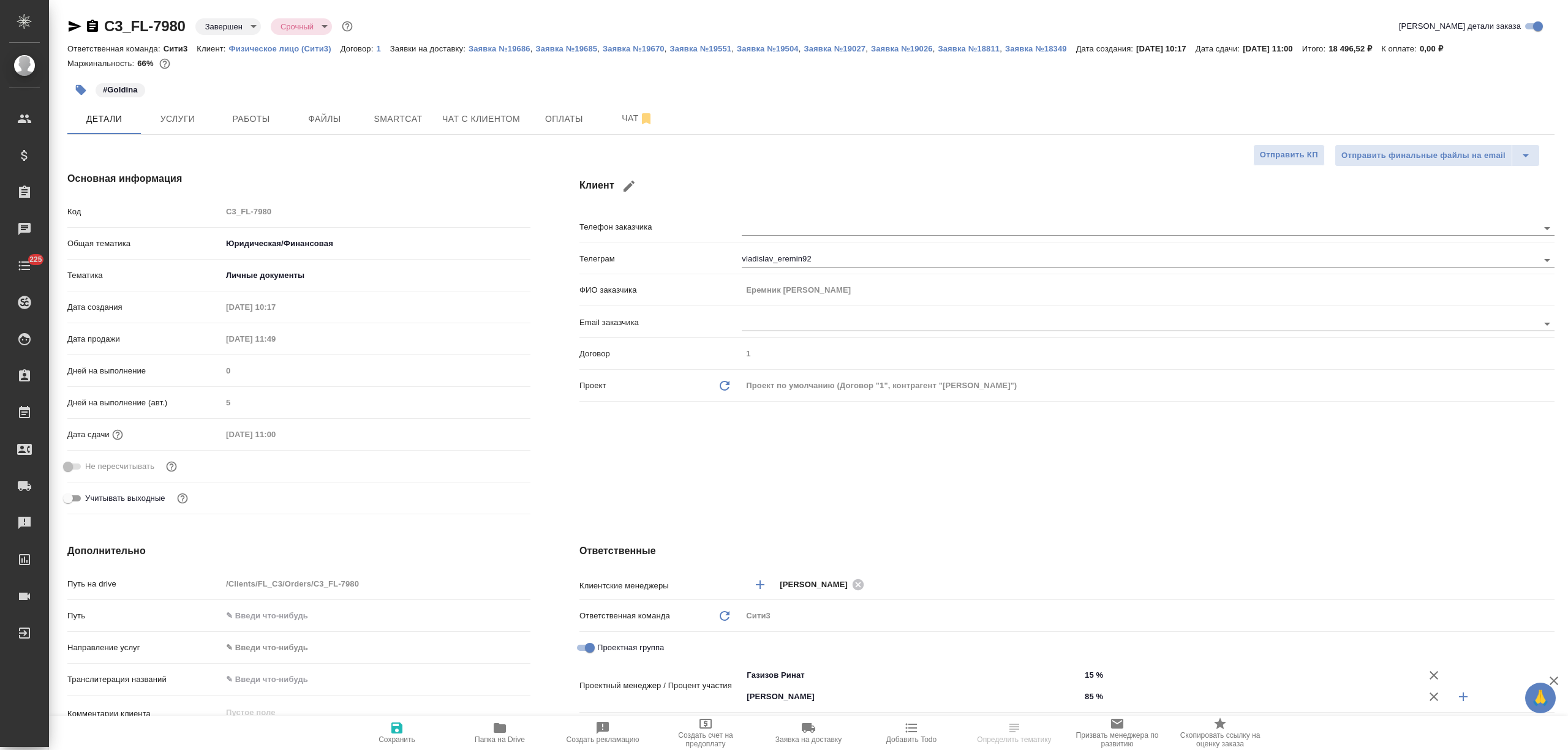
type textarea "x"
click at [336, 143] on div "C3_FL-7980 Завершен closed Срочный urgent Кратко детали заказа Ответственная ко…" at bounding box center [811, 643] width 1501 height 1286
click at [325, 124] on span "Файлы" at bounding box center [325, 119] width 59 height 16
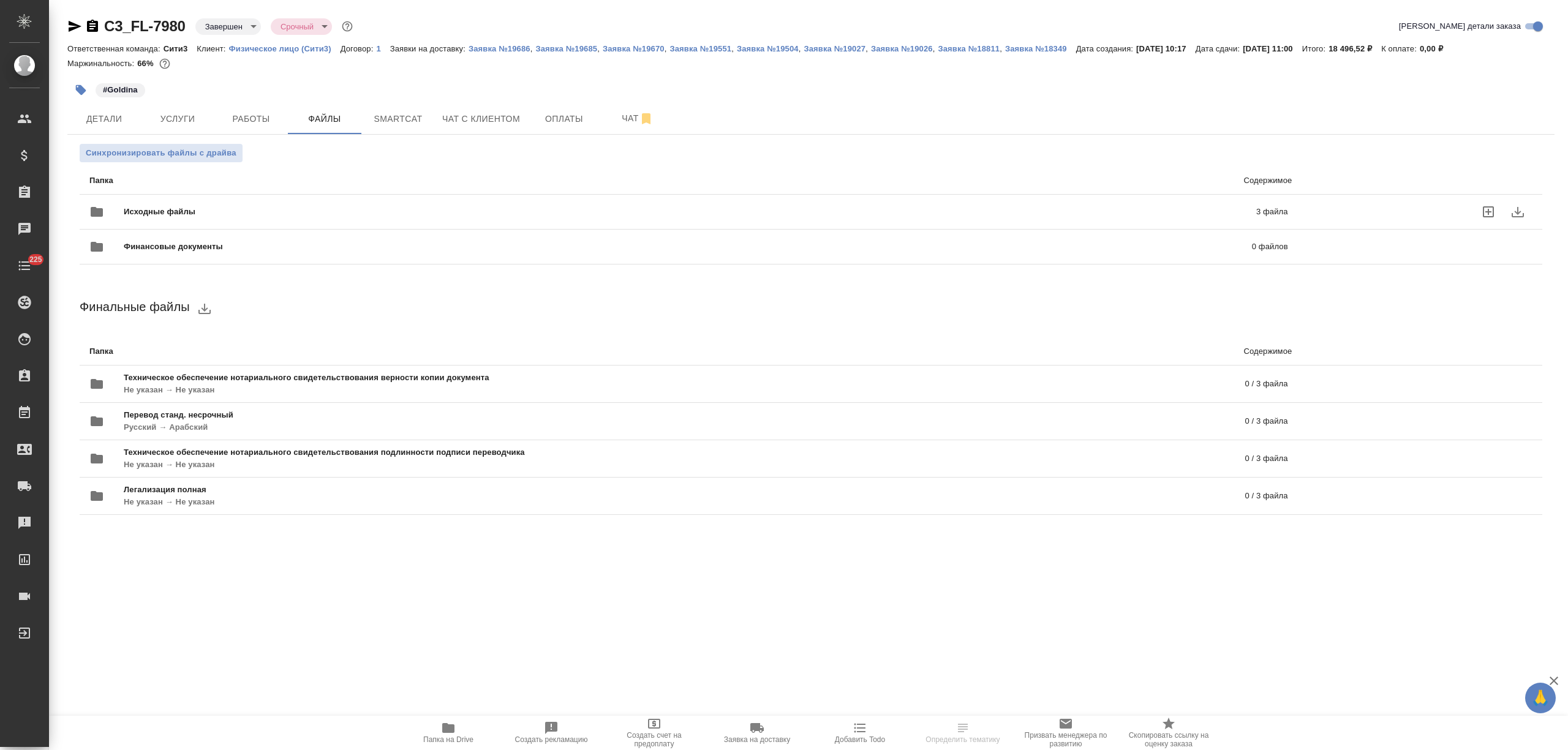
click at [250, 196] on div "Исходные файлы 3 файла" at bounding box center [688, 211] width 1223 height 54
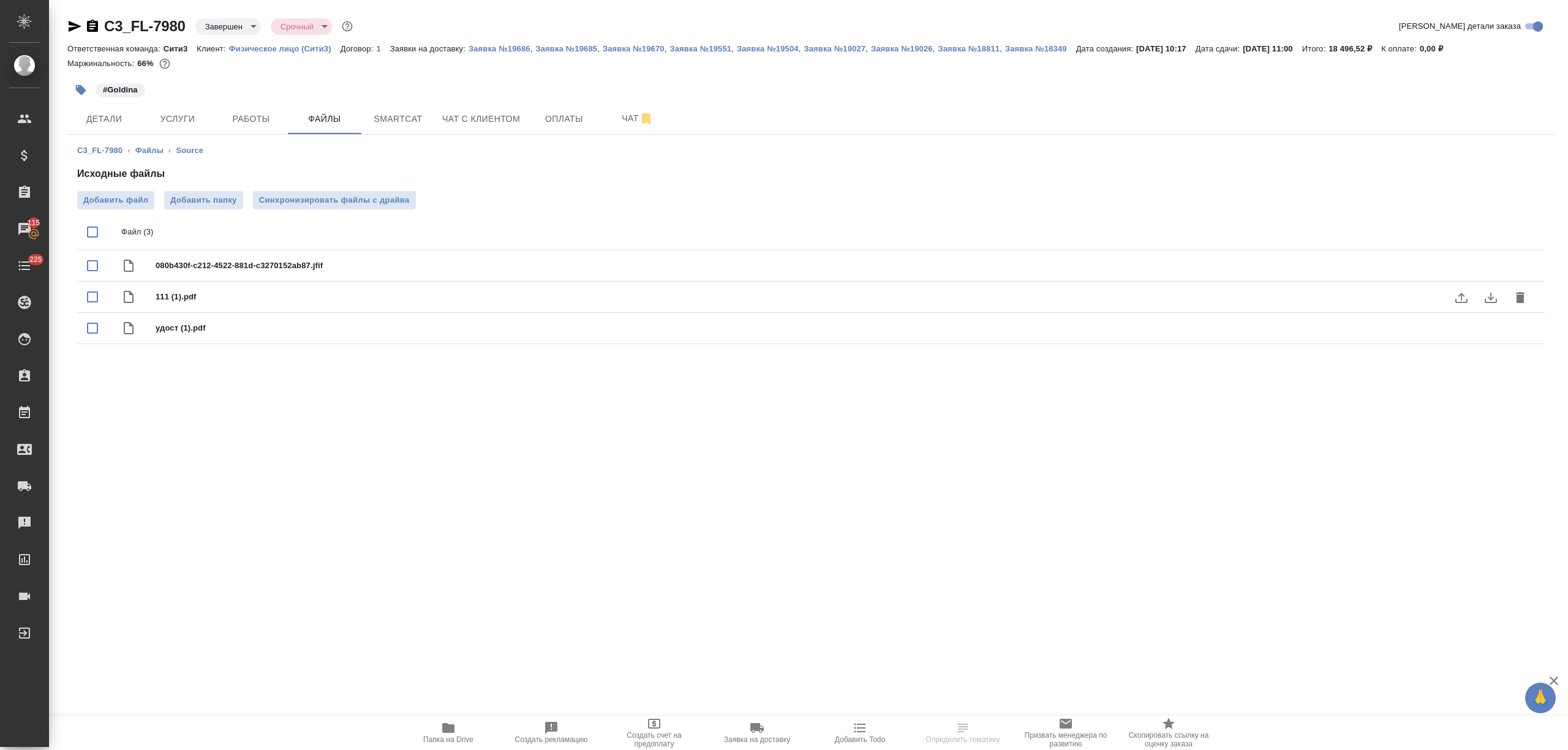
click at [1495, 294] on icon "download" at bounding box center [1490, 298] width 15 height 15
click at [1484, 328] on icon "download" at bounding box center [1490, 328] width 15 height 15
click at [1490, 265] on icon "download" at bounding box center [1490, 266] width 12 height 10
click at [124, 127] on button "Детали" at bounding box center [104, 118] width 74 height 30
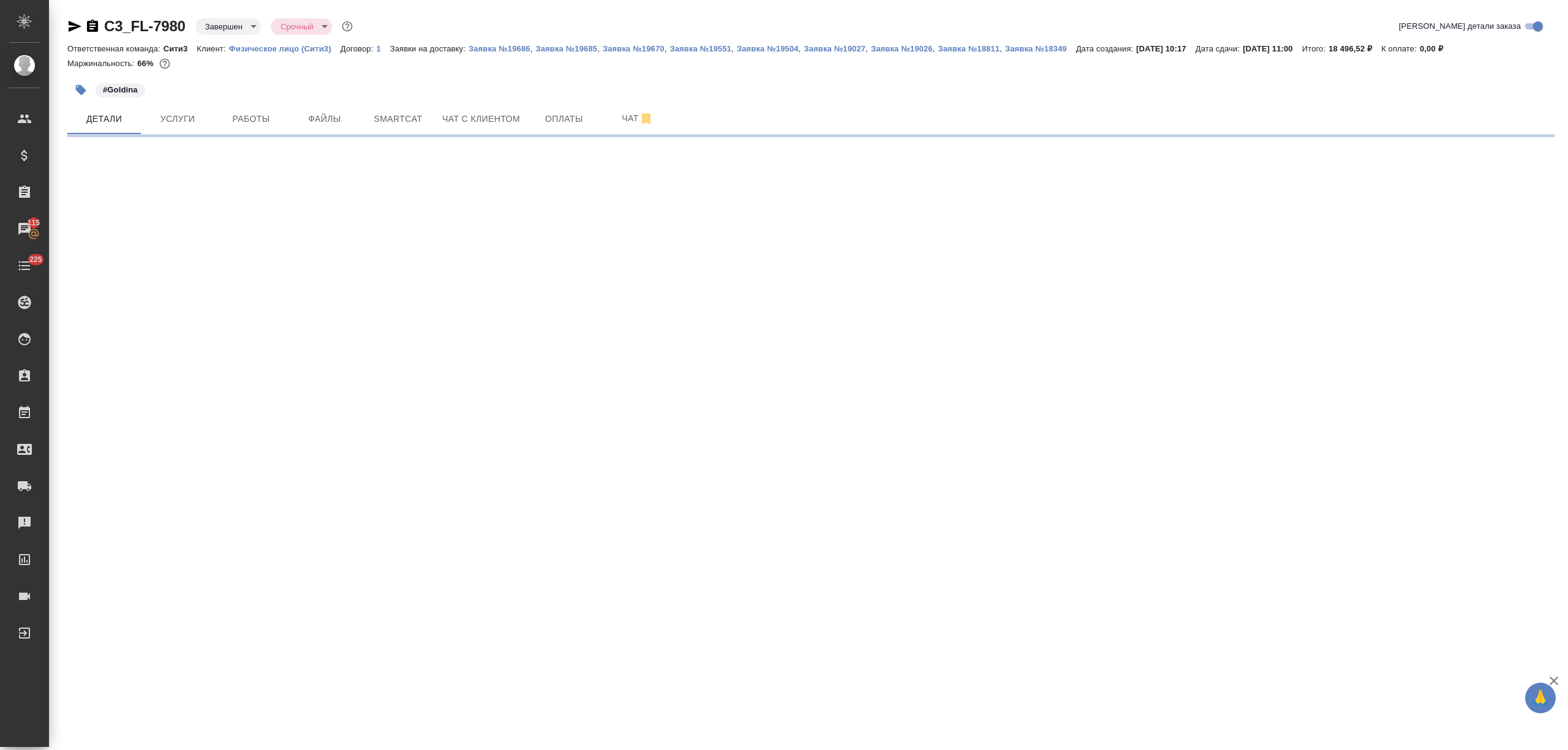
select select "RU"
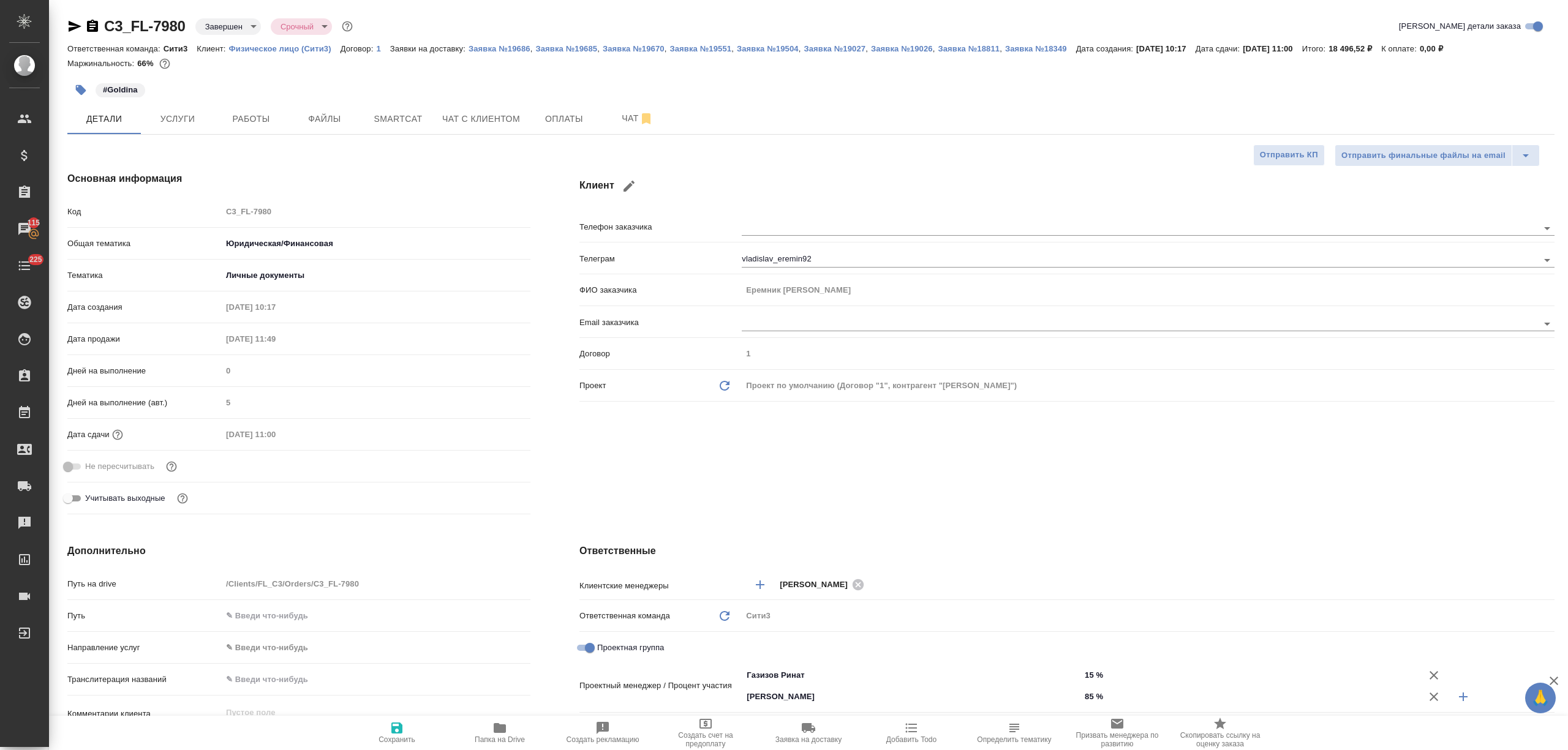
type textarea "x"
click at [626, 189] on icon "button" at bounding box center [628, 186] width 11 height 11
type input "Владислав"
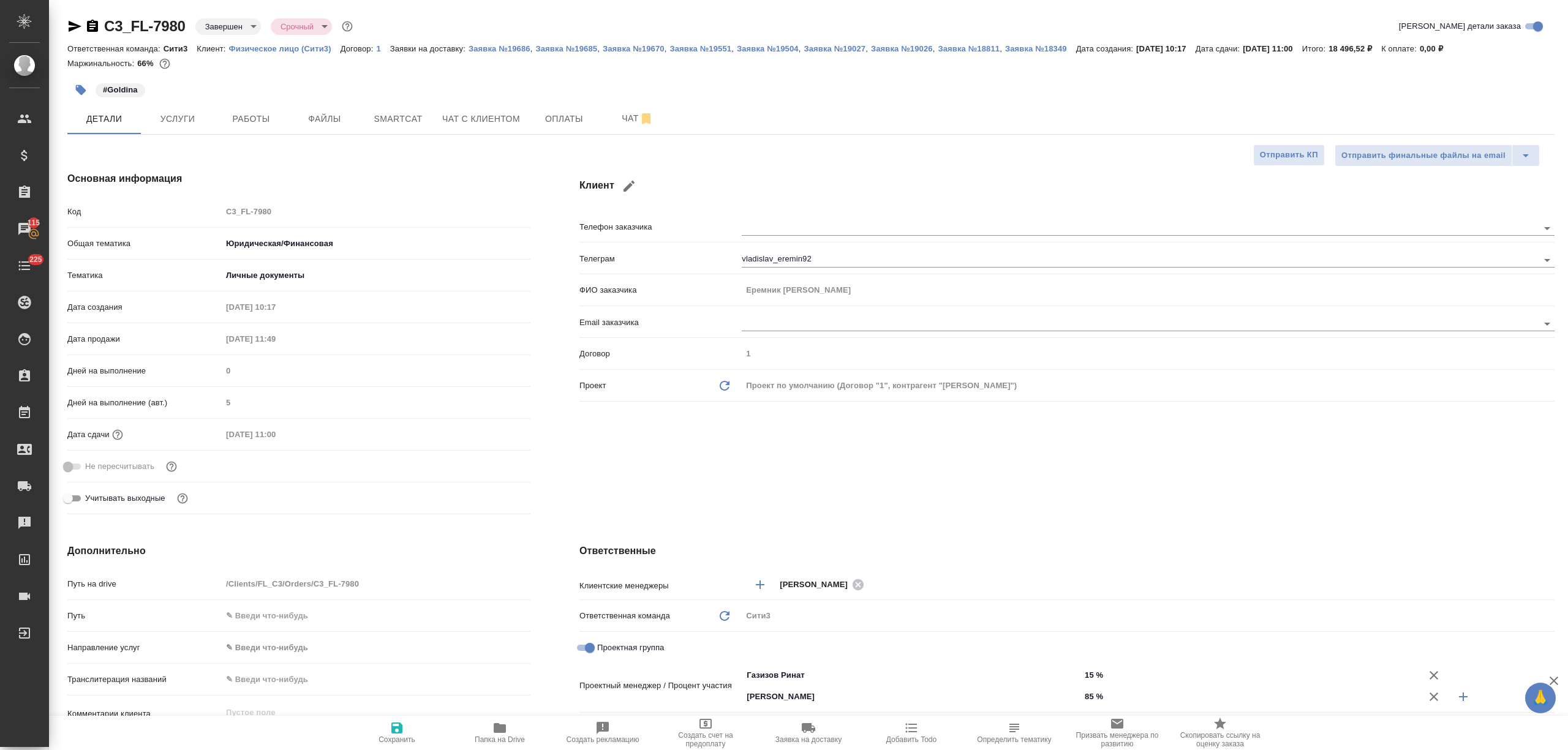
type input "Еремник"
checkbox input "true"
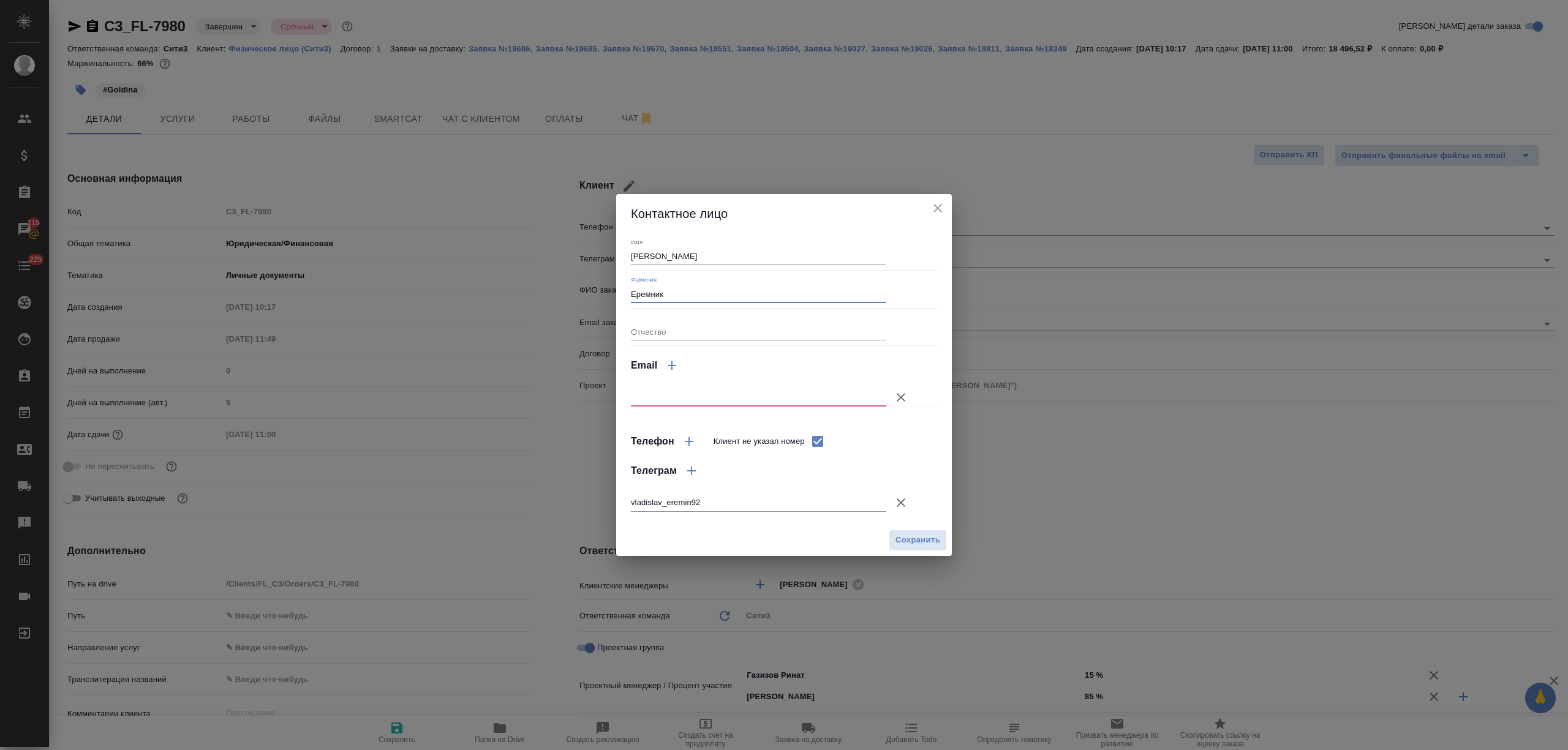
drag, startPoint x: 667, startPoint y: 287, endPoint x: 651, endPoint y: 291, distance: 16.5
click at [651, 291] on input "Еремник" at bounding box center [758, 293] width 256 height 18
type input "Еремин"
click at [907, 538] on span "Сохранить" at bounding box center [917, 540] width 44 height 14
type input "Еремин Владислав"
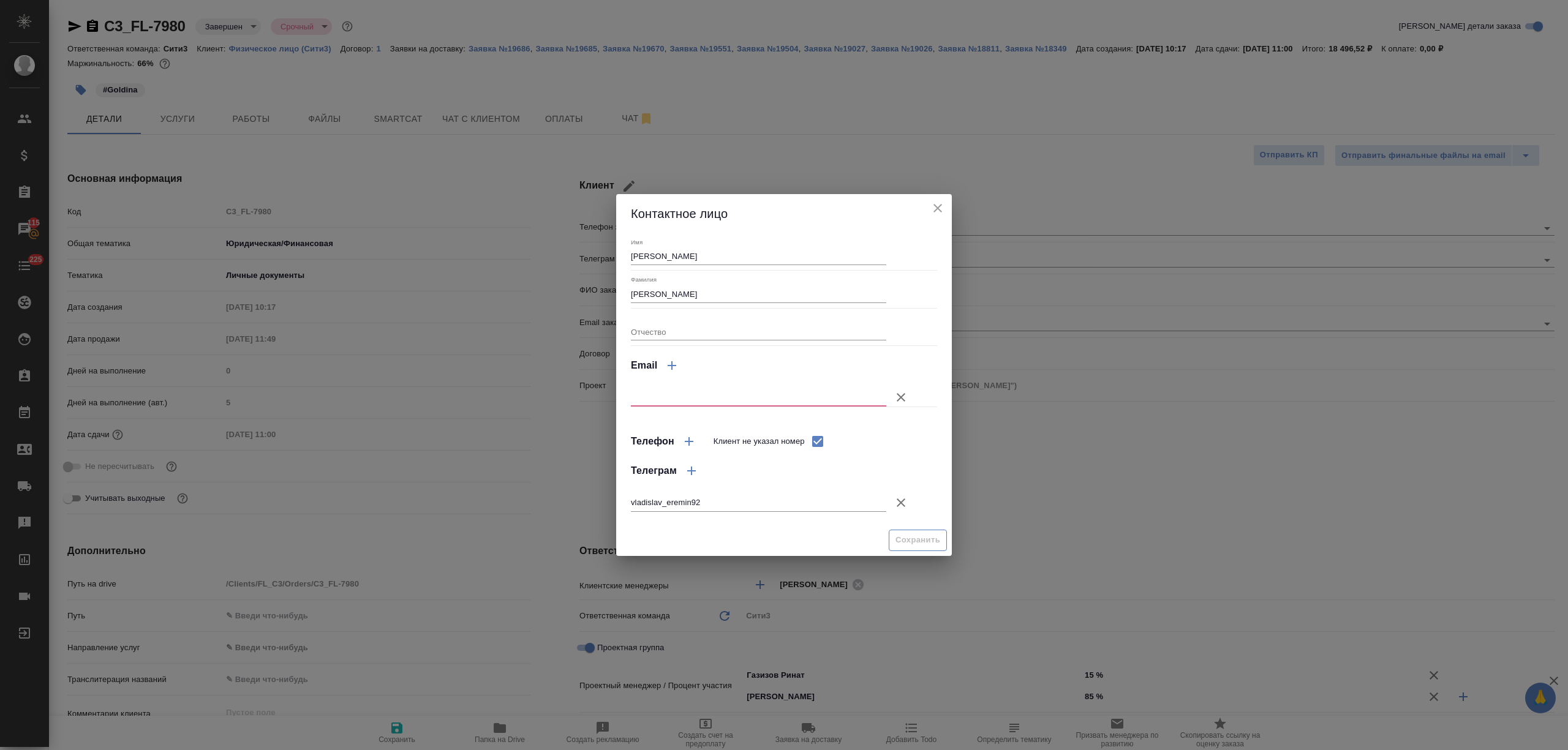
type textarea "x"
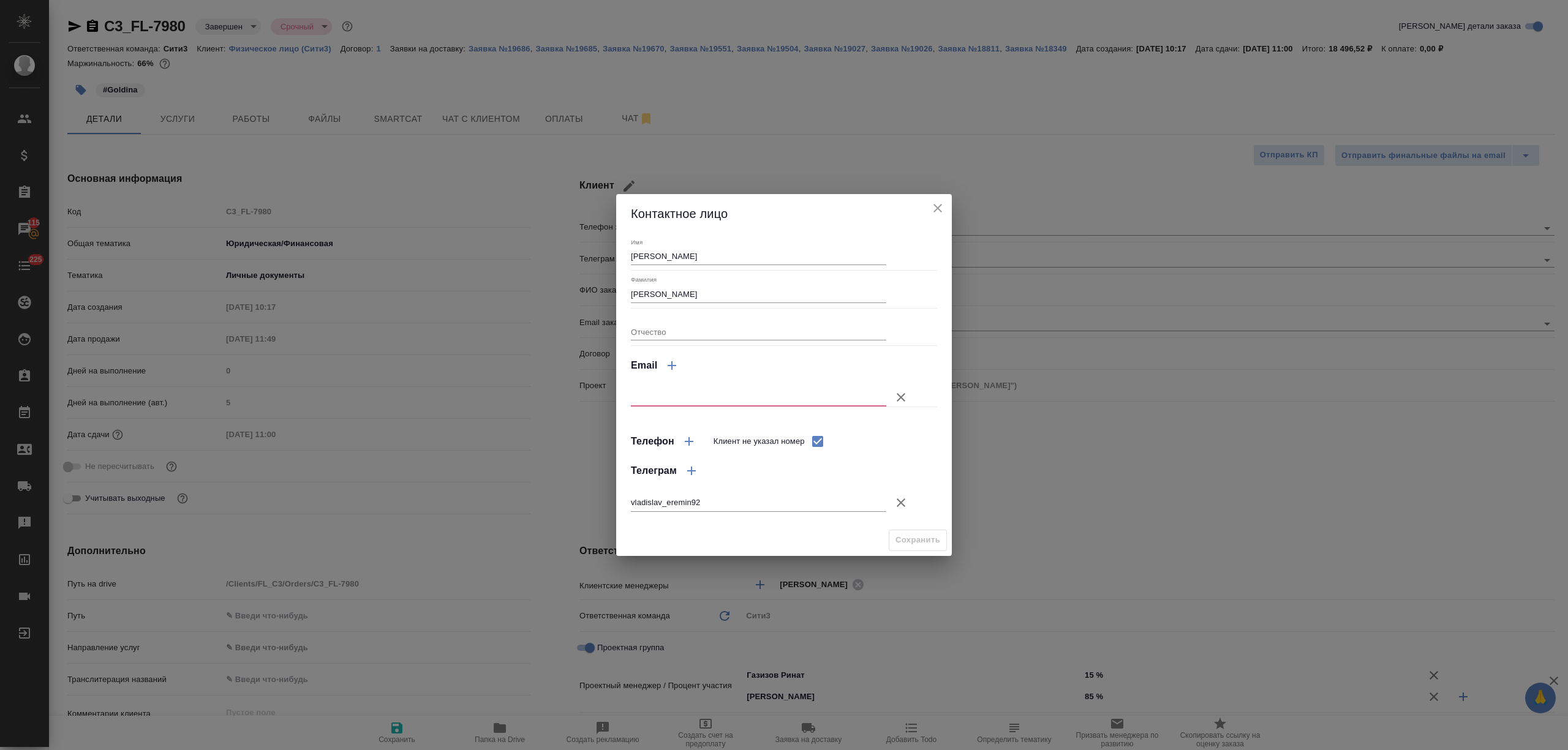
type textarea "x"
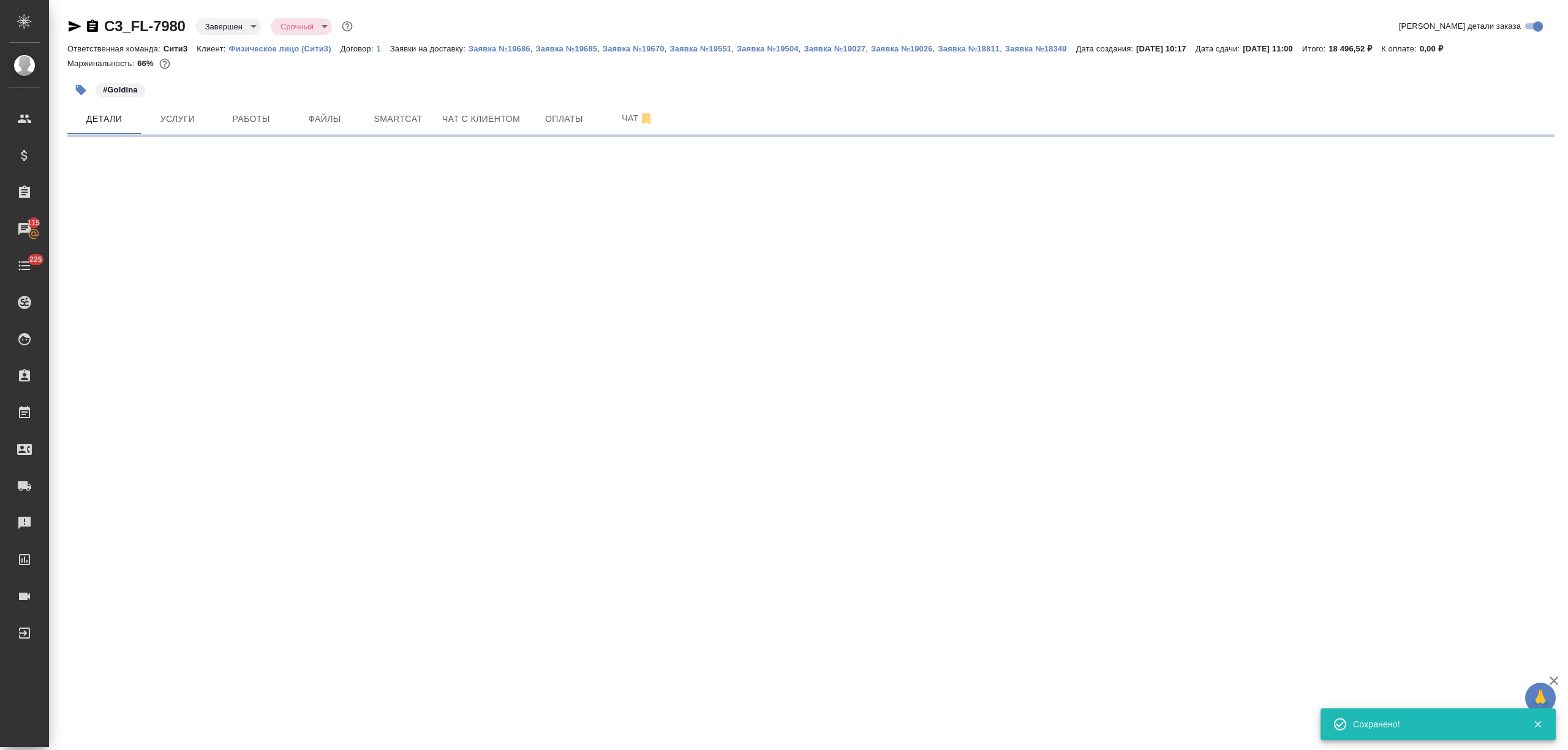
select select "RU"
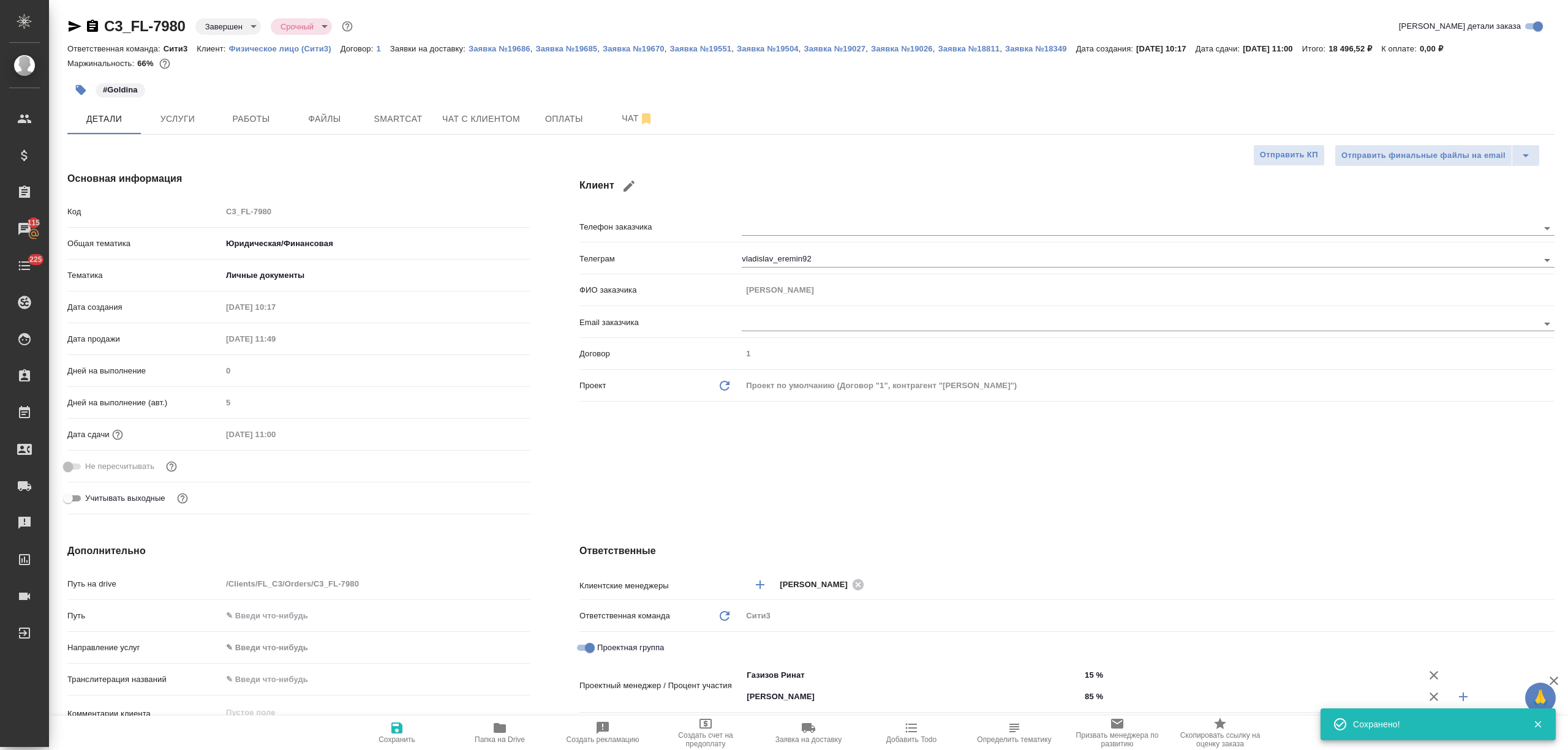
type textarea "x"
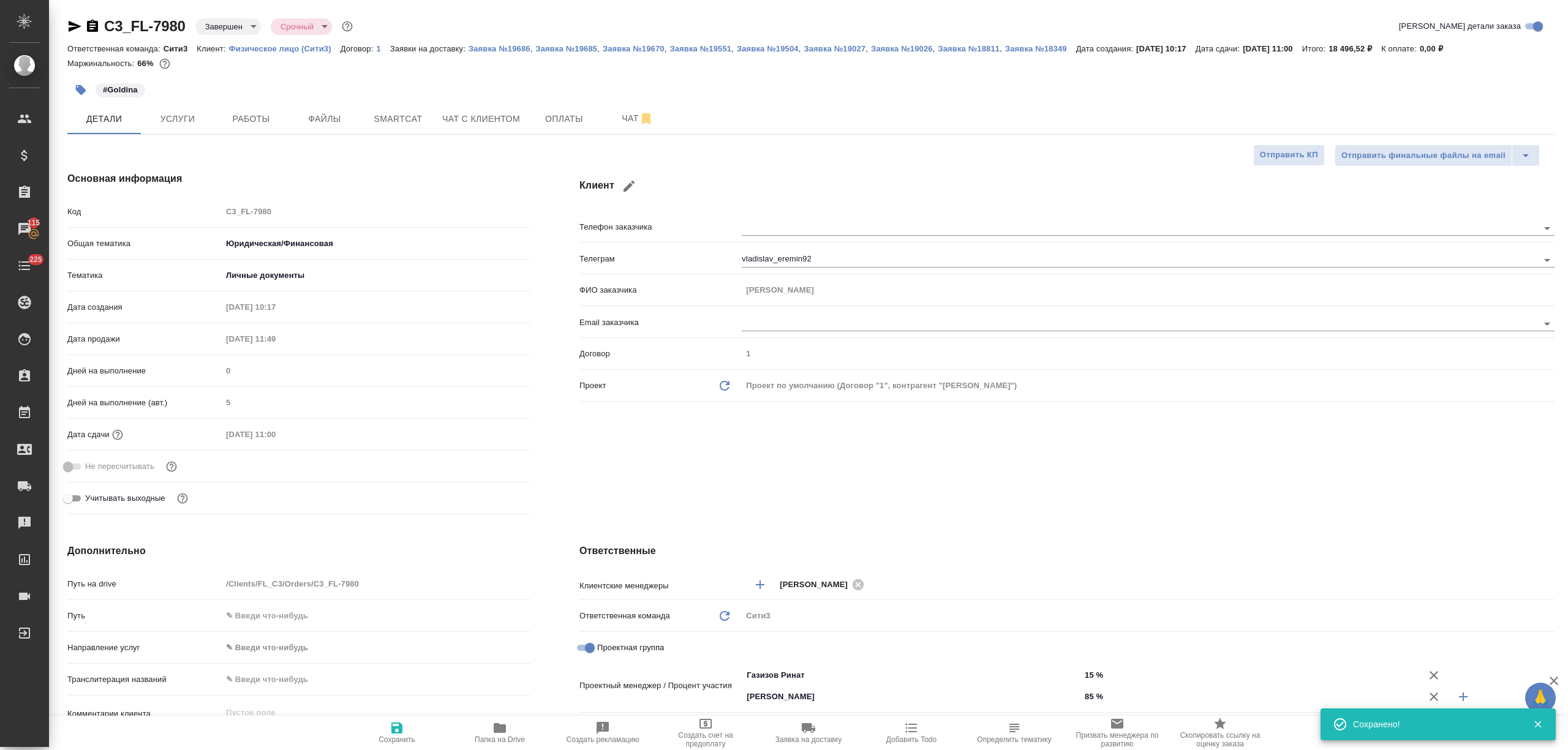
type textarea "x"
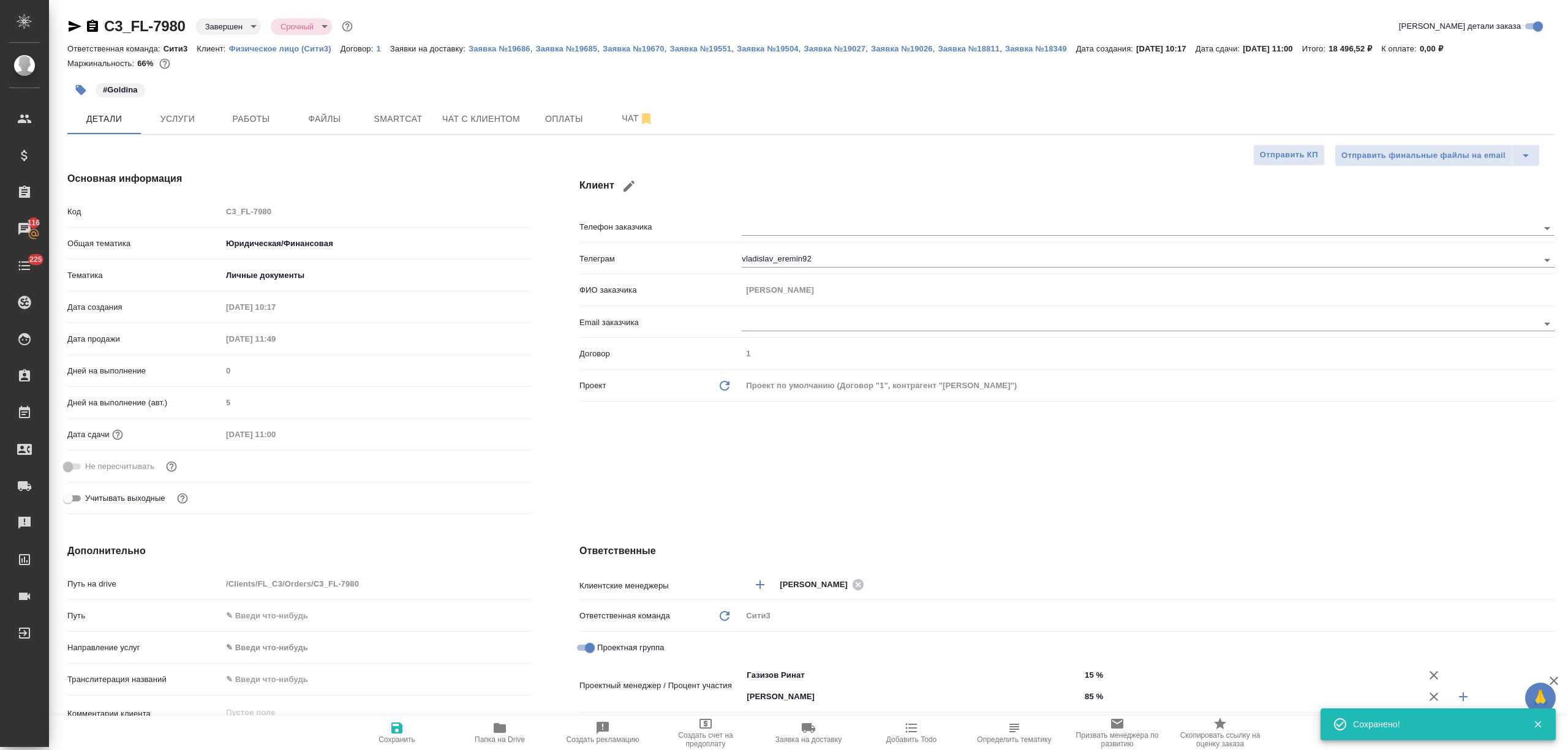
type textarea "x"
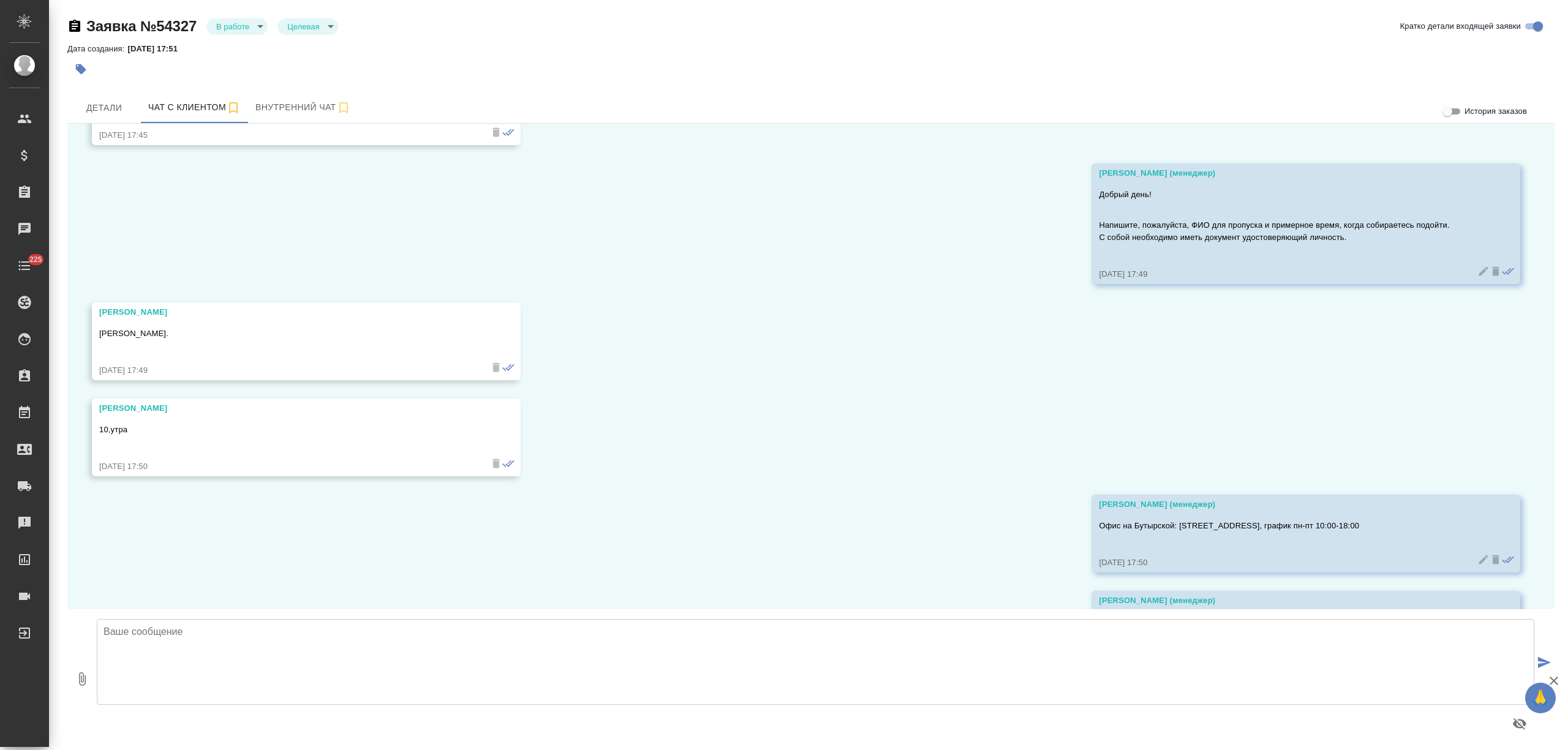
scroll to position [476, 0]
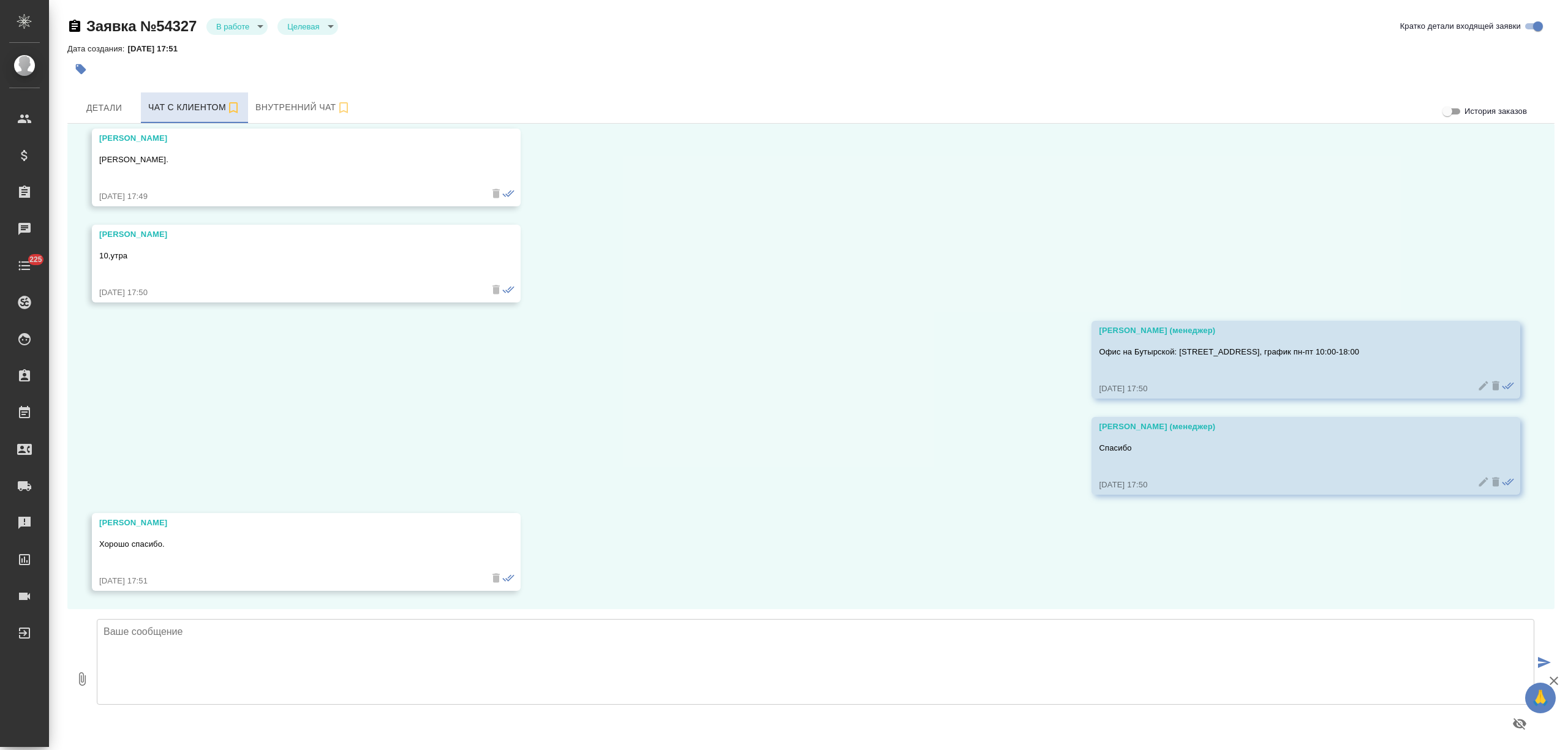
click at [233, 105] on icon "button" at bounding box center [233, 108] width 15 height 15
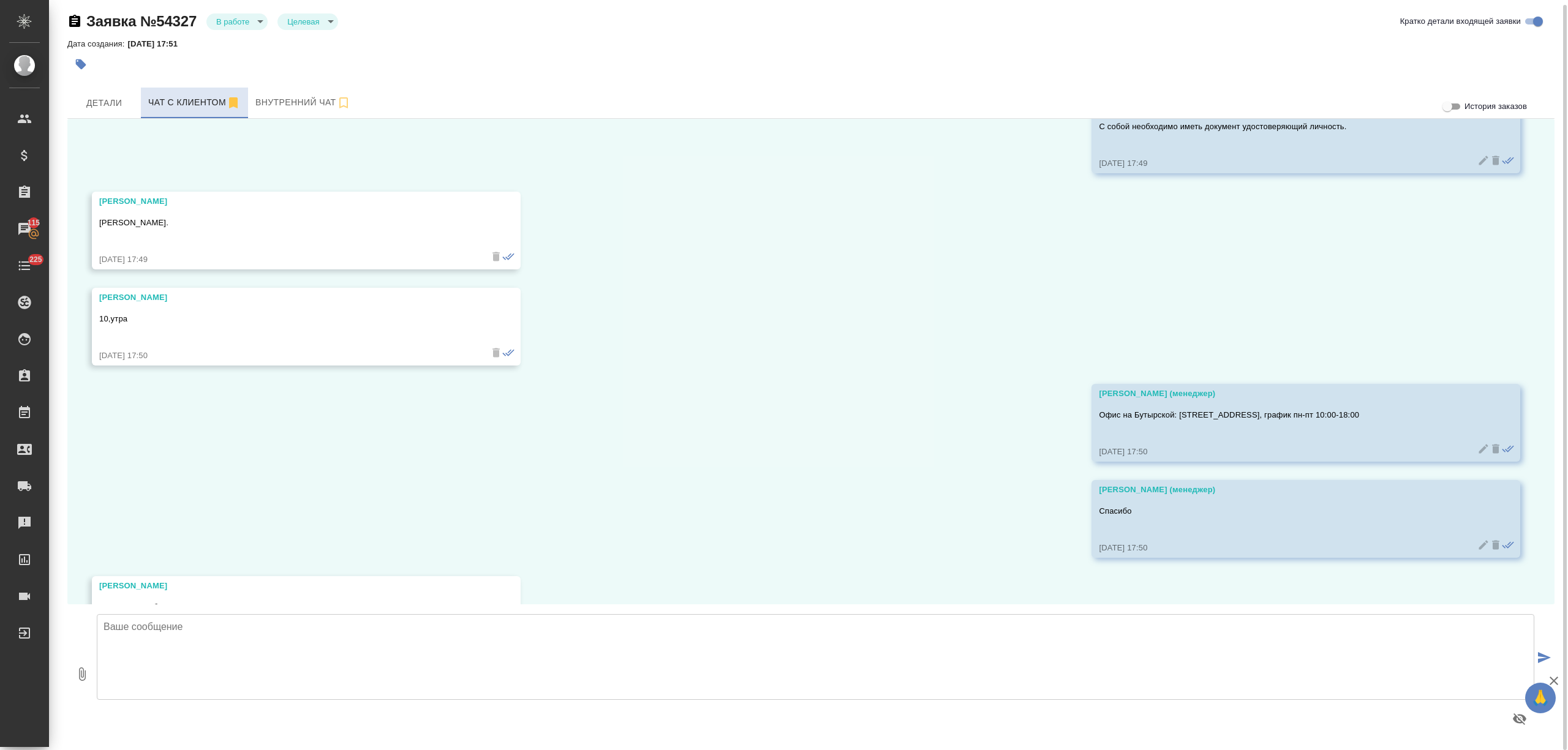
scroll to position [475, 0]
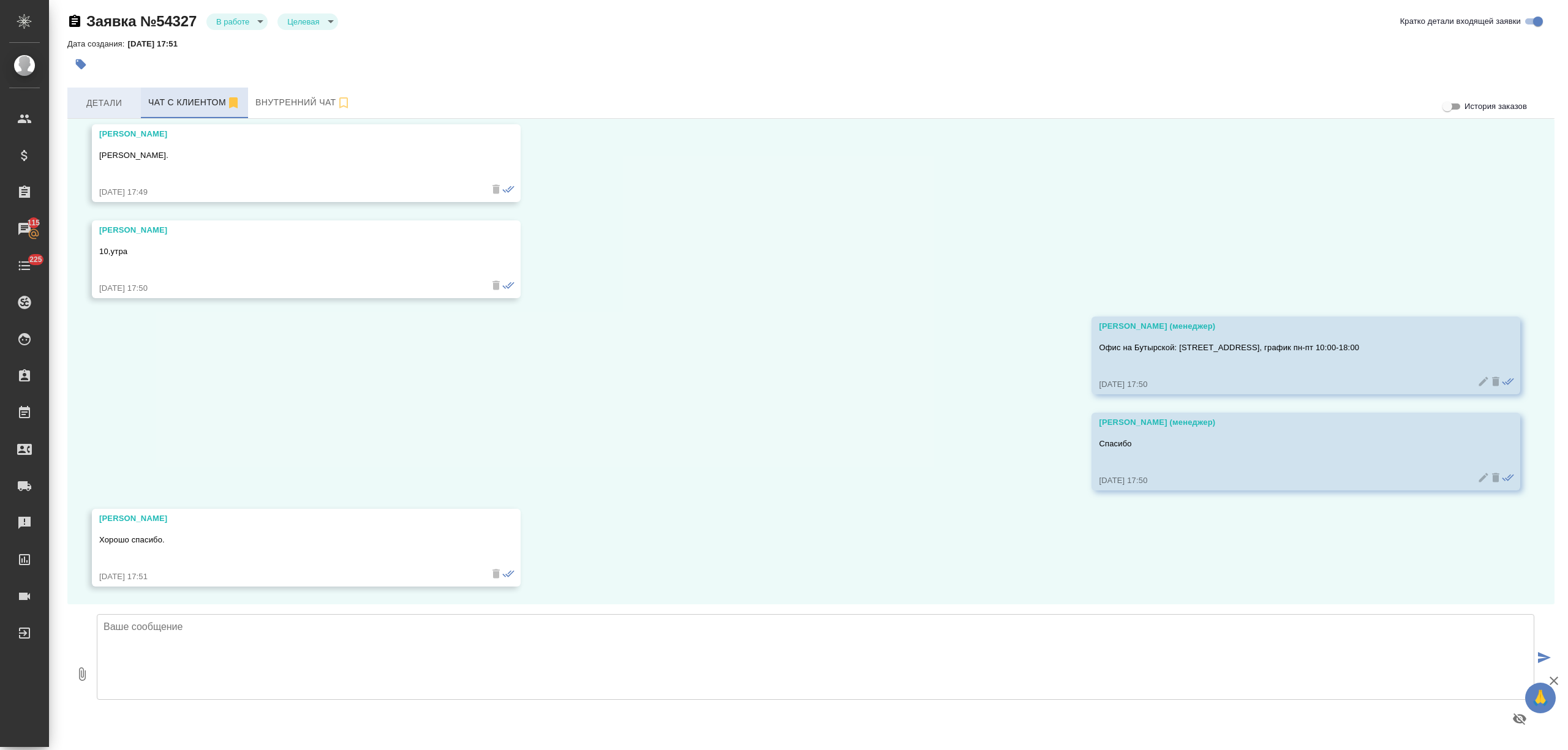
click at [119, 103] on span "Детали" at bounding box center [104, 103] width 59 height 16
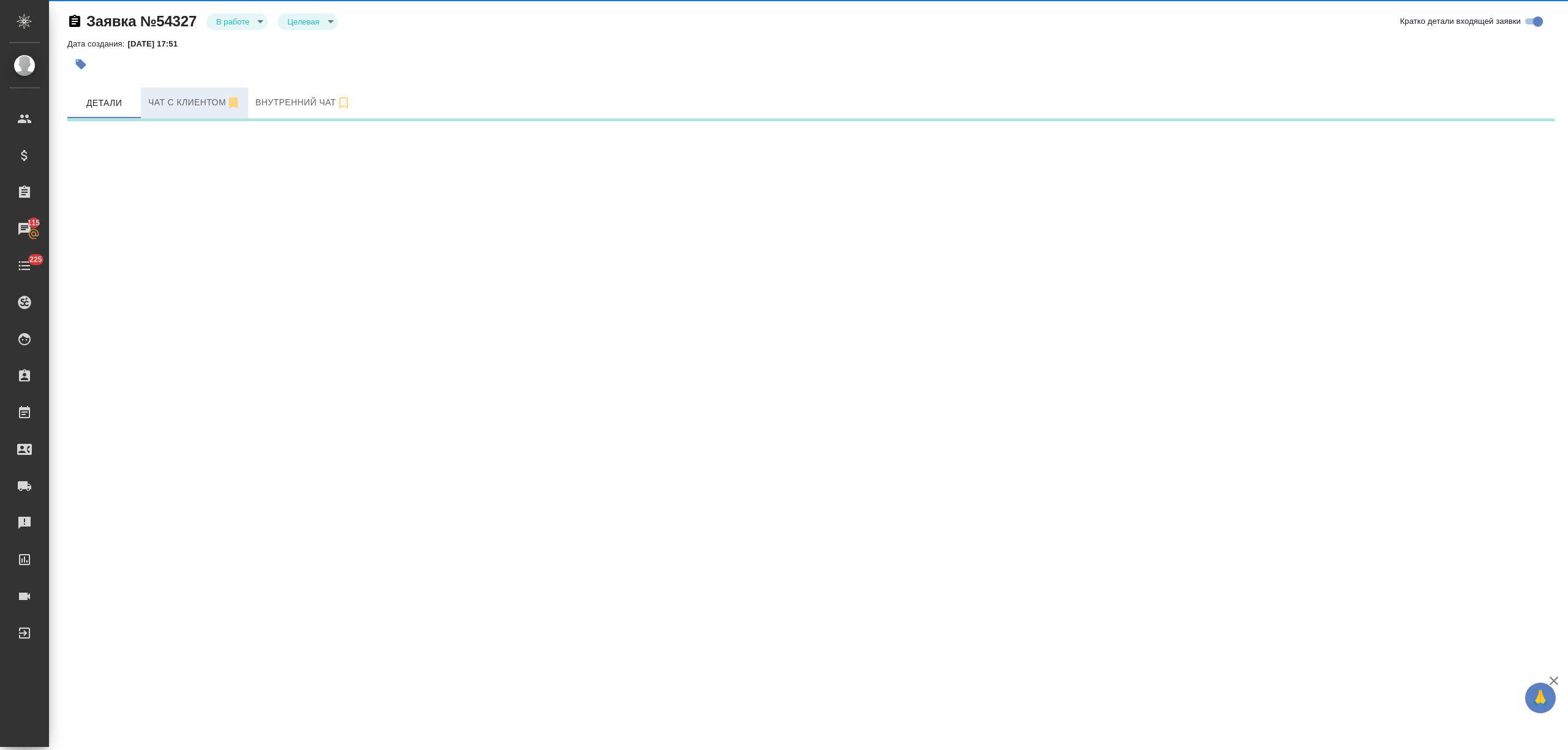
select select "RU"
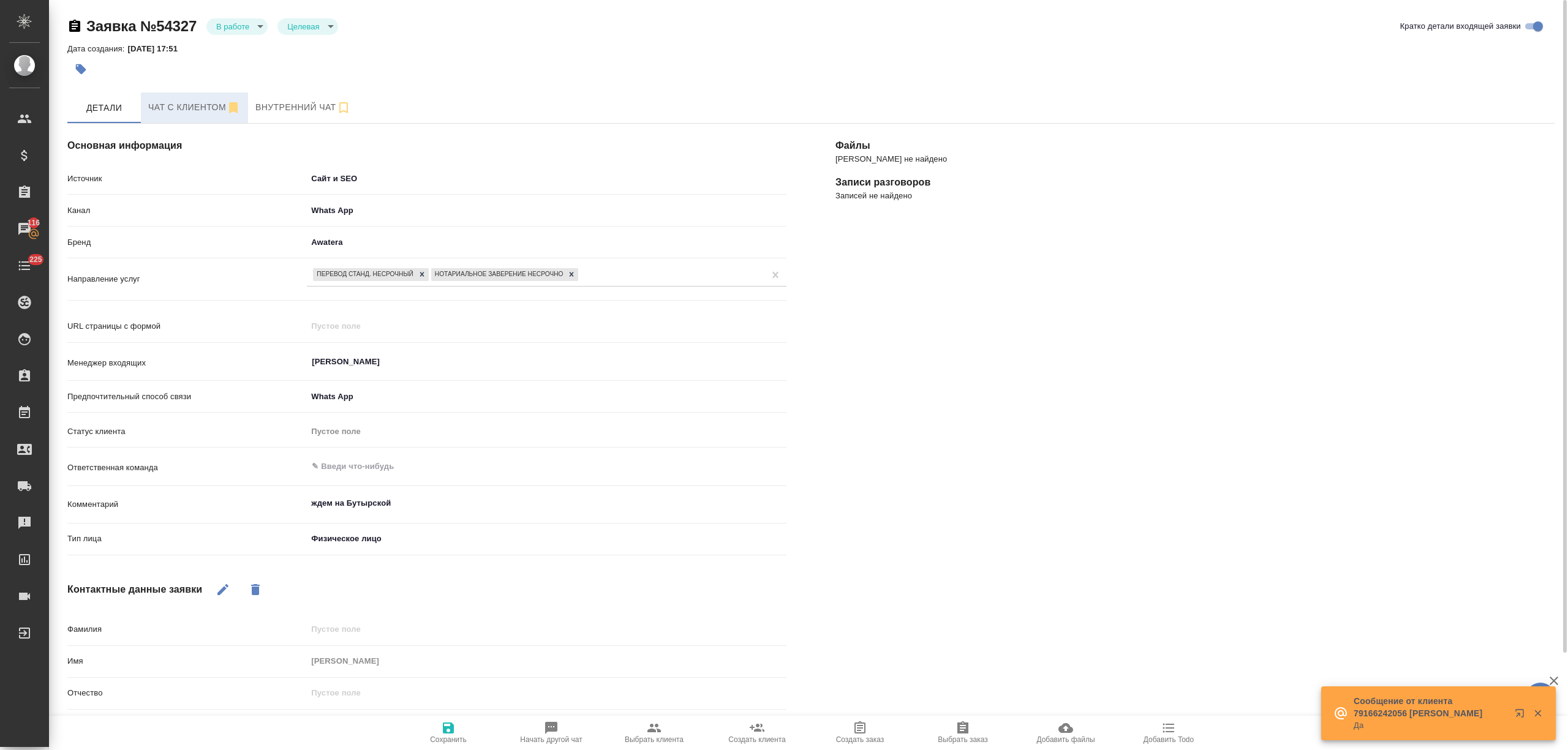
type textarea "x"
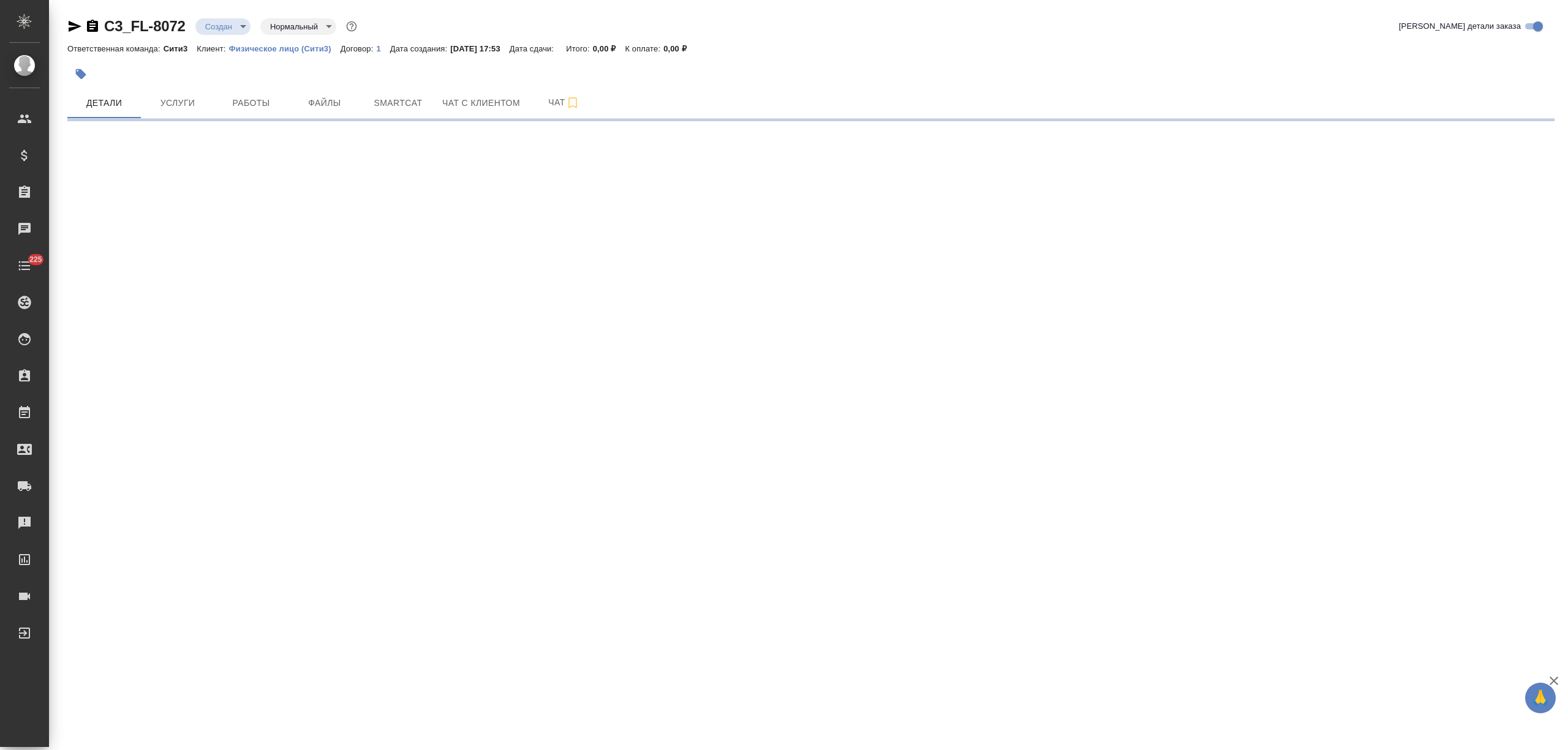
click at [70, 25] on icon "button" at bounding box center [75, 27] width 13 height 11
select select "RU"
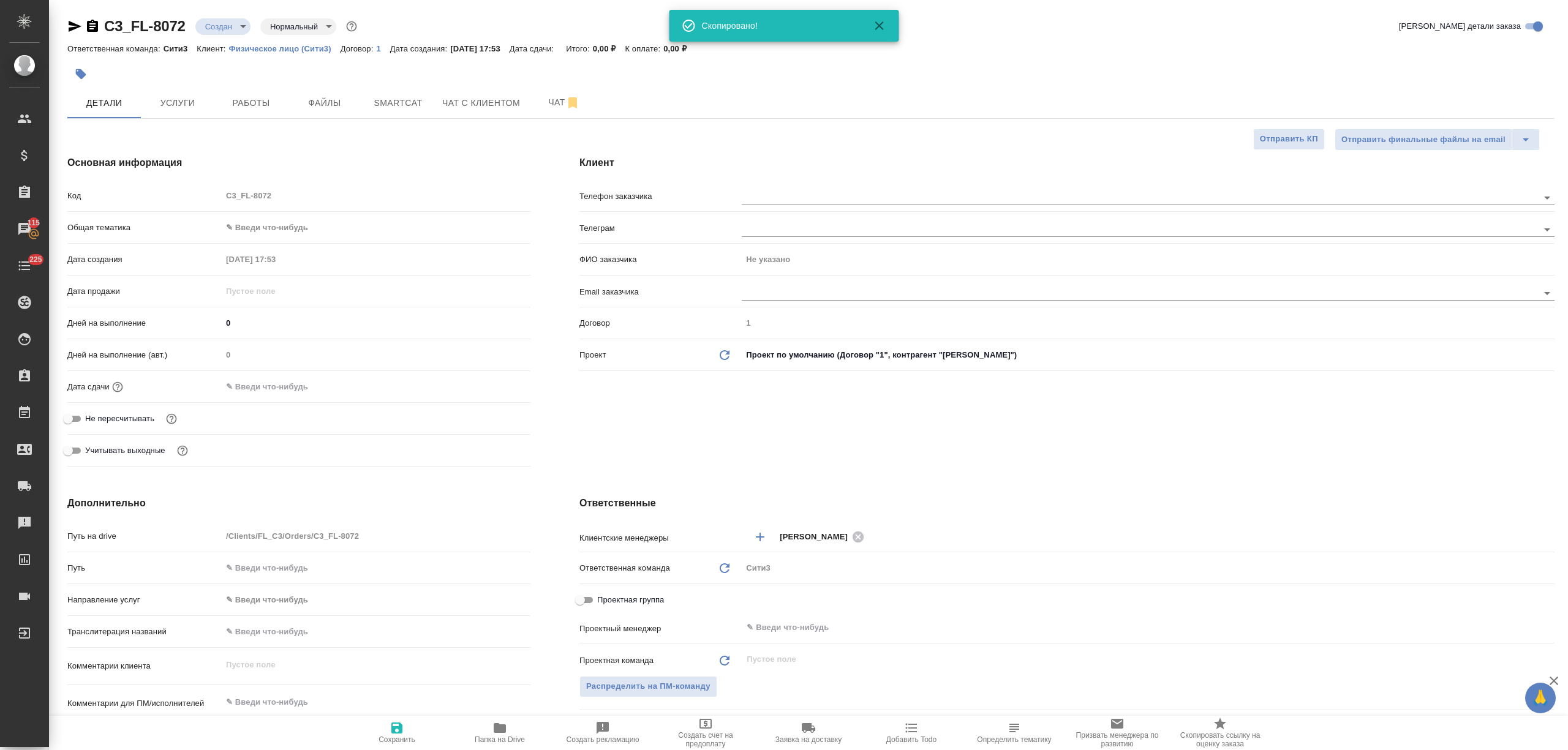
type textarea "x"
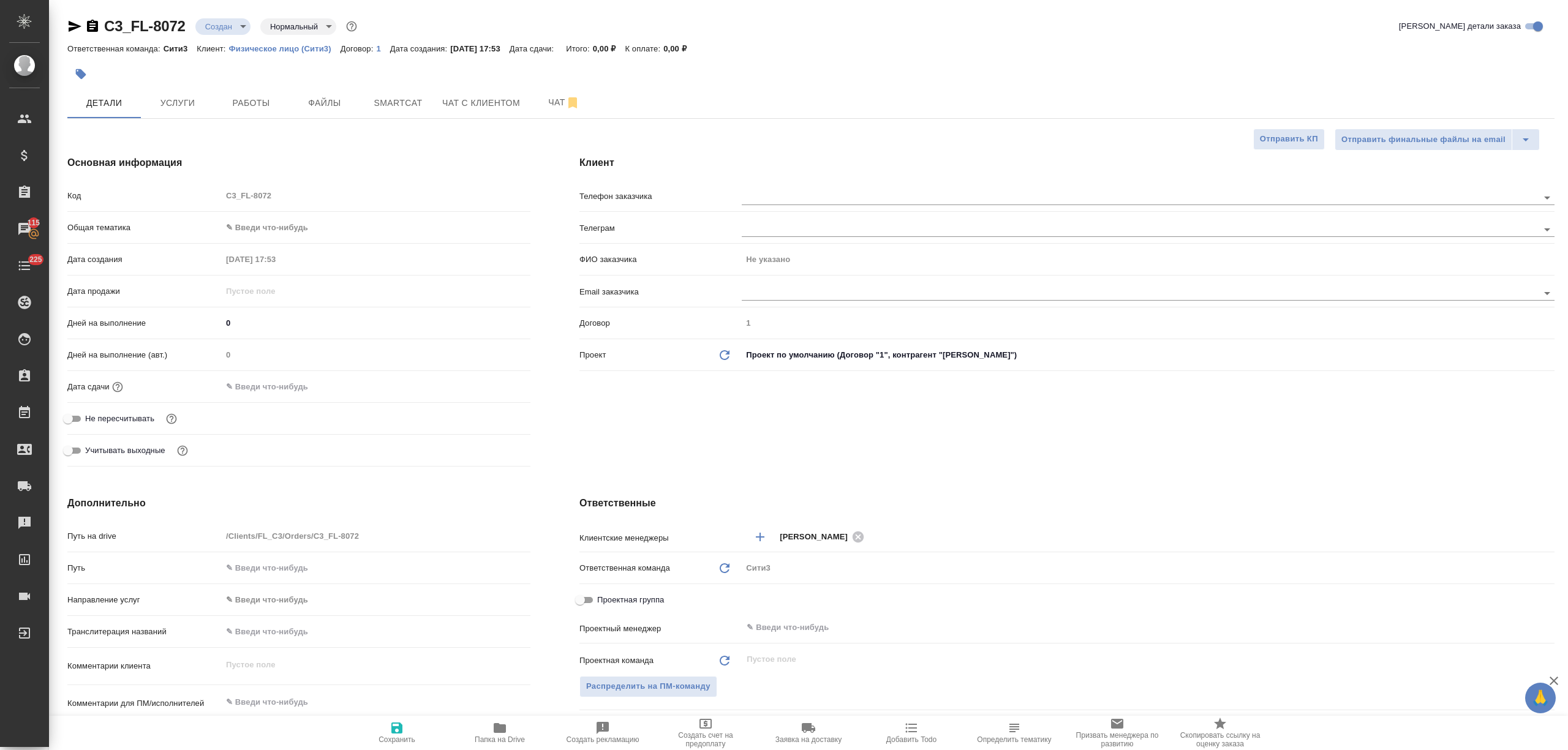
type textarea "x"
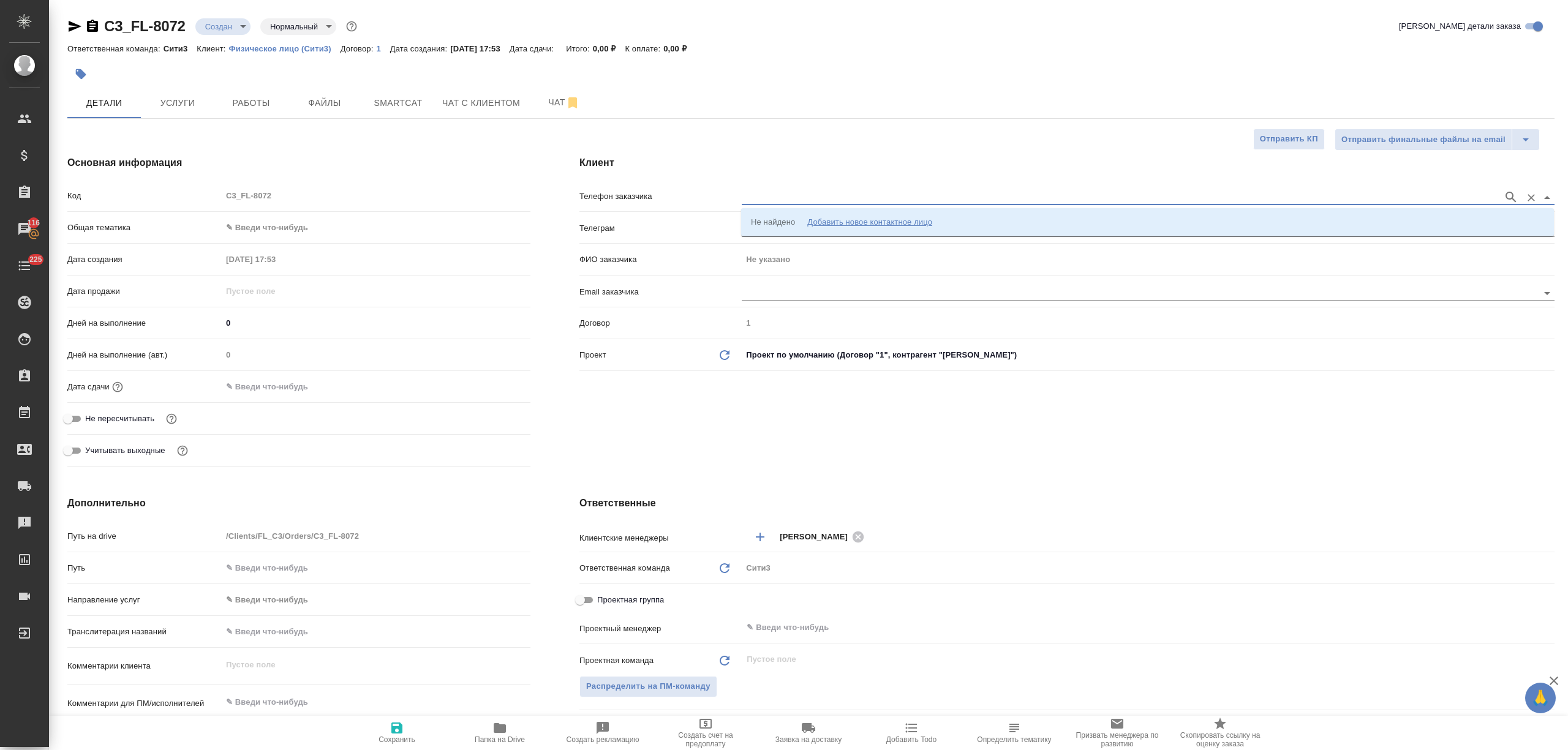
click at [776, 196] on input "text" at bounding box center [1119, 197] width 755 height 15
paste input "[PHONE_NUMBER]"
type input "[PHONE_NUMBER]"
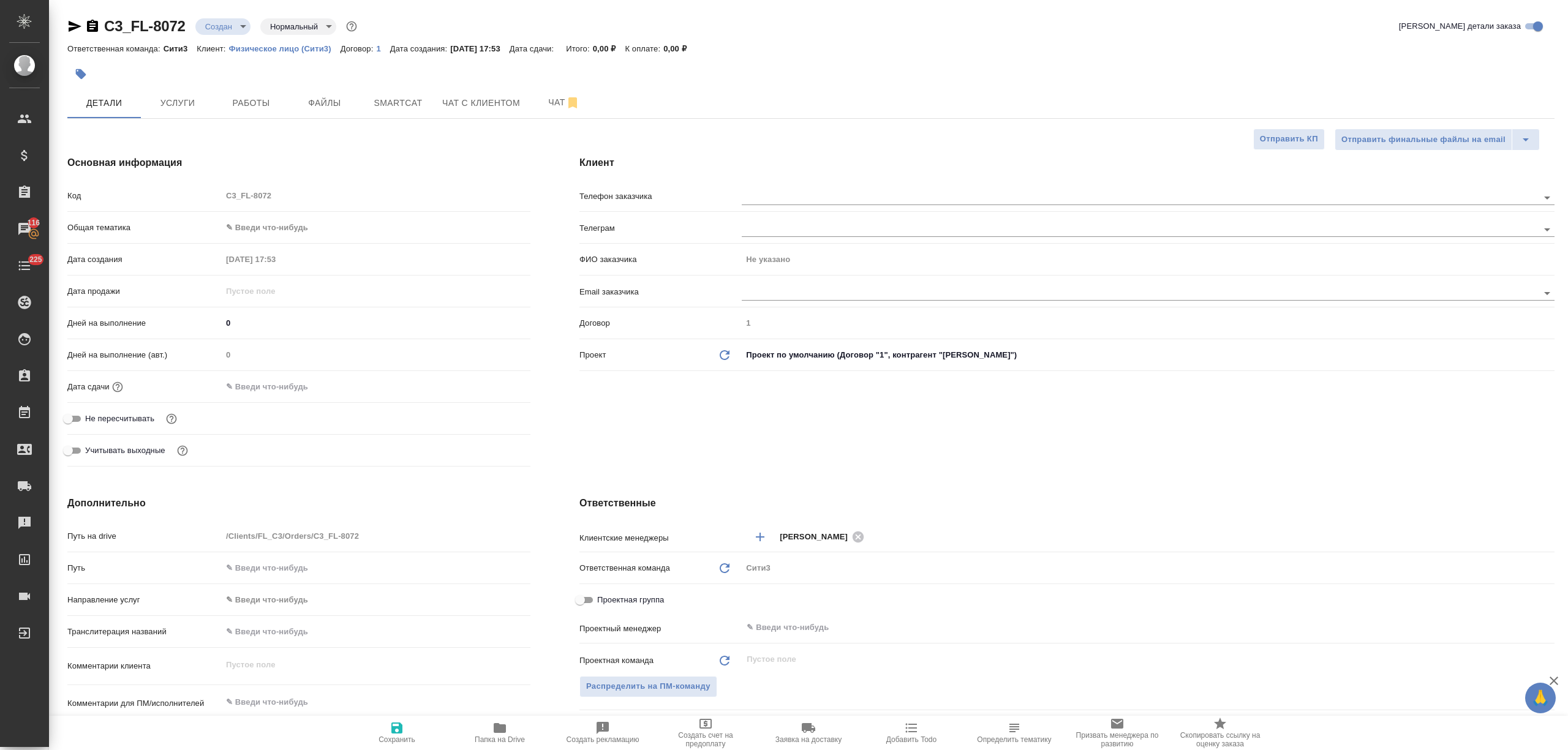
type textarea "x"
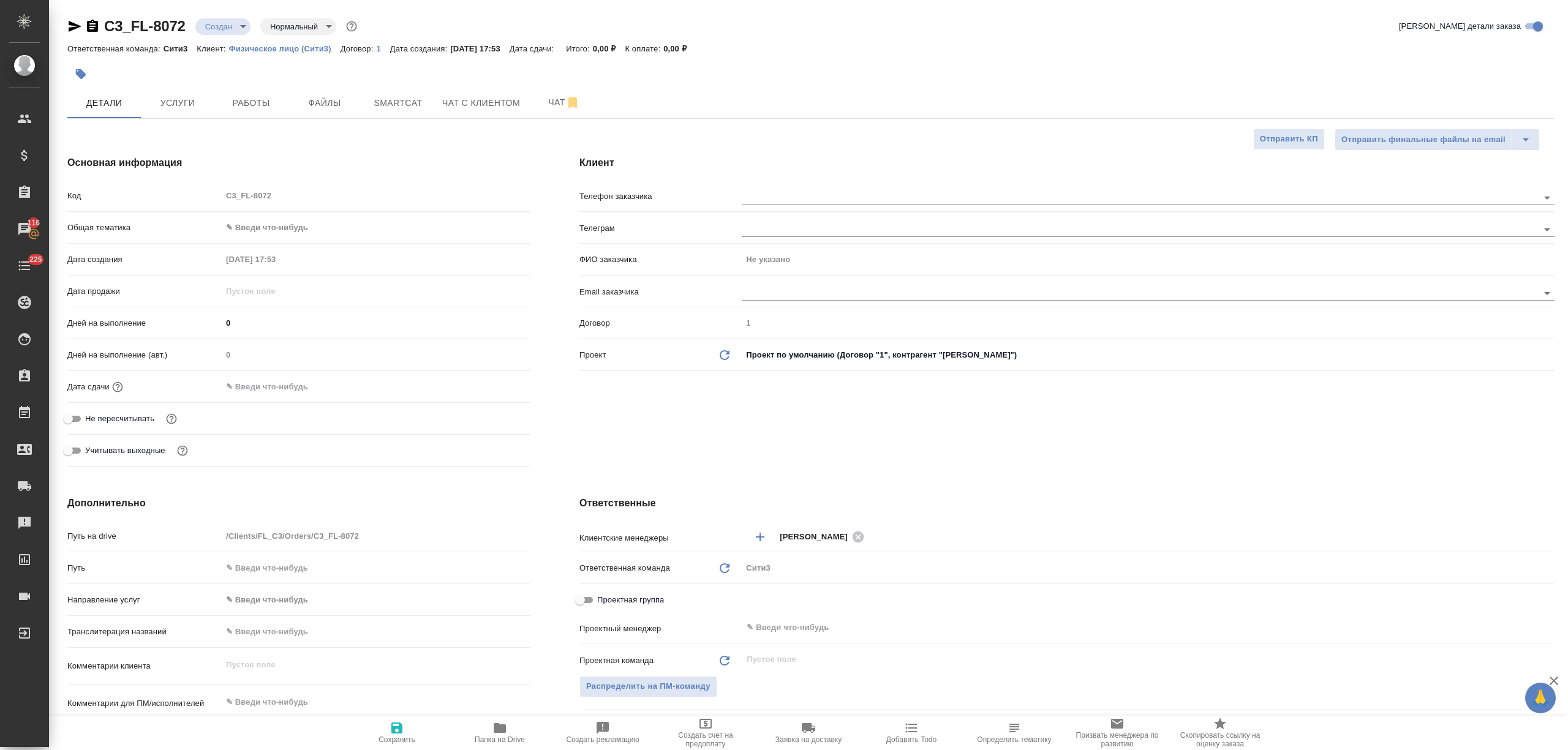
type textarea "x"
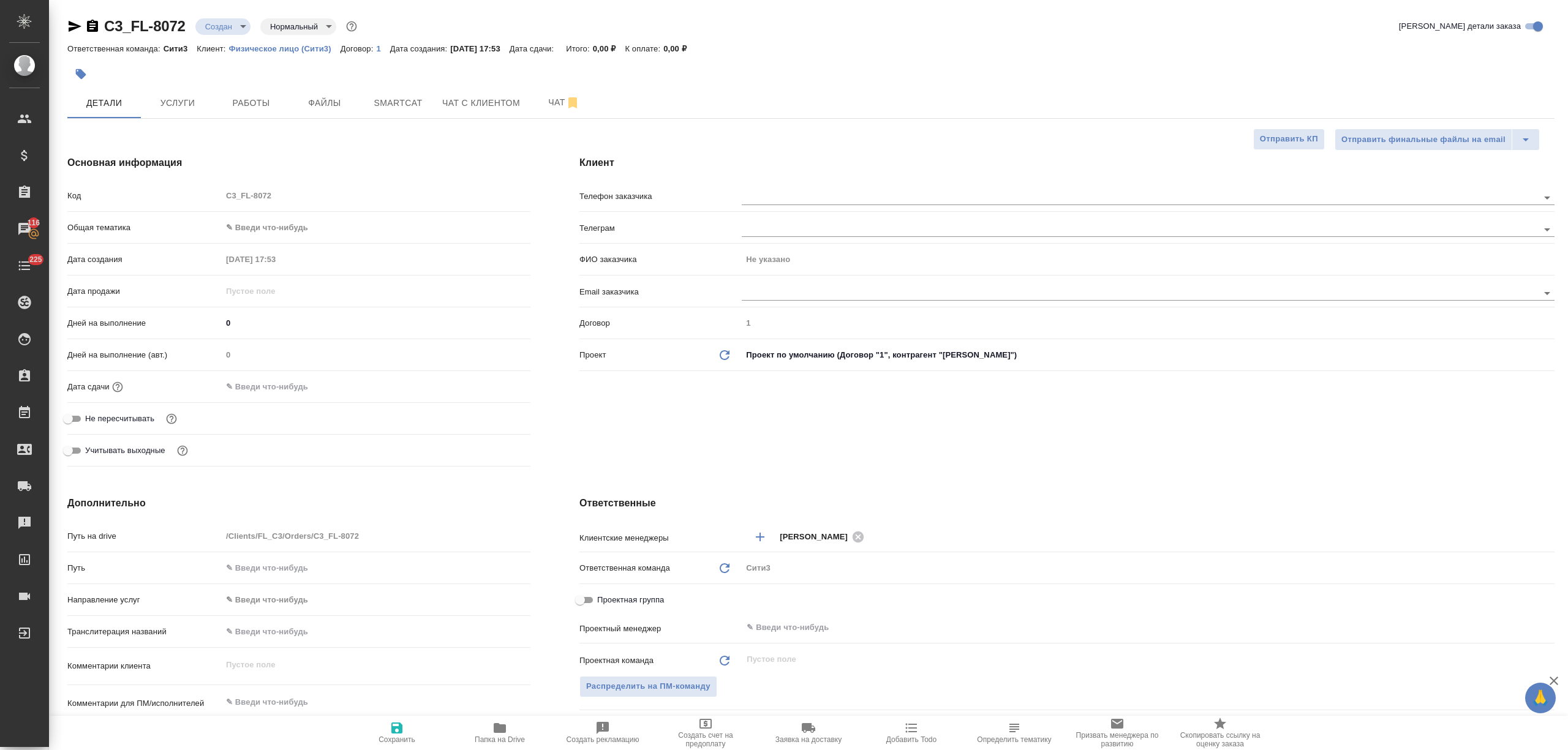
type textarea "x"
paste input "+7 905 769 32 35"
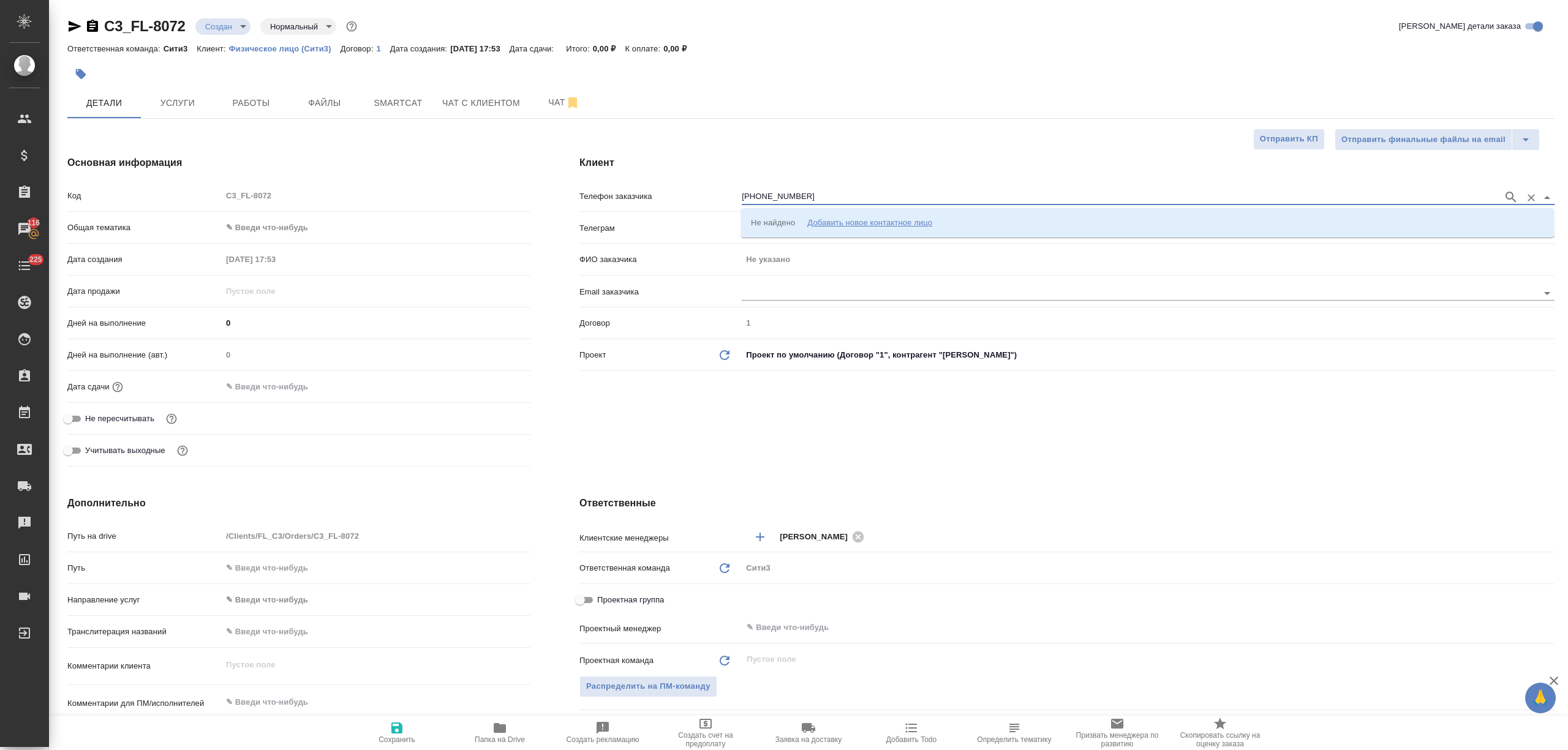
click at [746, 196] on input "+7 905 769 32 35" at bounding box center [1119, 197] width 755 height 15
click at [749, 194] on input "7 905 769 32 35" at bounding box center [1119, 197] width 755 height 15
click at [760, 194] on input "7905 769 32 35" at bounding box center [1119, 197] width 755 height 15
click at [775, 195] on input "7905769 32 35" at bounding box center [1119, 197] width 755 height 15
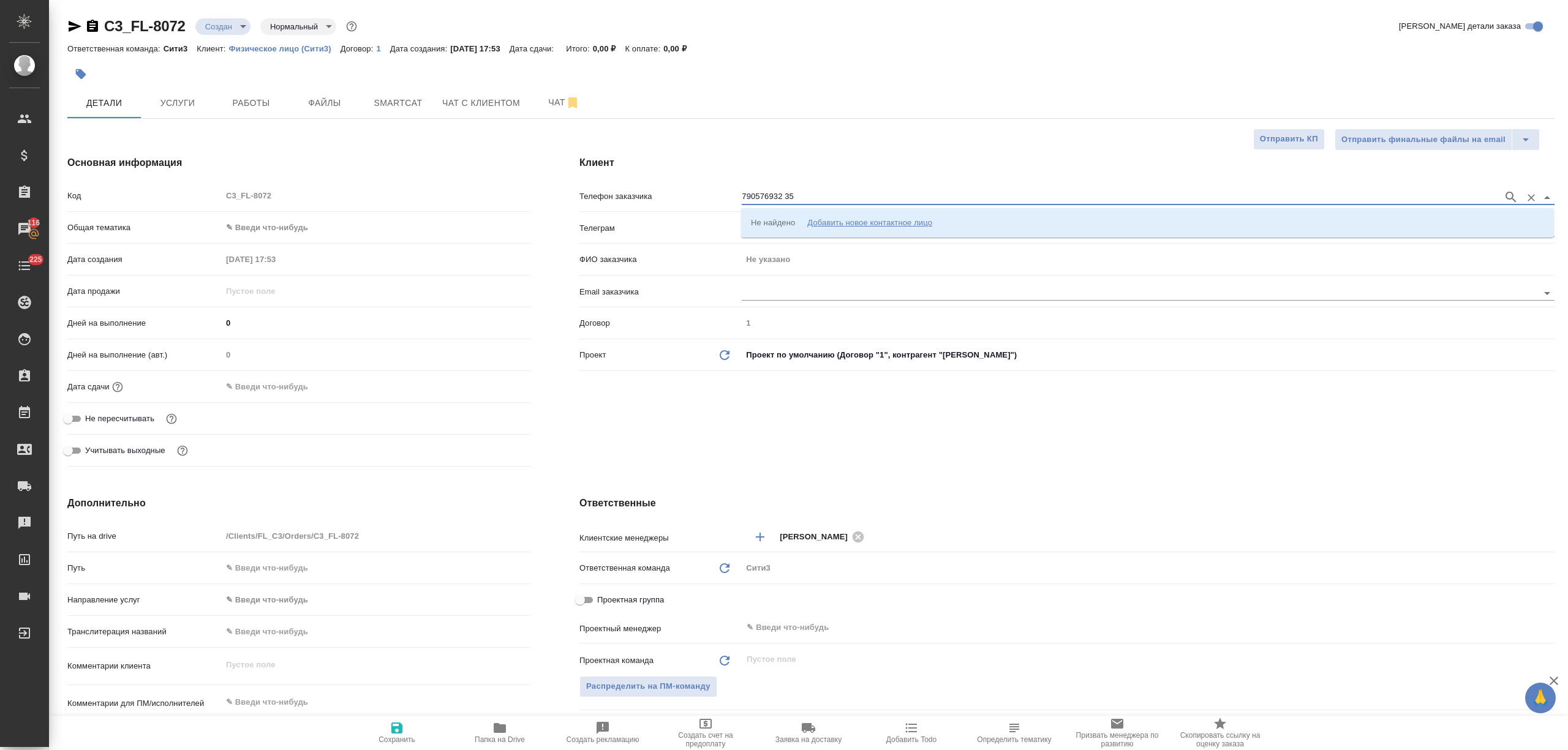
click at [784, 195] on input "790576932 35" at bounding box center [1119, 197] width 755 height 15
type input "79057693235"
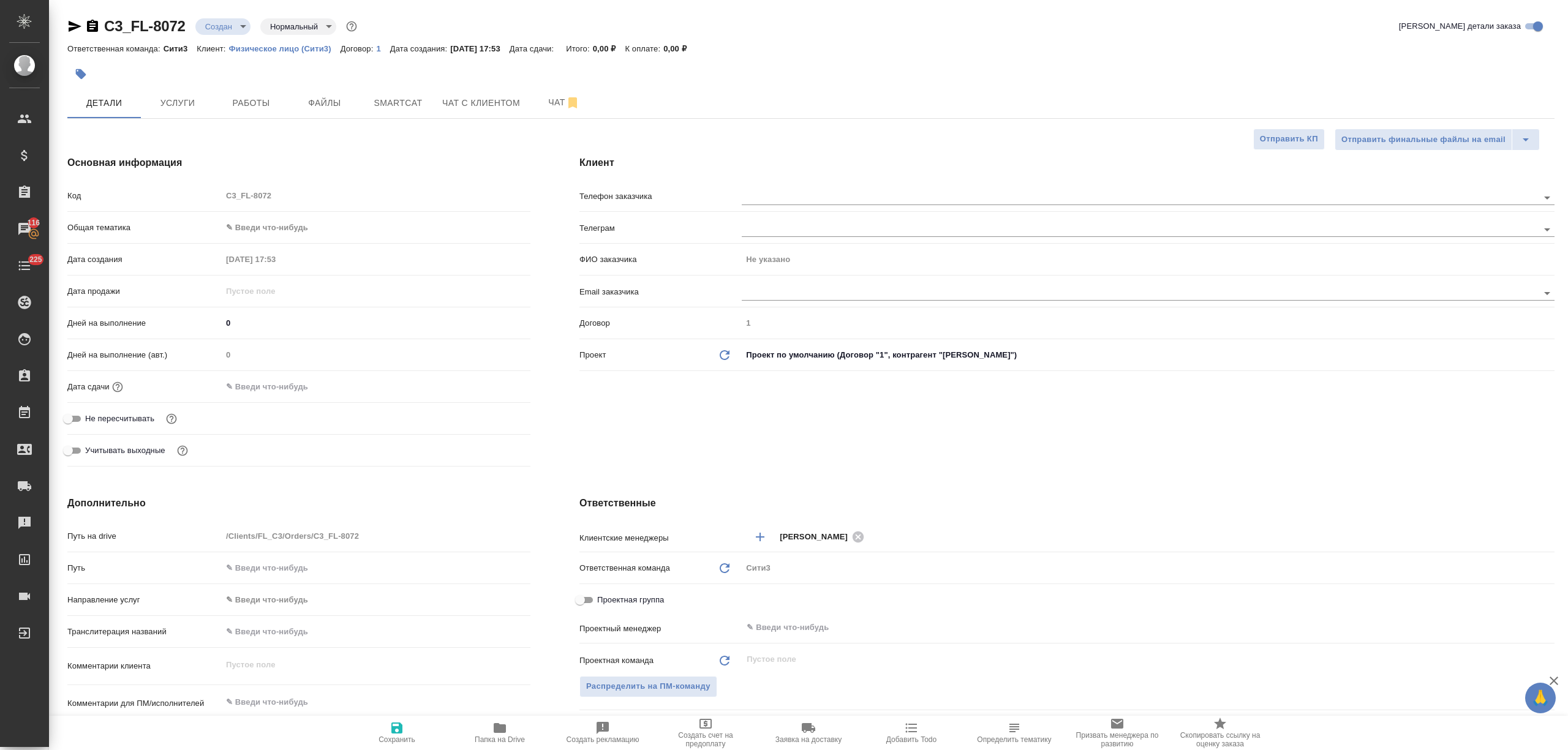
type textarea "x"
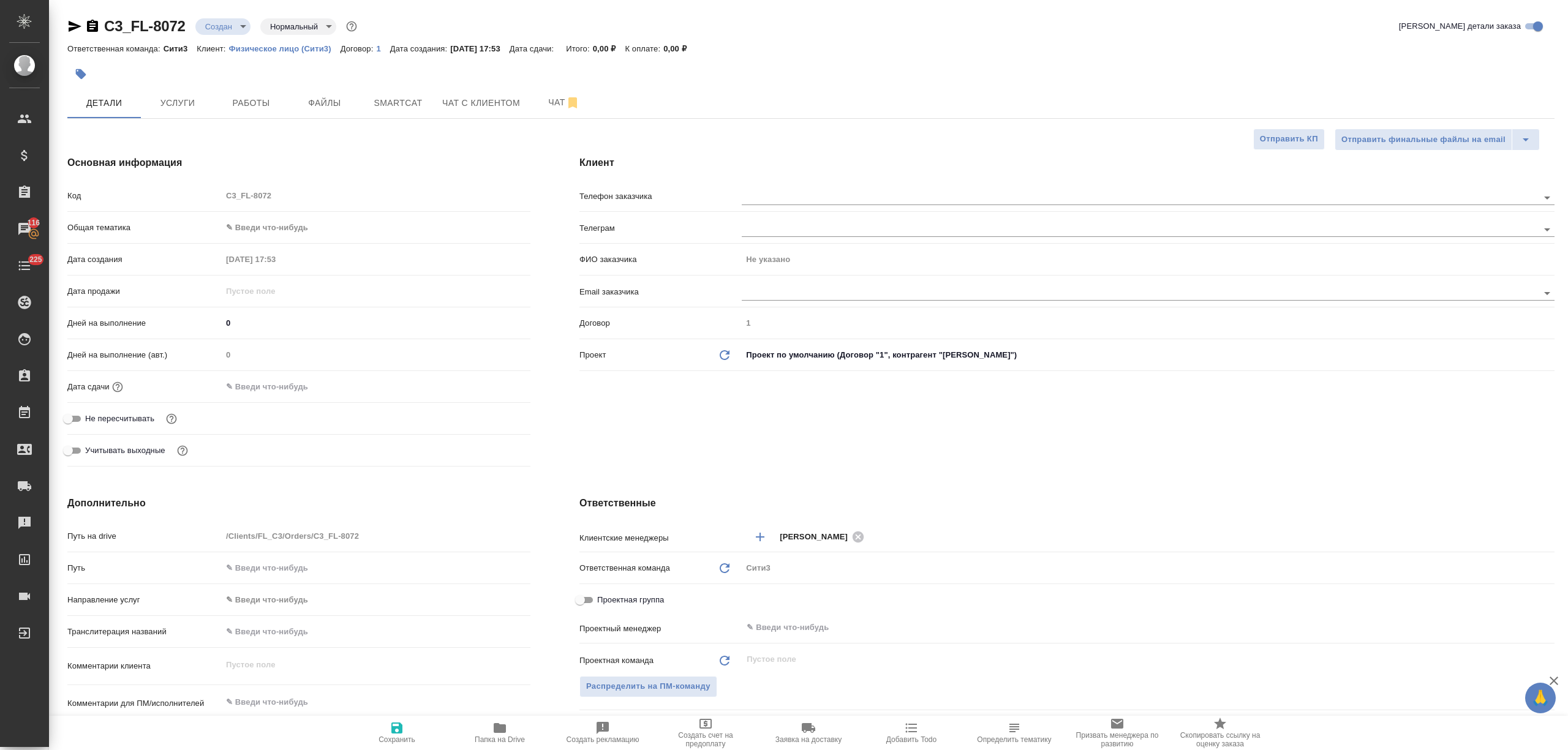
type textarea "x"
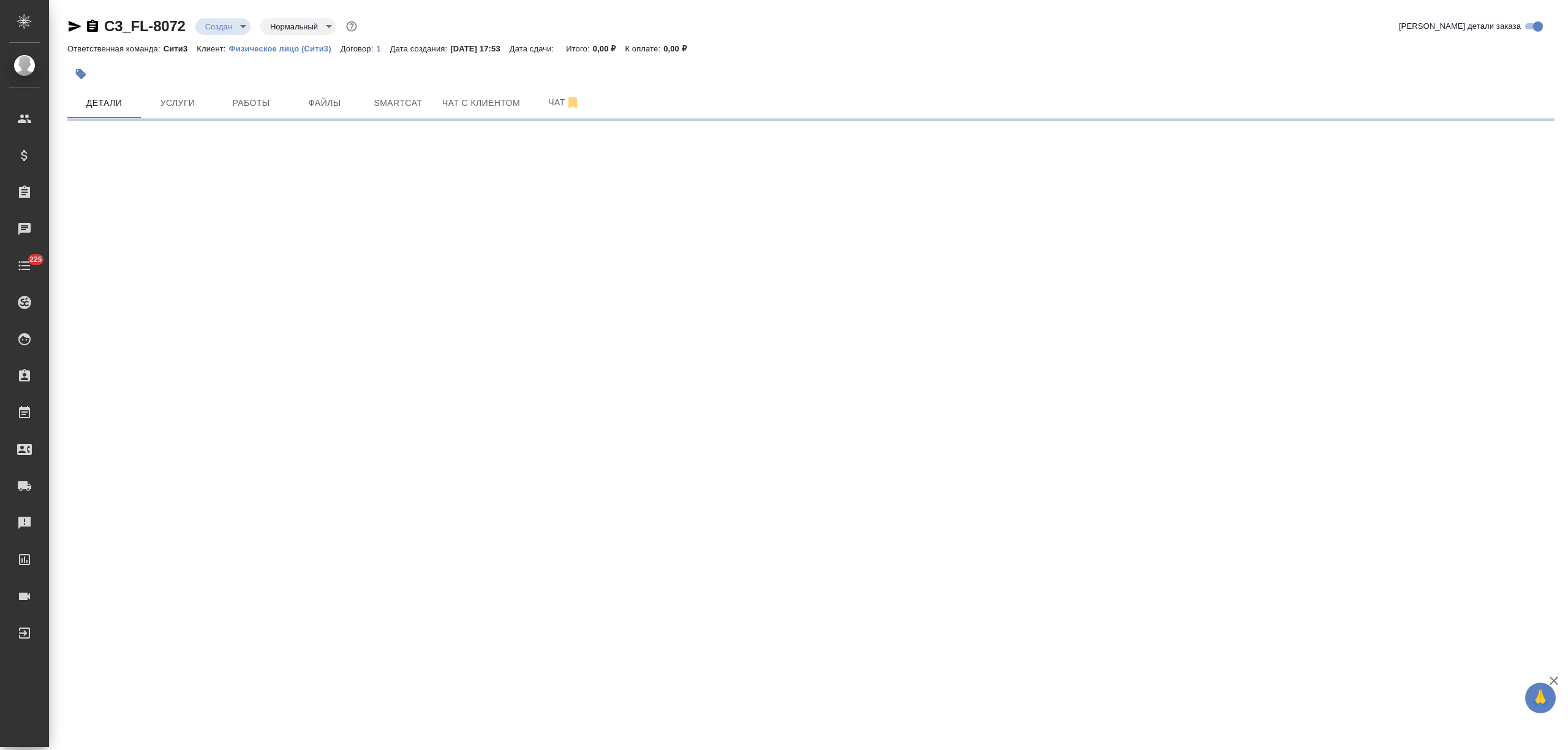
select select "RU"
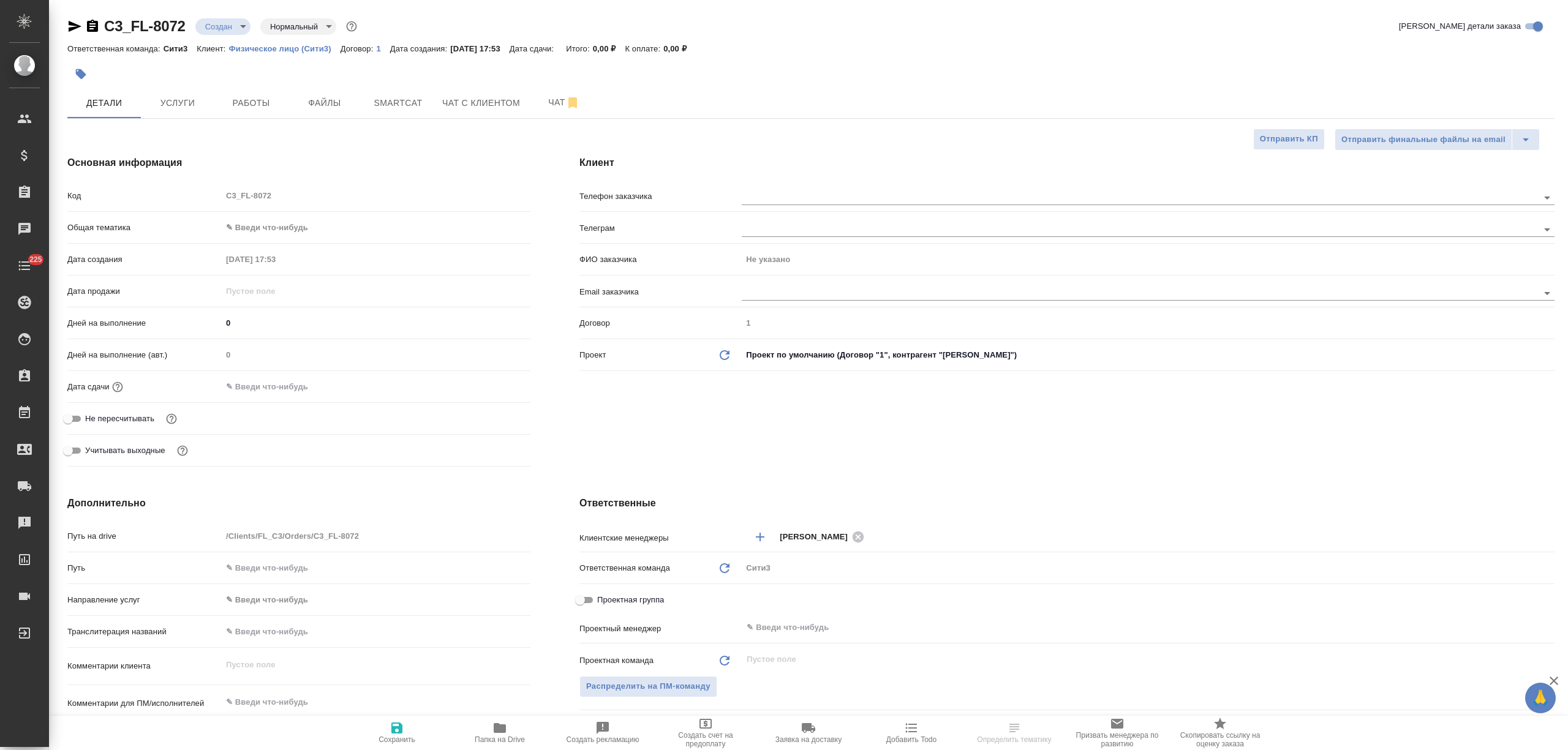
type textarea "x"
click at [771, 196] on input "text" at bounding box center [1119, 197] width 755 height 15
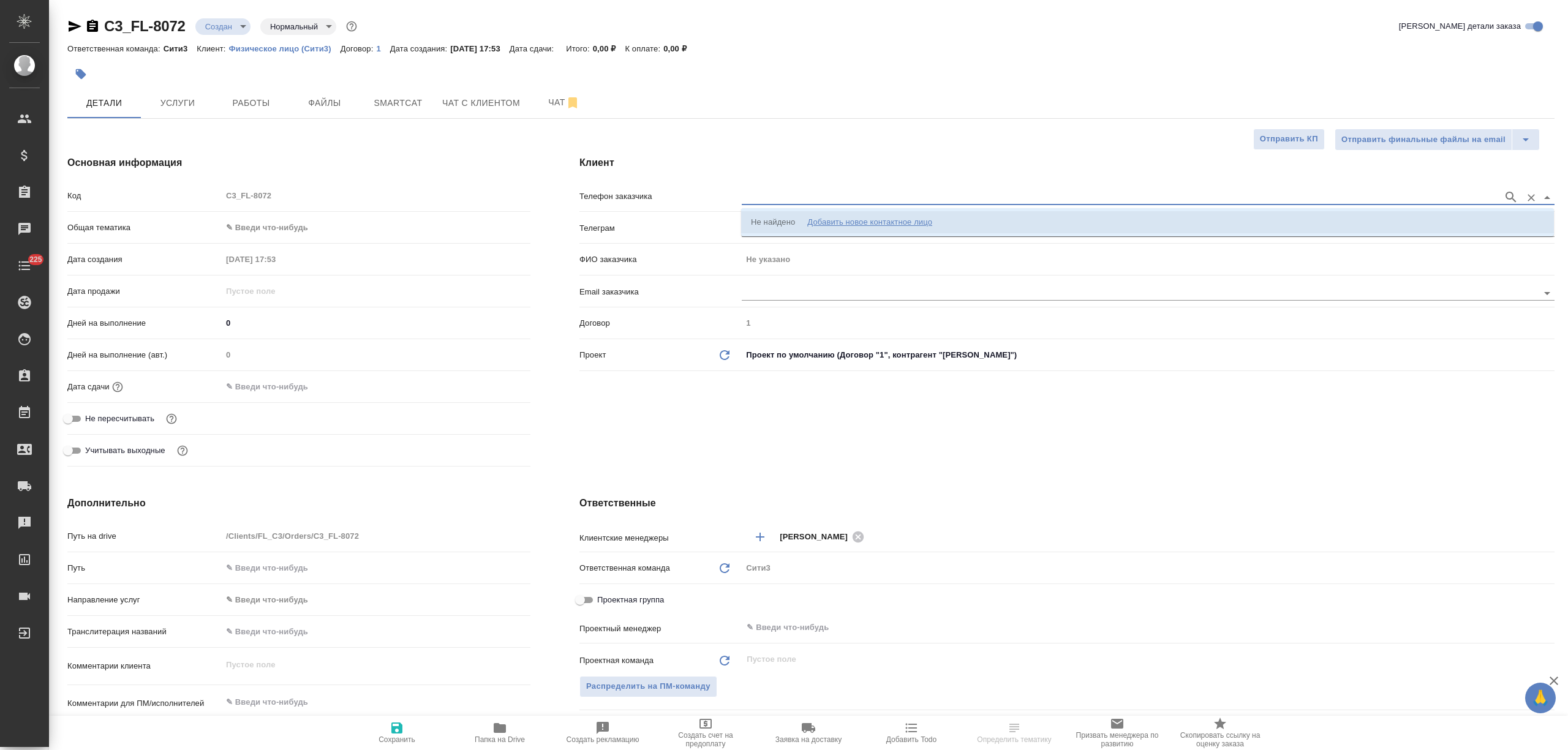
click at [866, 223] on div "Добавить новое контактное лицо" at bounding box center [869, 221] width 125 height 12
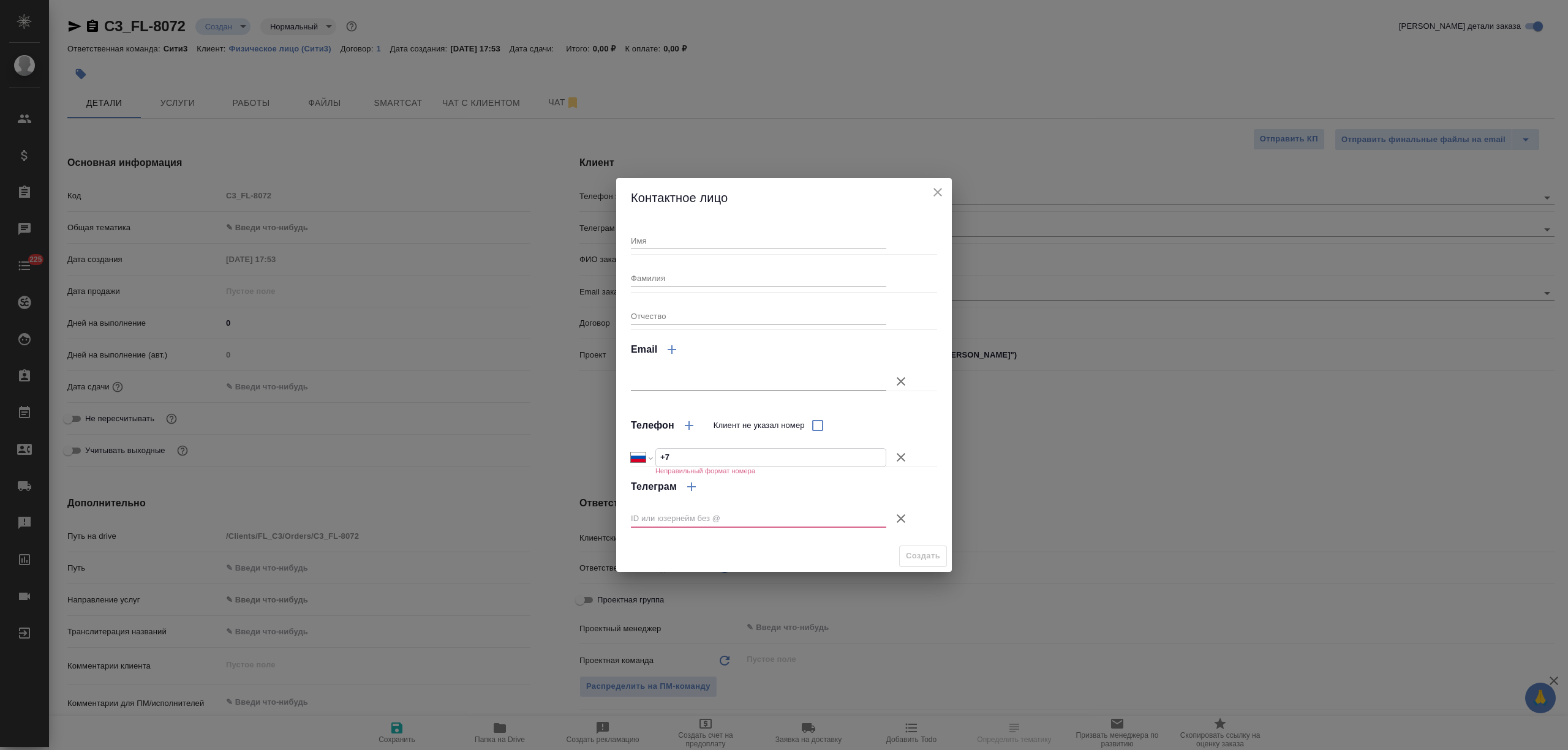
click at [716, 463] on input "+7" at bounding box center [771, 457] width 230 height 18
paste input "79057693235"
select select "KZ"
type input "+7 79057693235"
click at [675, 457] on input "+7 79057693235" at bounding box center [771, 457] width 230 height 18
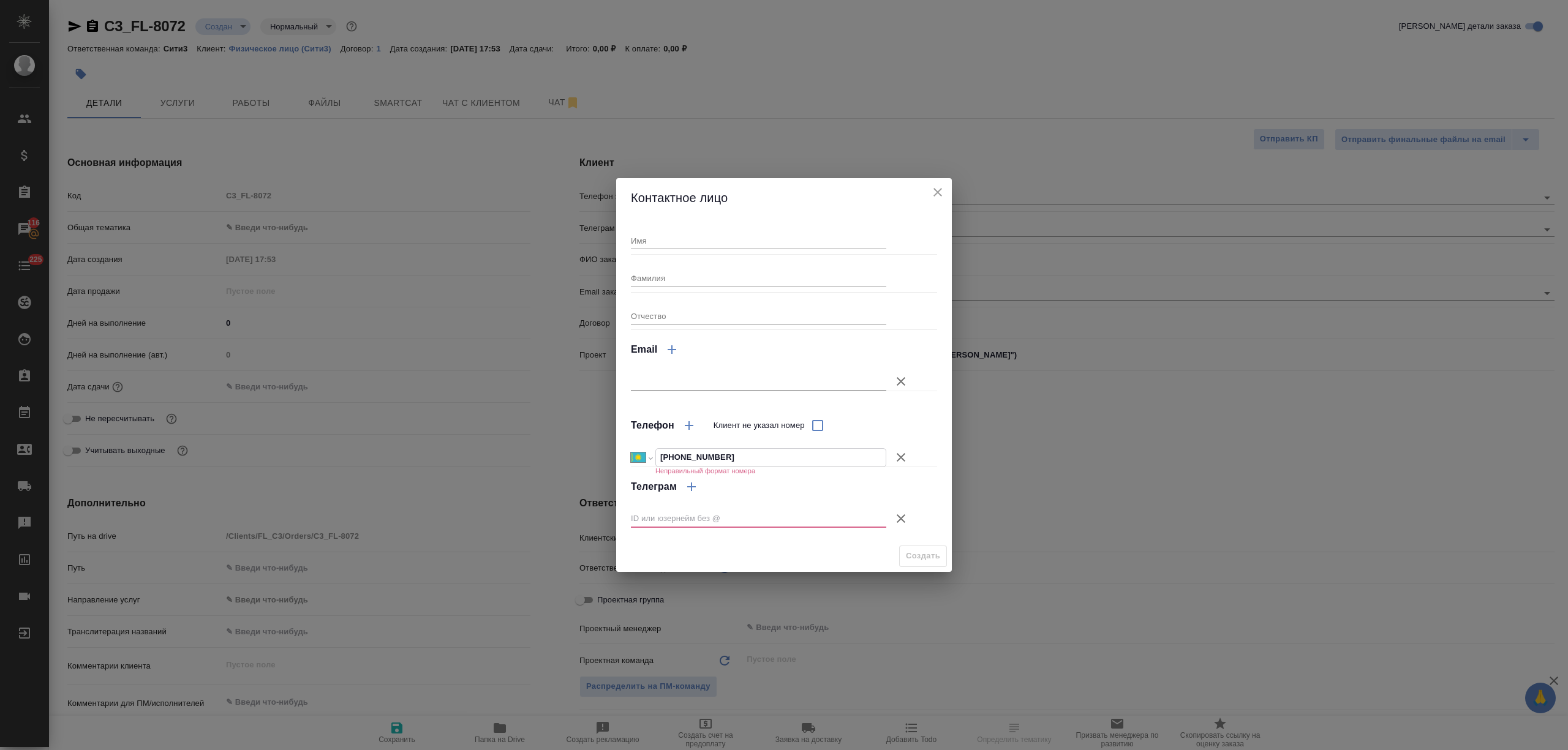
select select "RU"
type input "+7 905 769 32 35"
click at [660, 241] on input "Имя" at bounding box center [758, 240] width 256 height 18
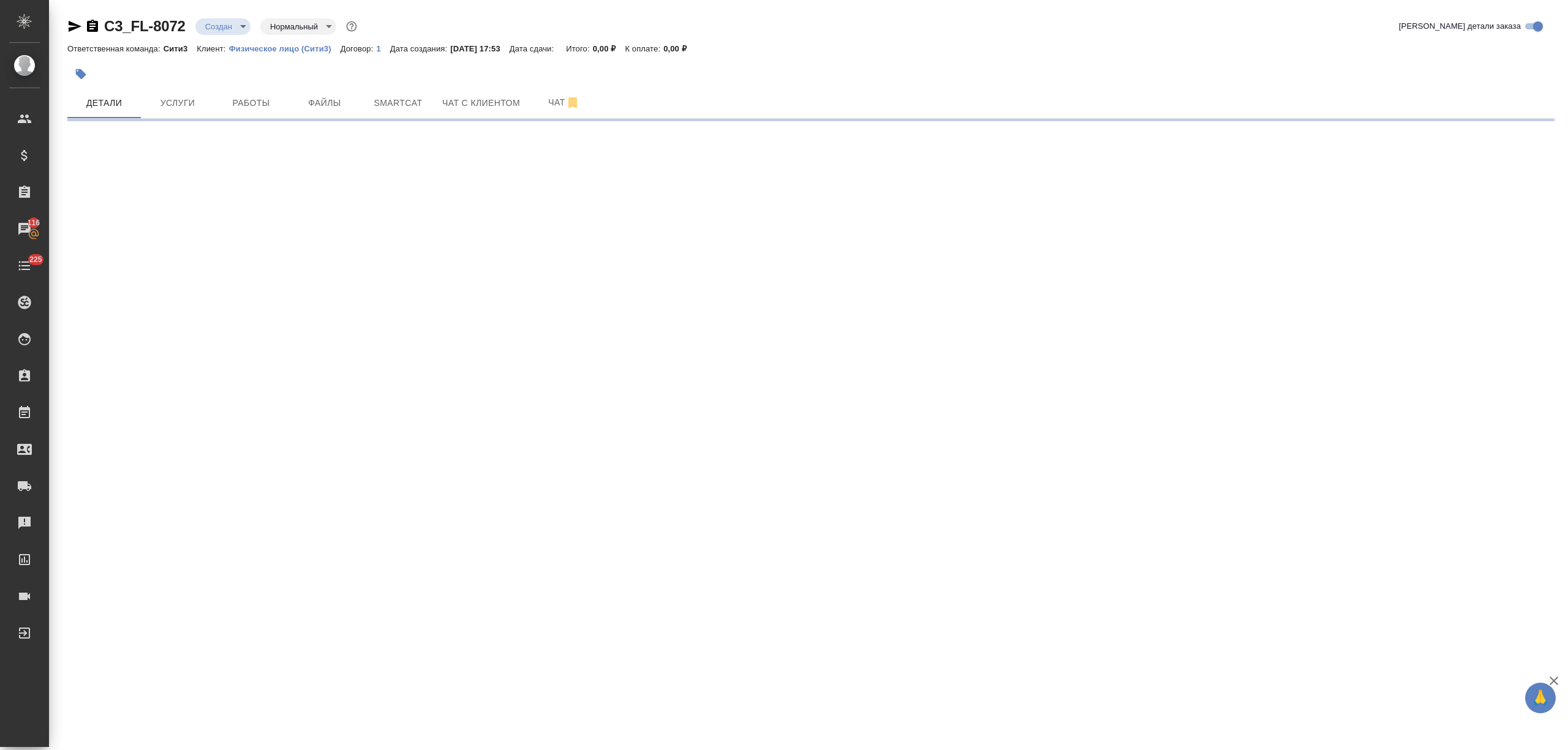
select select "RU"
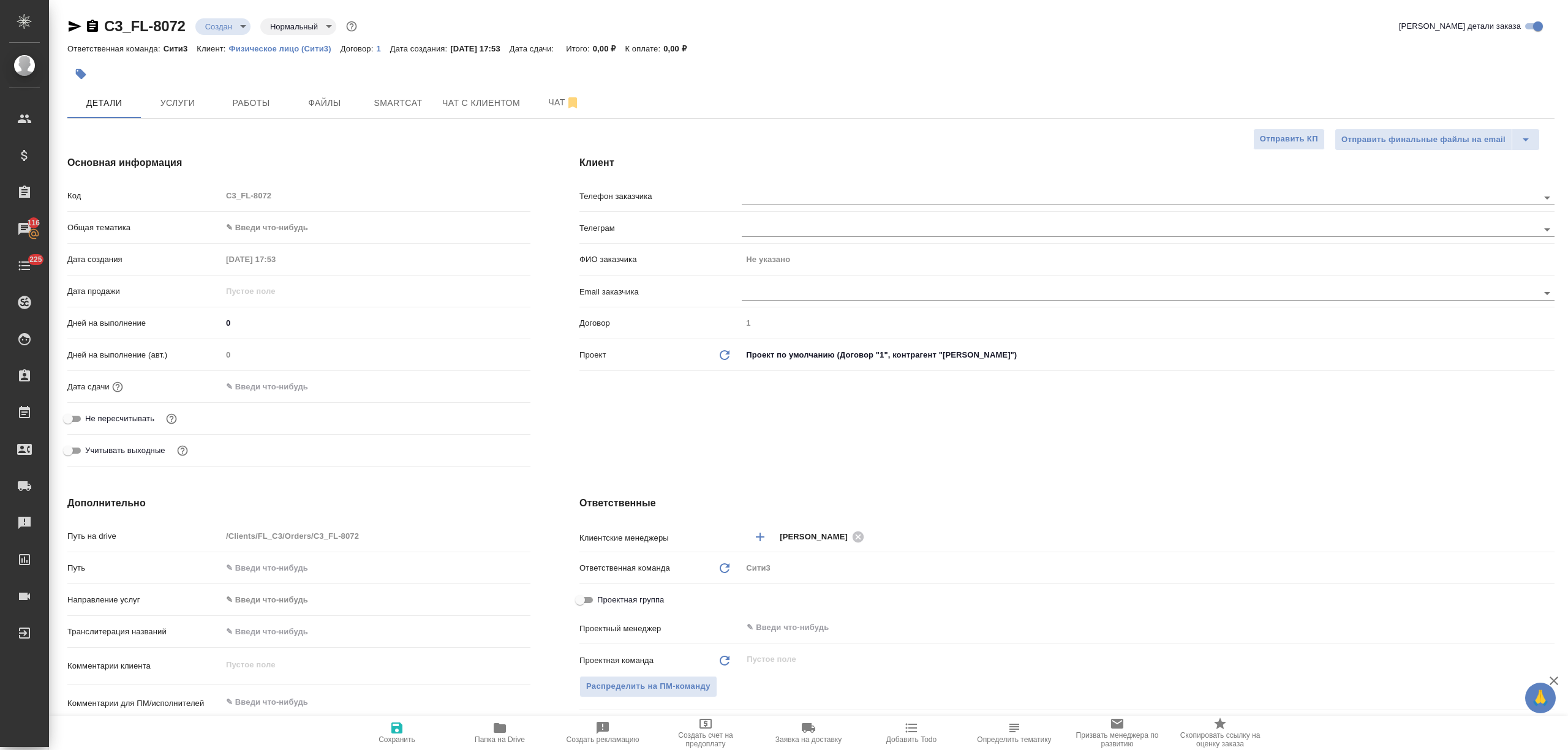
type textarea "x"
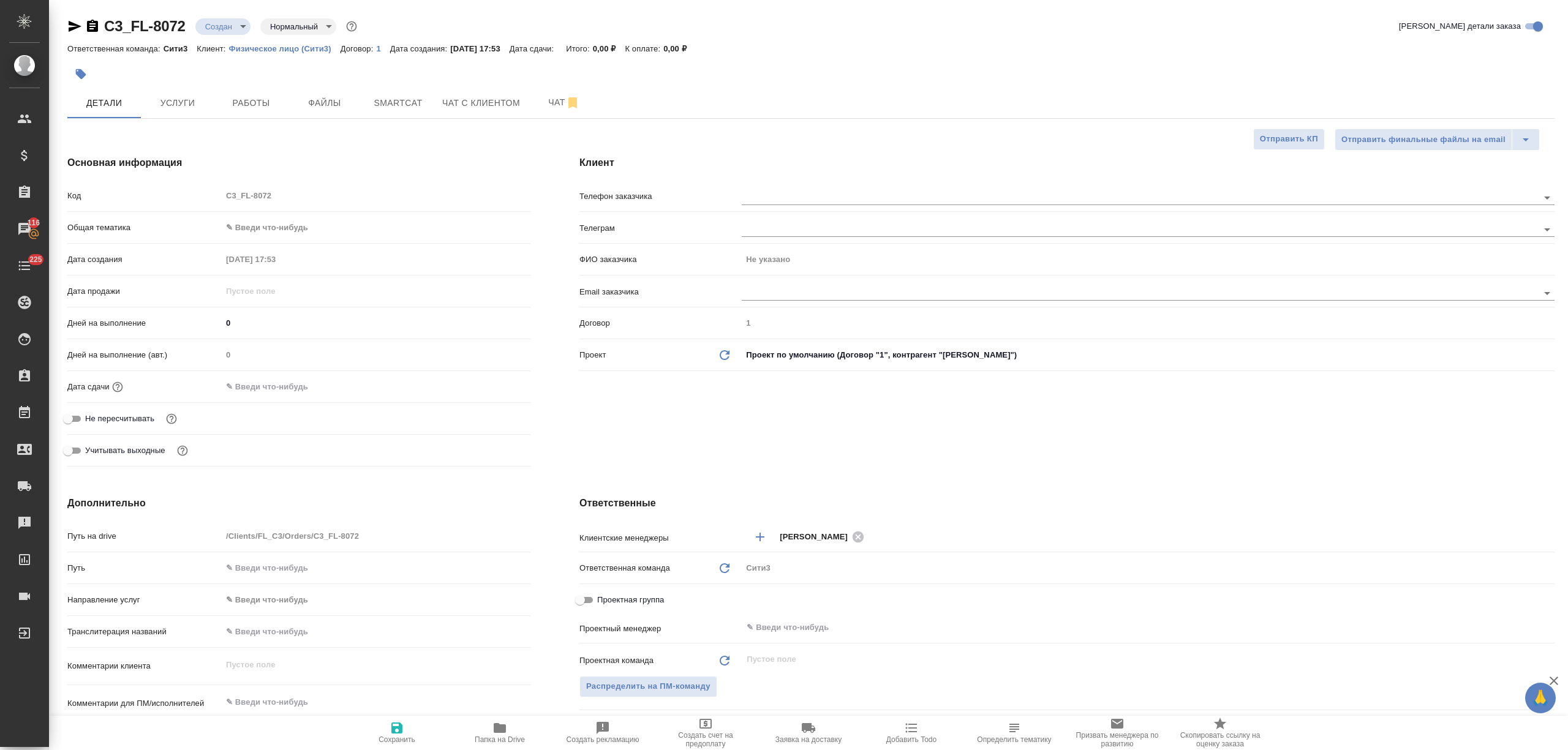
type textarea "x"
click at [757, 185] on div at bounding box center [1148, 196] width 812 height 23
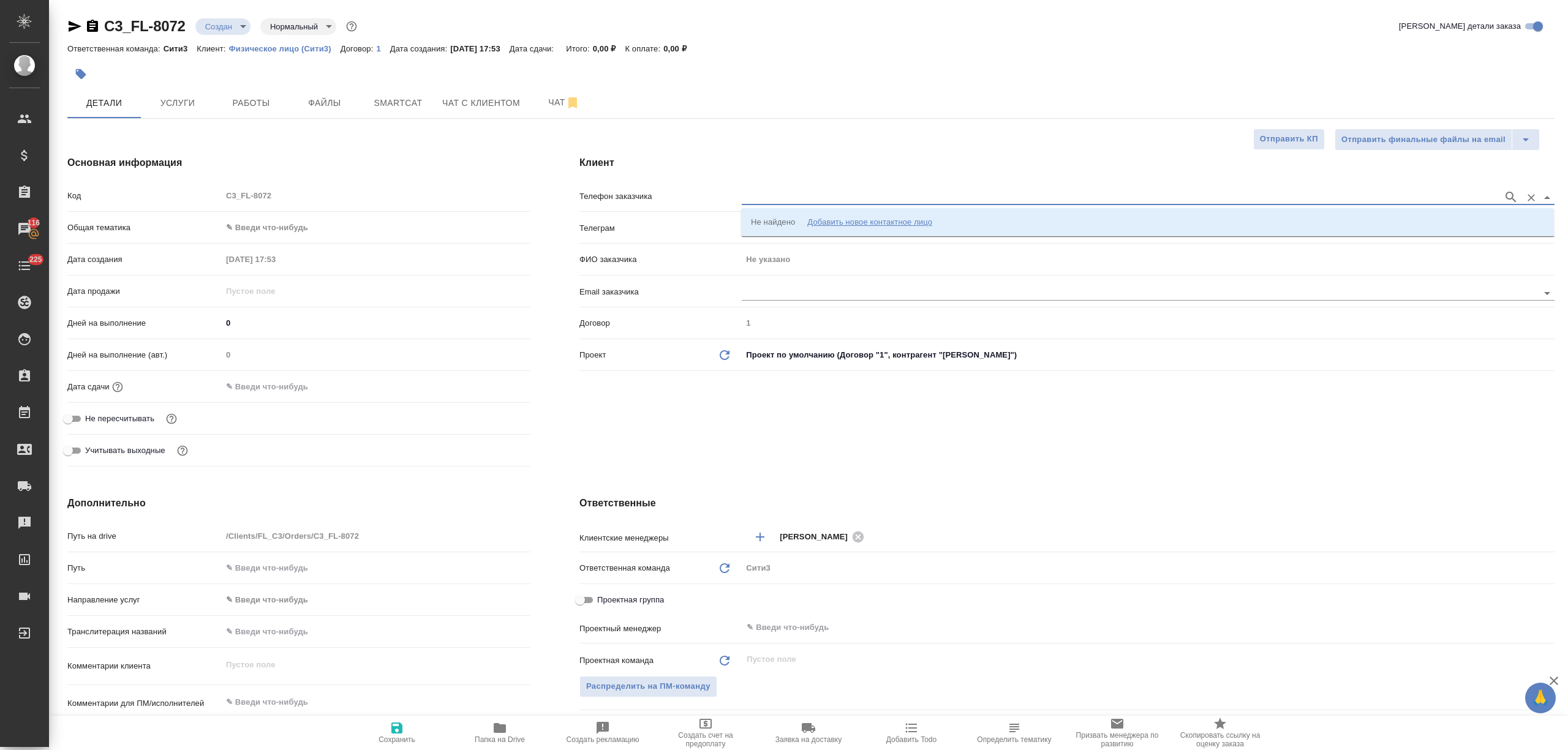
click at [783, 199] on input "text" at bounding box center [1119, 197] width 755 height 15
click at [865, 220] on div "Добавить новое контактное лицо" at bounding box center [869, 221] width 125 height 12
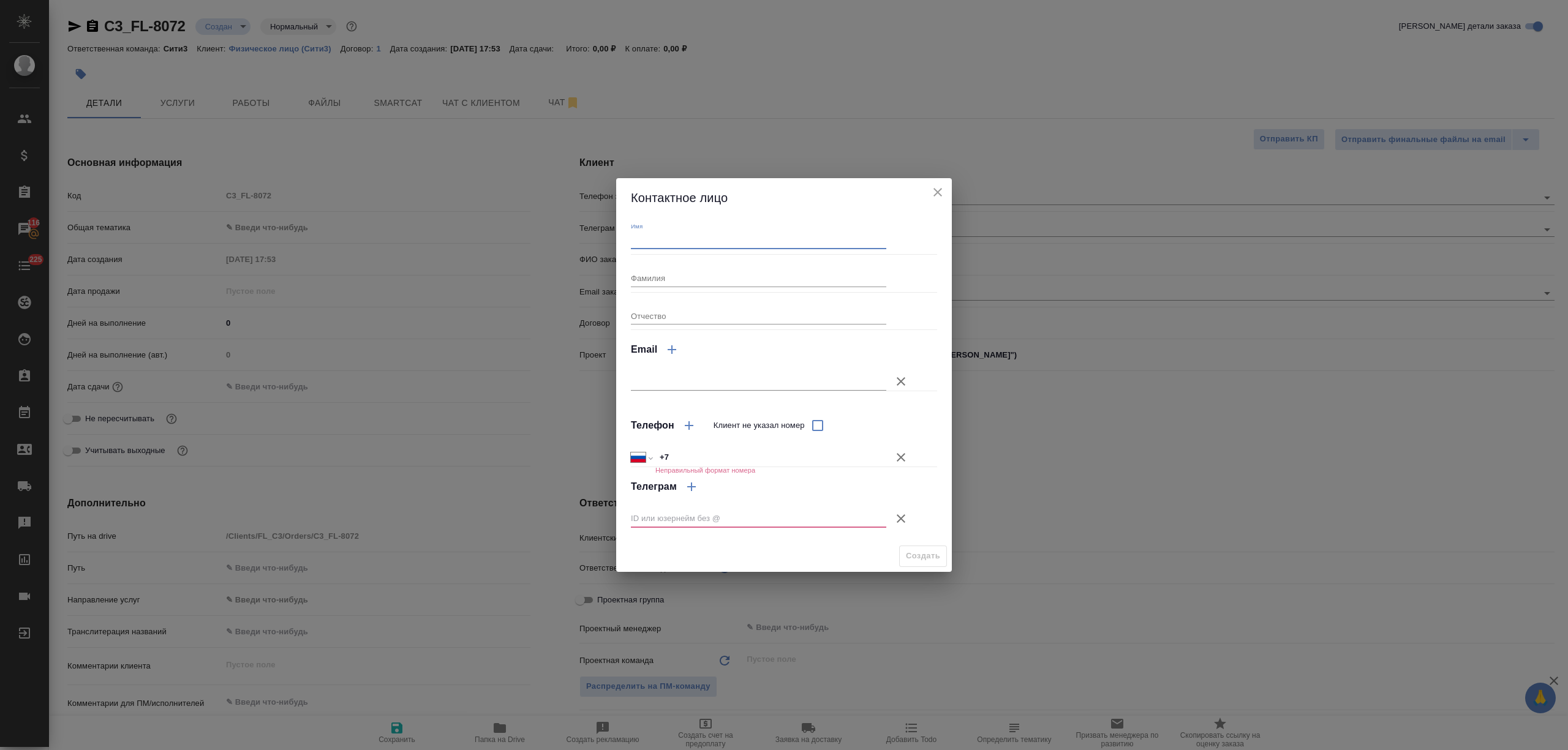
click at [662, 243] on input "Имя" at bounding box center [758, 240] width 256 height 18
paste input "Зубайд"
type input "Зубайд"
click at [666, 275] on input "Фамилия" at bounding box center [758, 278] width 256 height 18
type input "Солиев"
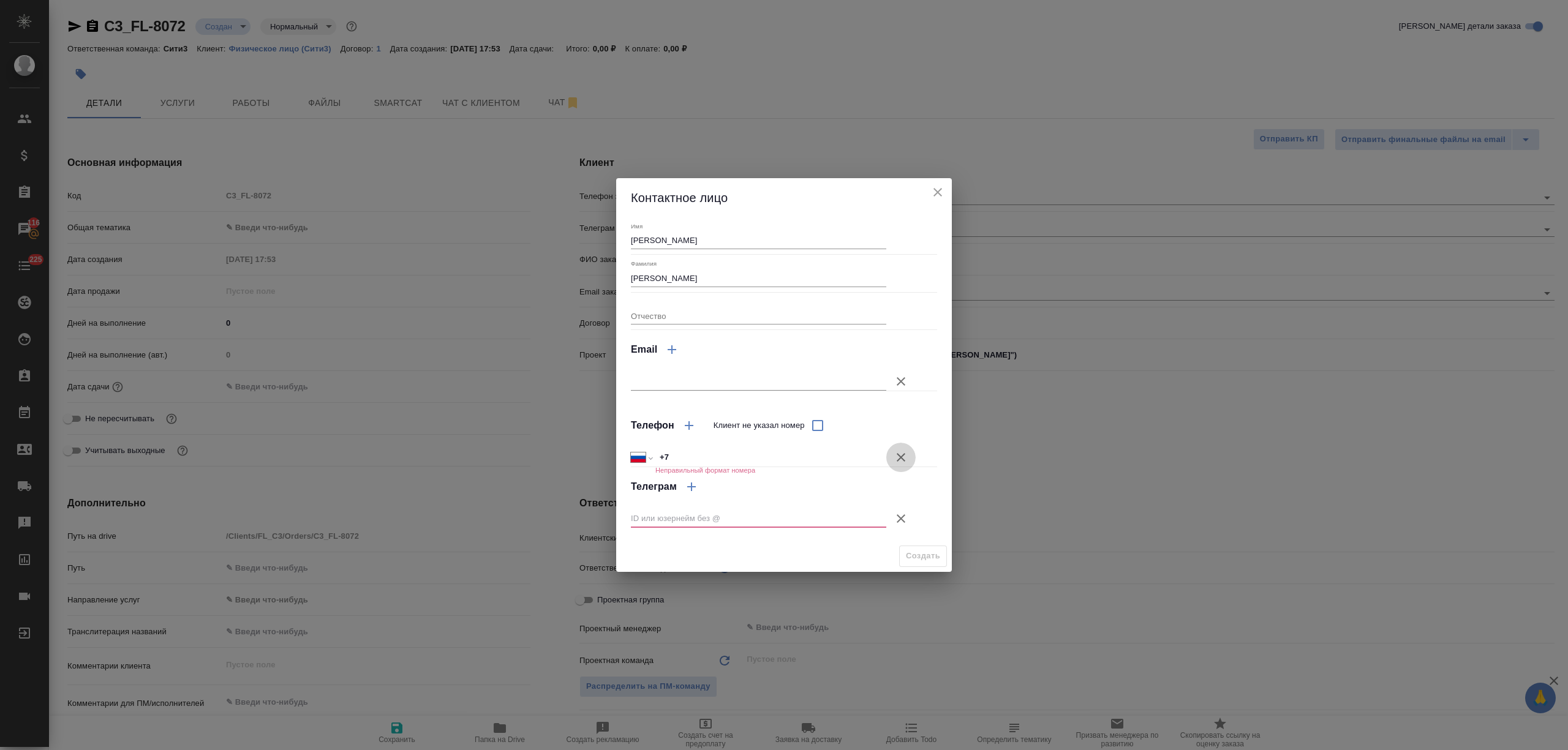
click at [902, 456] on icon "button" at bounding box center [901, 458] width 15 height 15
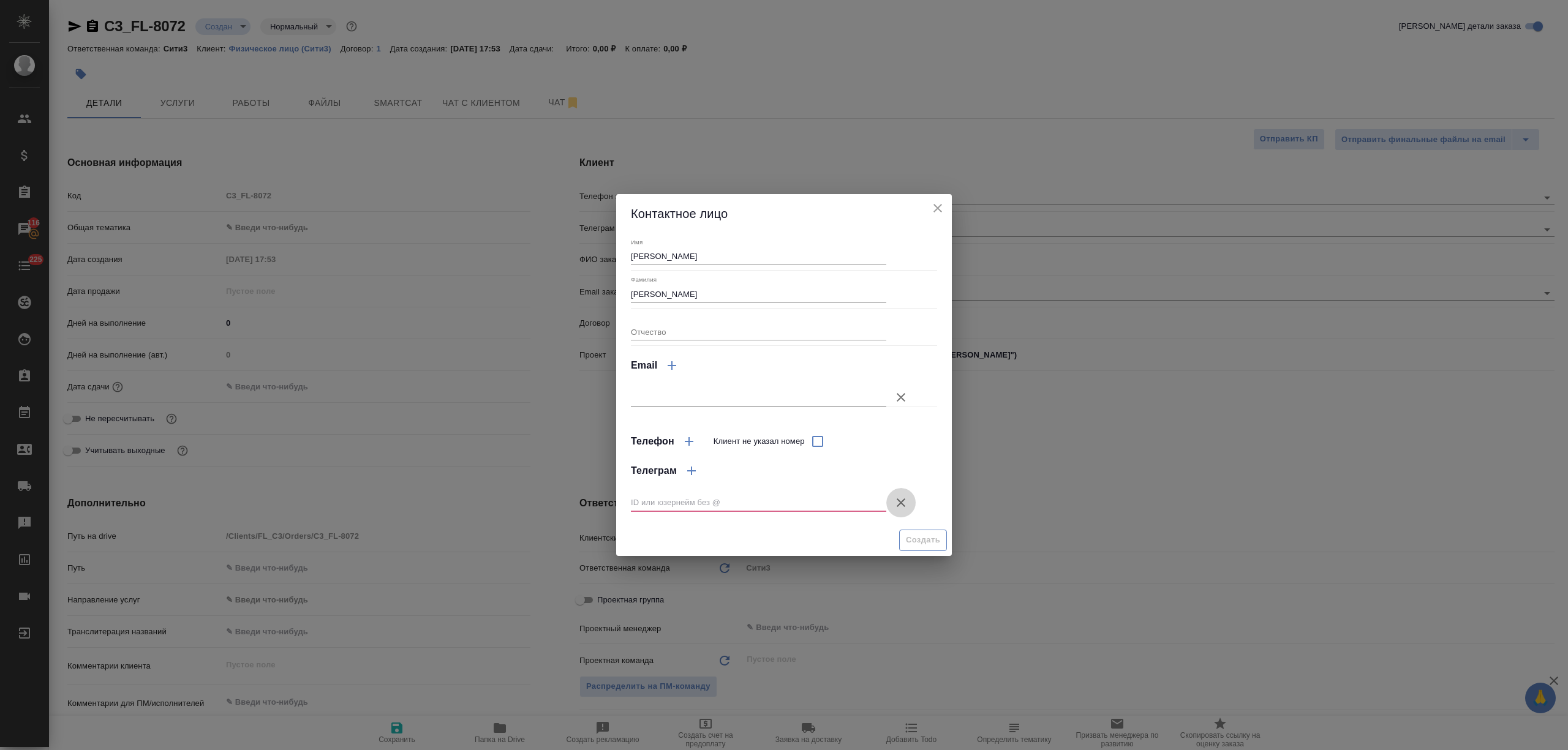
drag, startPoint x: 897, startPoint y: 498, endPoint x: 907, endPoint y: 525, distance: 28.8
click at [898, 500] on icon "button" at bounding box center [900, 502] width 8 height 8
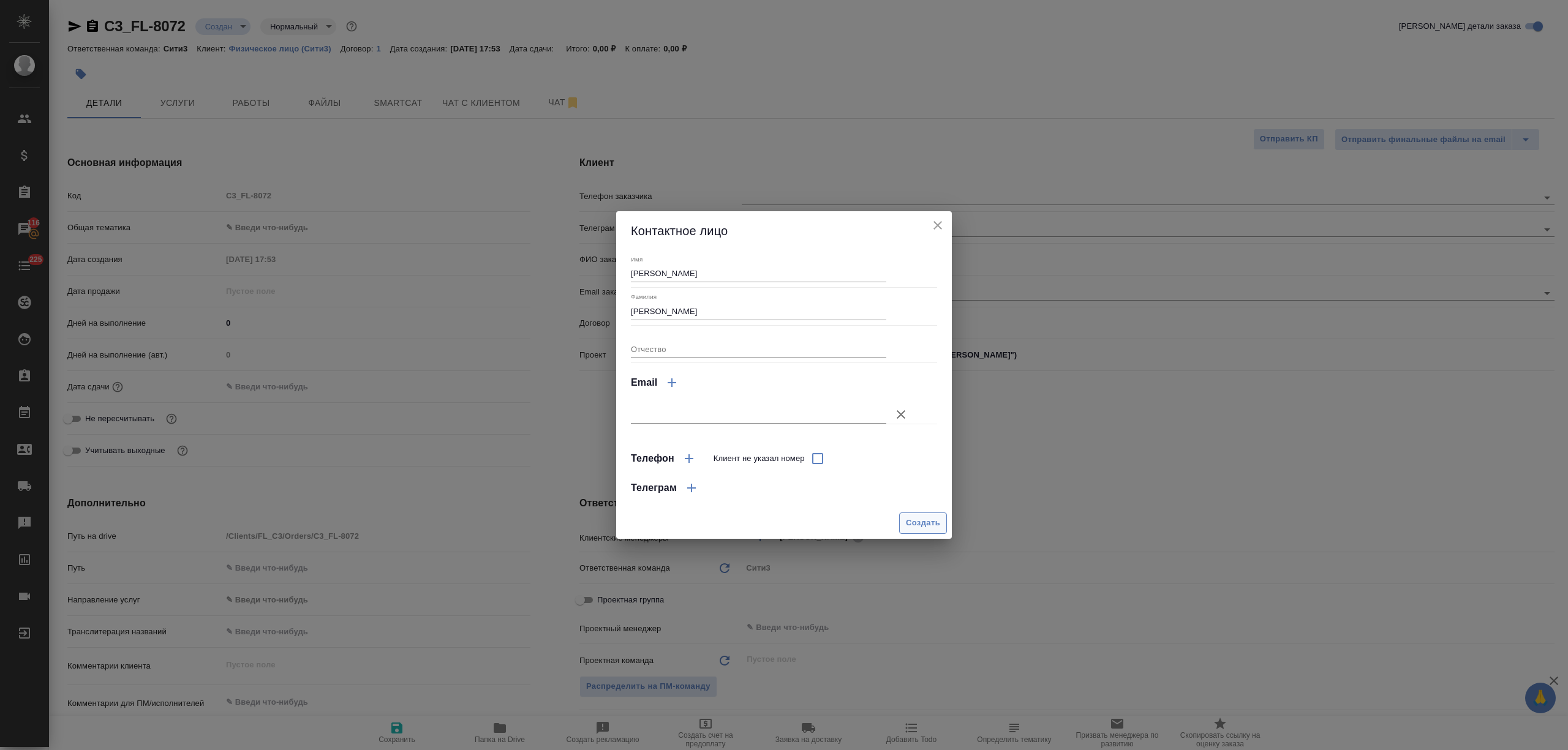
click at [912, 529] on span "Создать" at bounding box center [922, 522] width 34 height 14
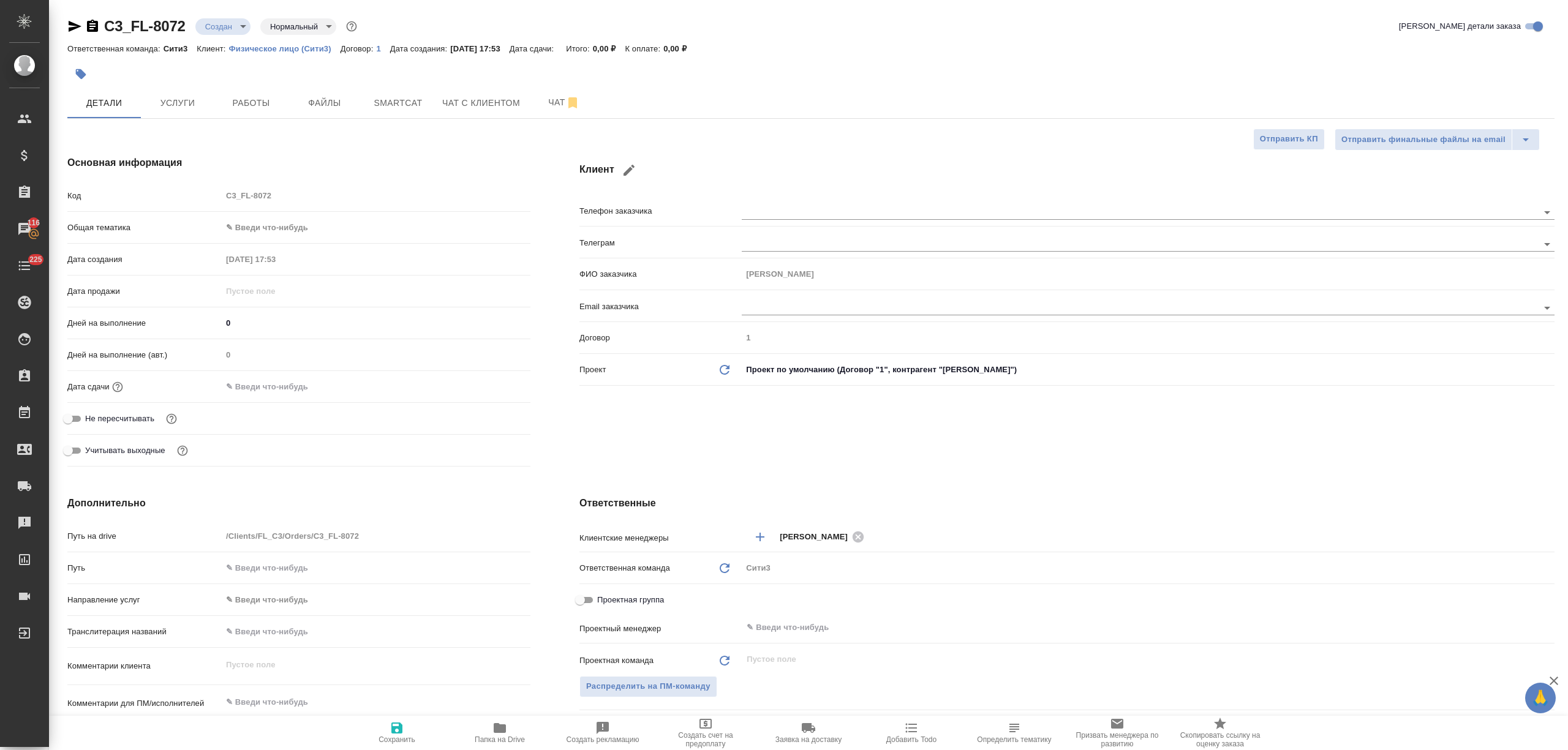
type input "holyTrinity"
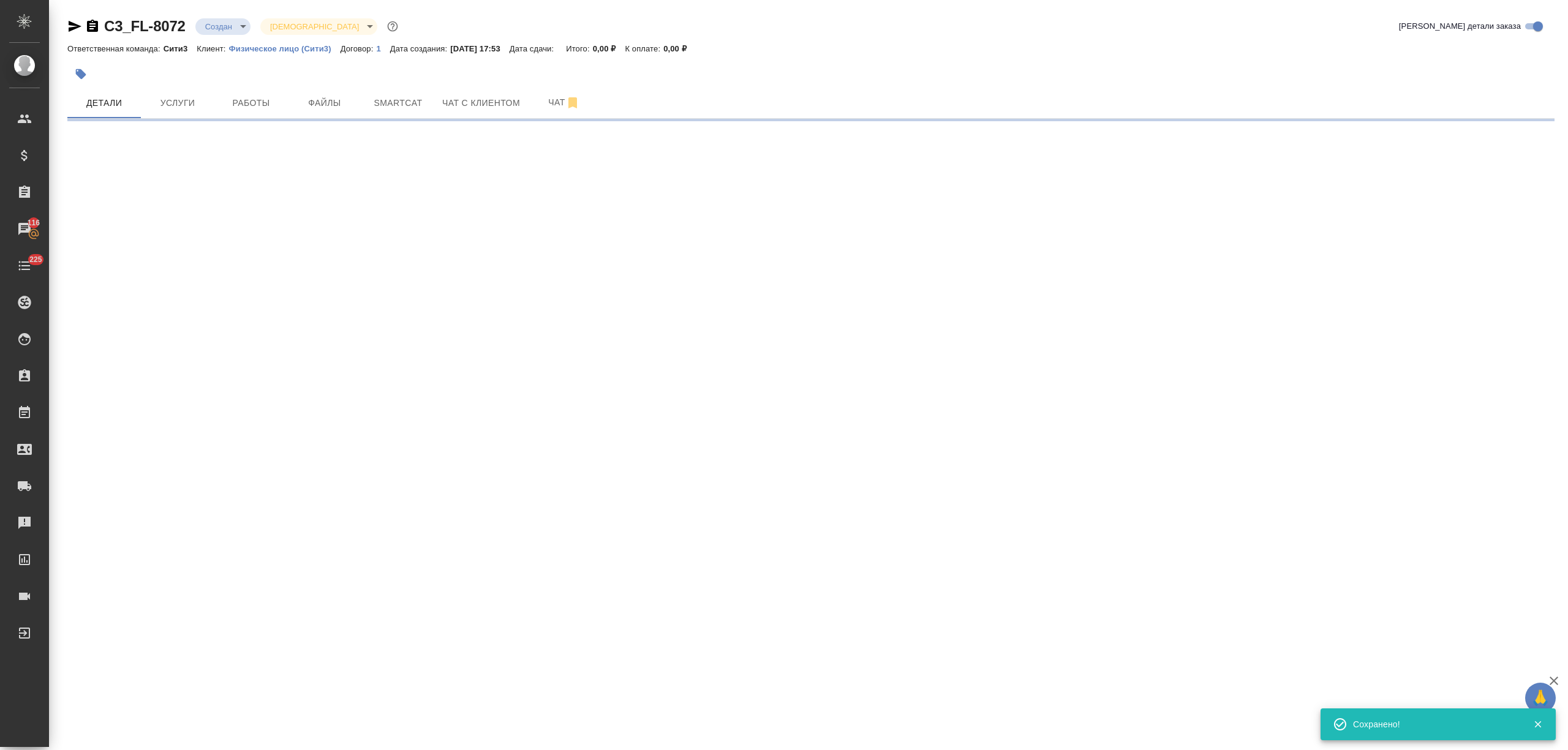
select select "RU"
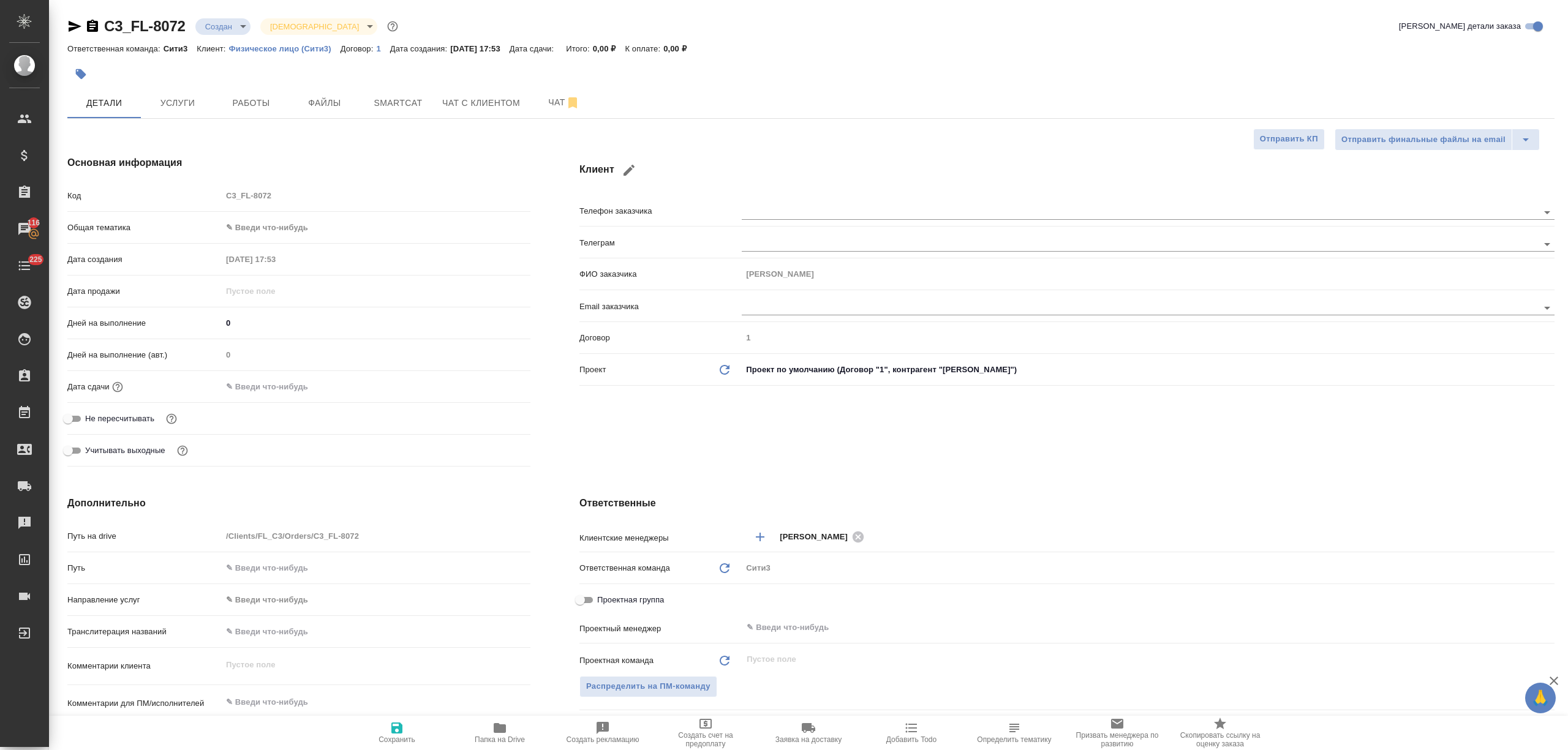
type textarea "x"
click at [628, 164] on icon "button" at bounding box center [628, 170] width 15 height 15
type input "Зубайд"
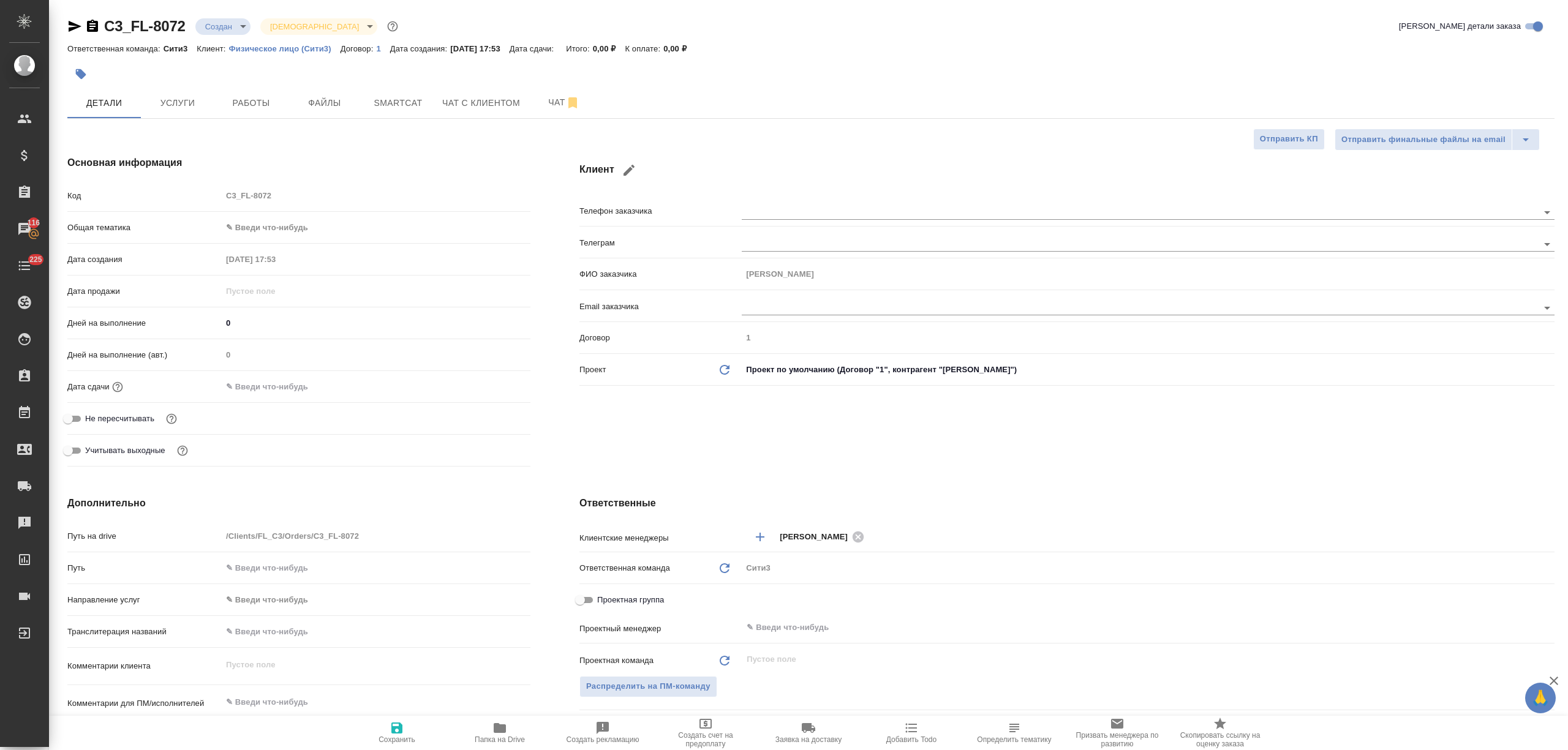
type input "Солиев"
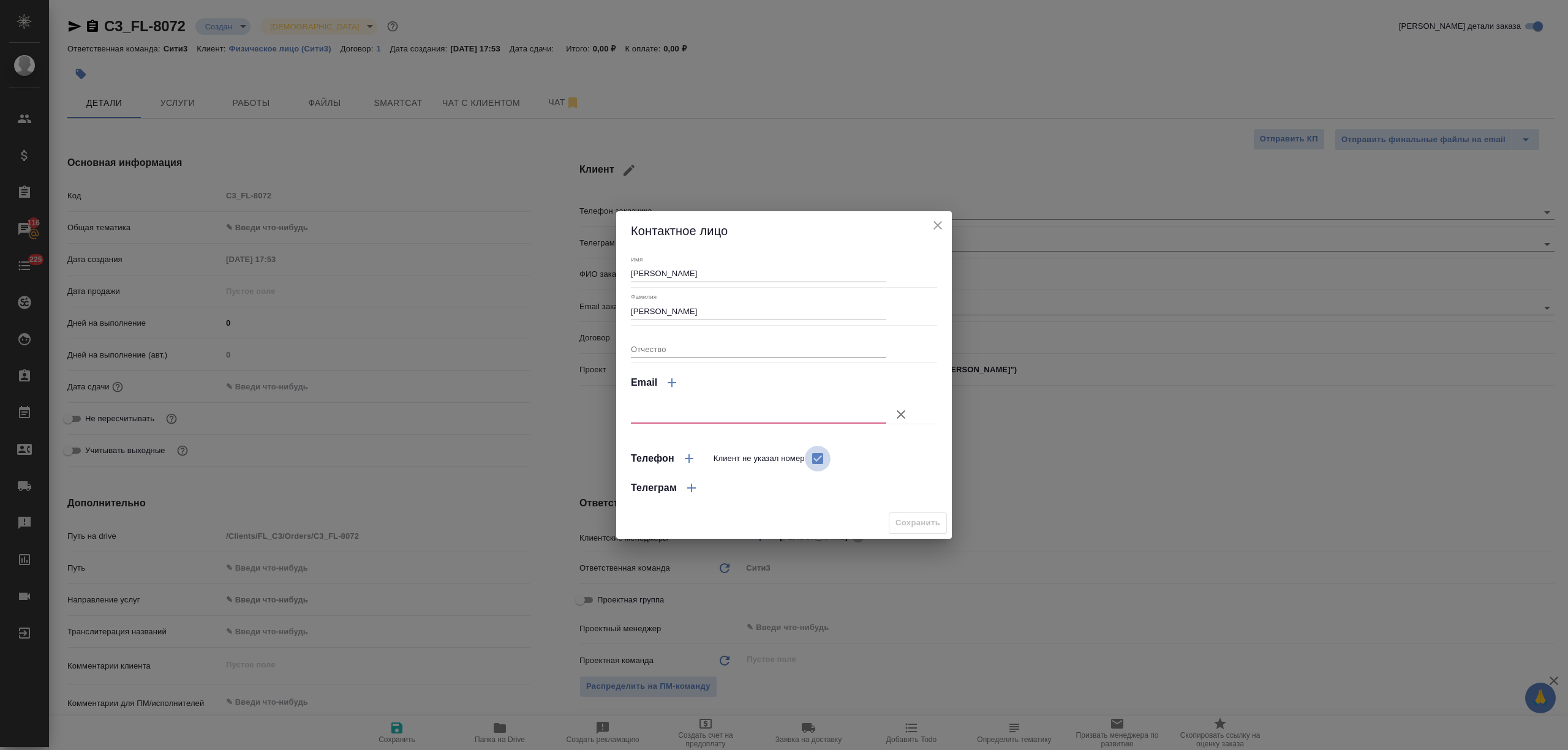
click at [816, 458] on input "Клиент не указал номер" at bounding box center [818, 458] width 26 height 26
checkbox input "false"
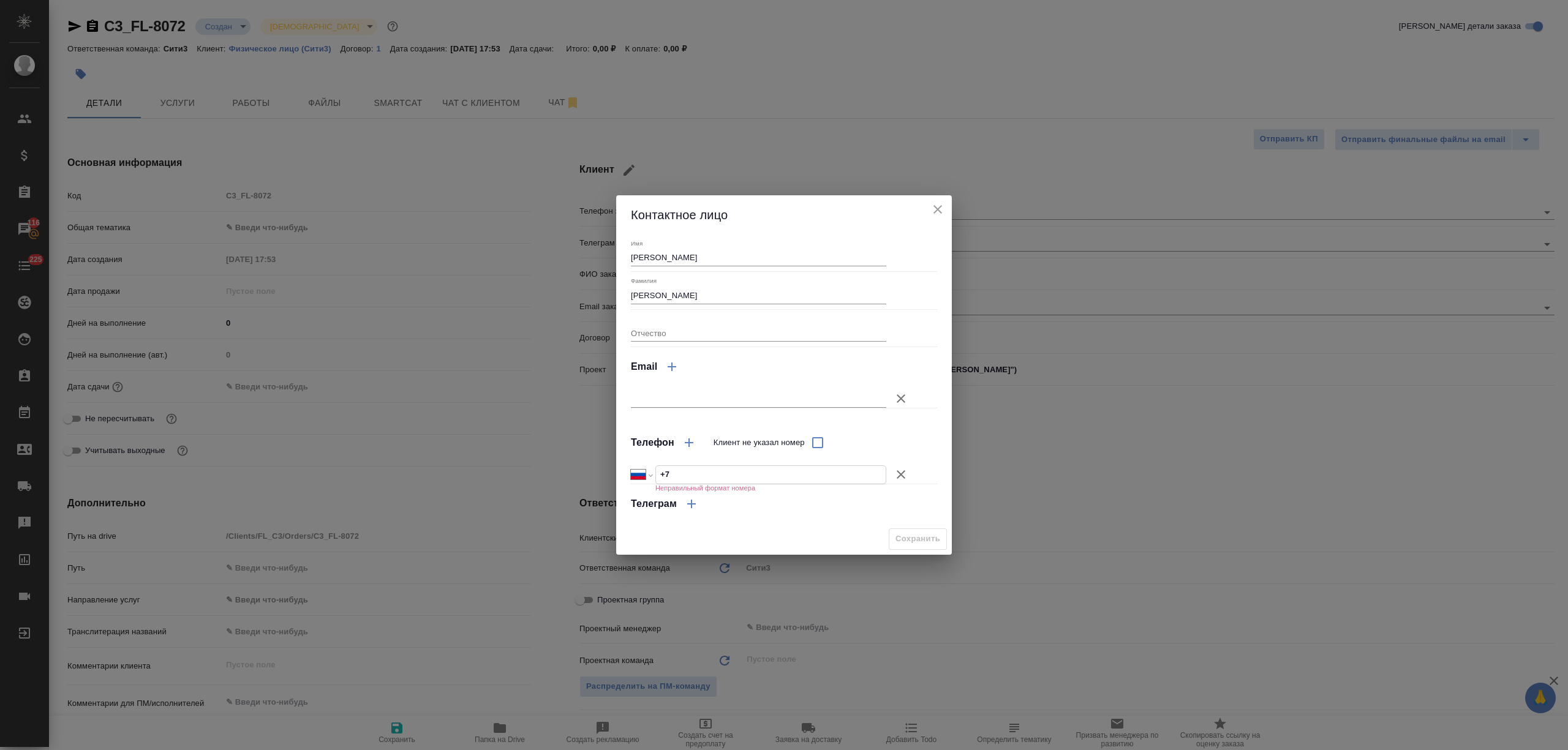
click at [756, 478] on input "+7" at bounding box center [771, 474] width 230 height 18
paste input "79057693235"
select select "KZ"
type input "+7 79057693235"
click at [677, 467] on input "+7 79057693235" at bounding box center [771, 474] width 230 height 18
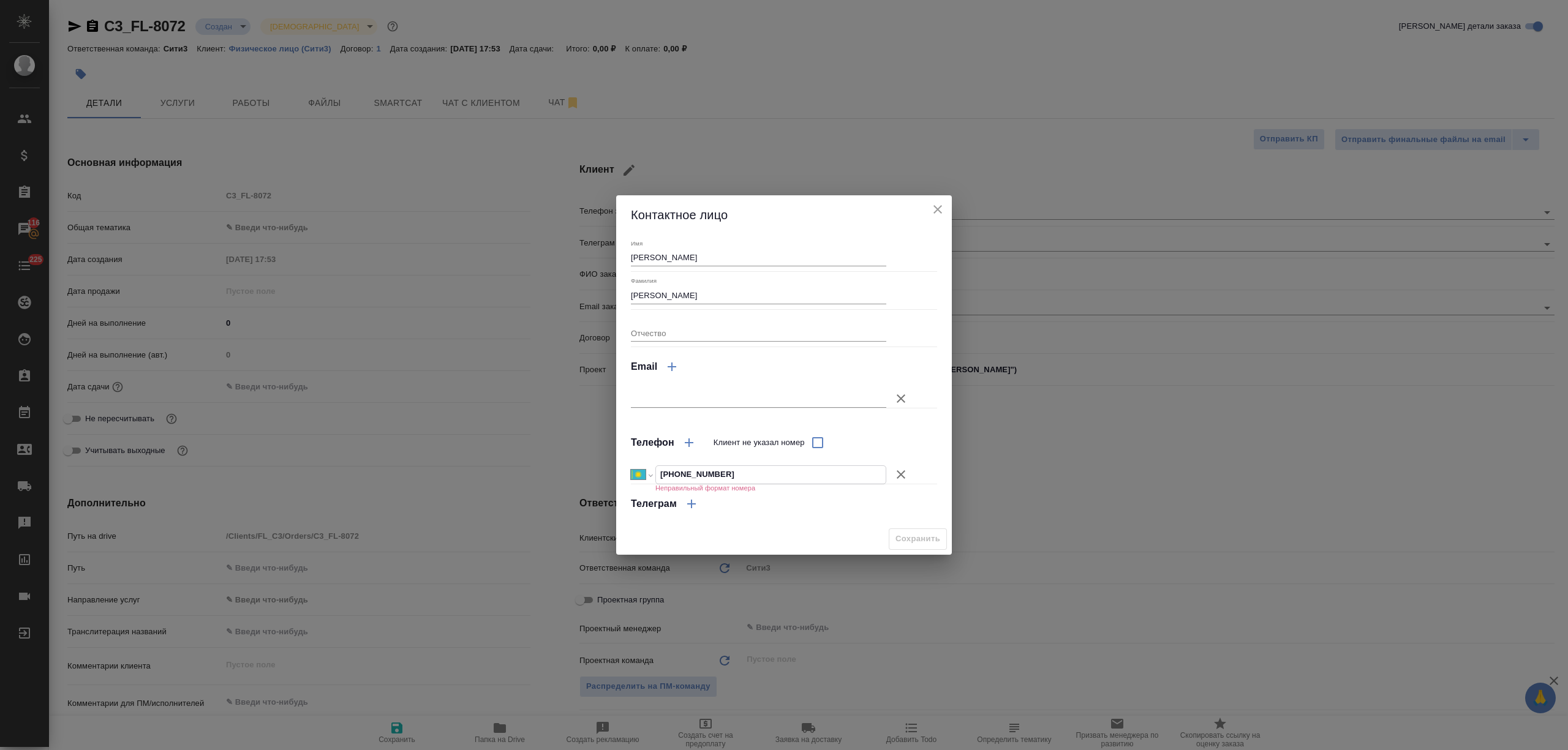
select select "RU"
type input "+7 905 769 32 35"
click at [902, 534] on span "Сохранить" at bounding box center [917, 539] width 44 height 14
type textarea "x"
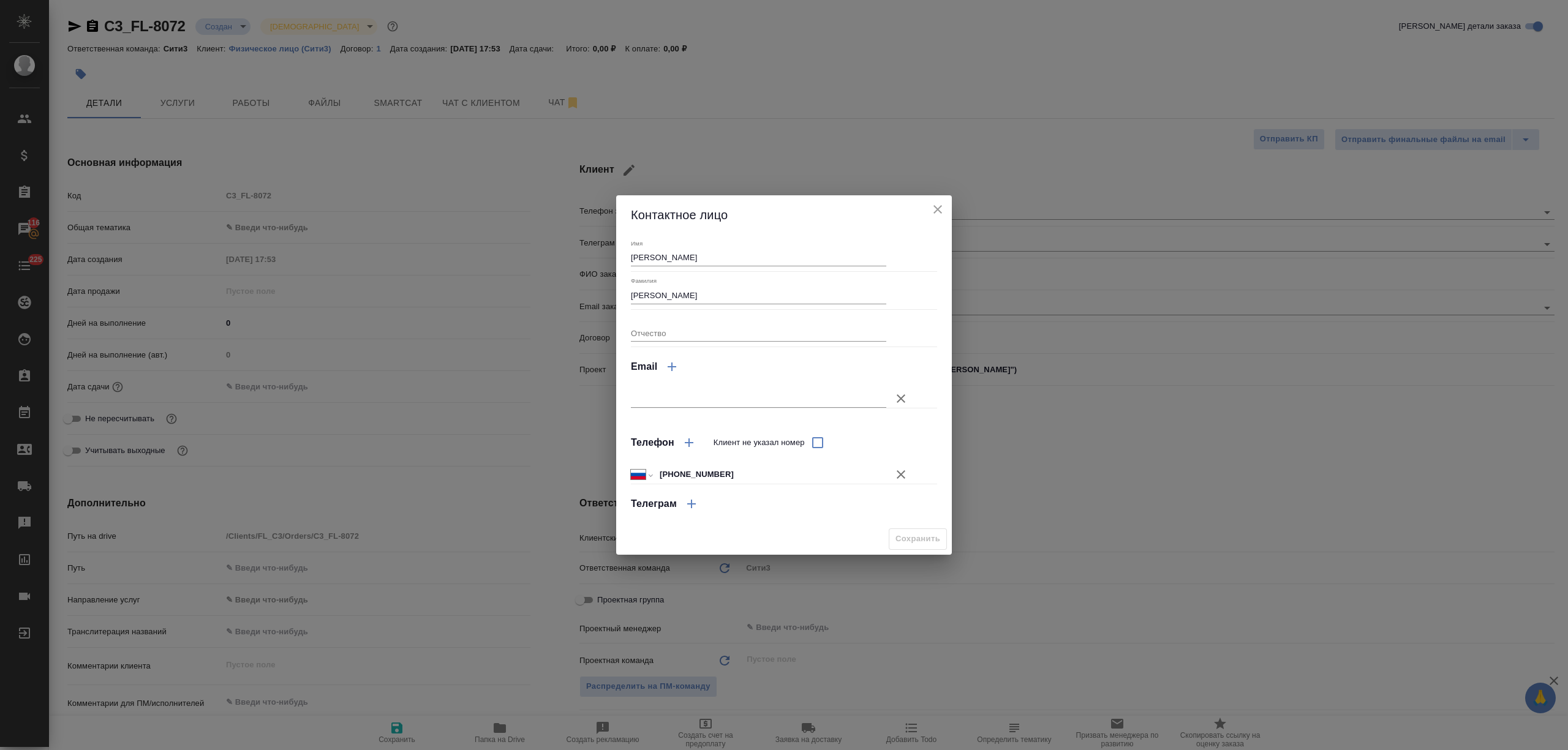
type textarea "x"
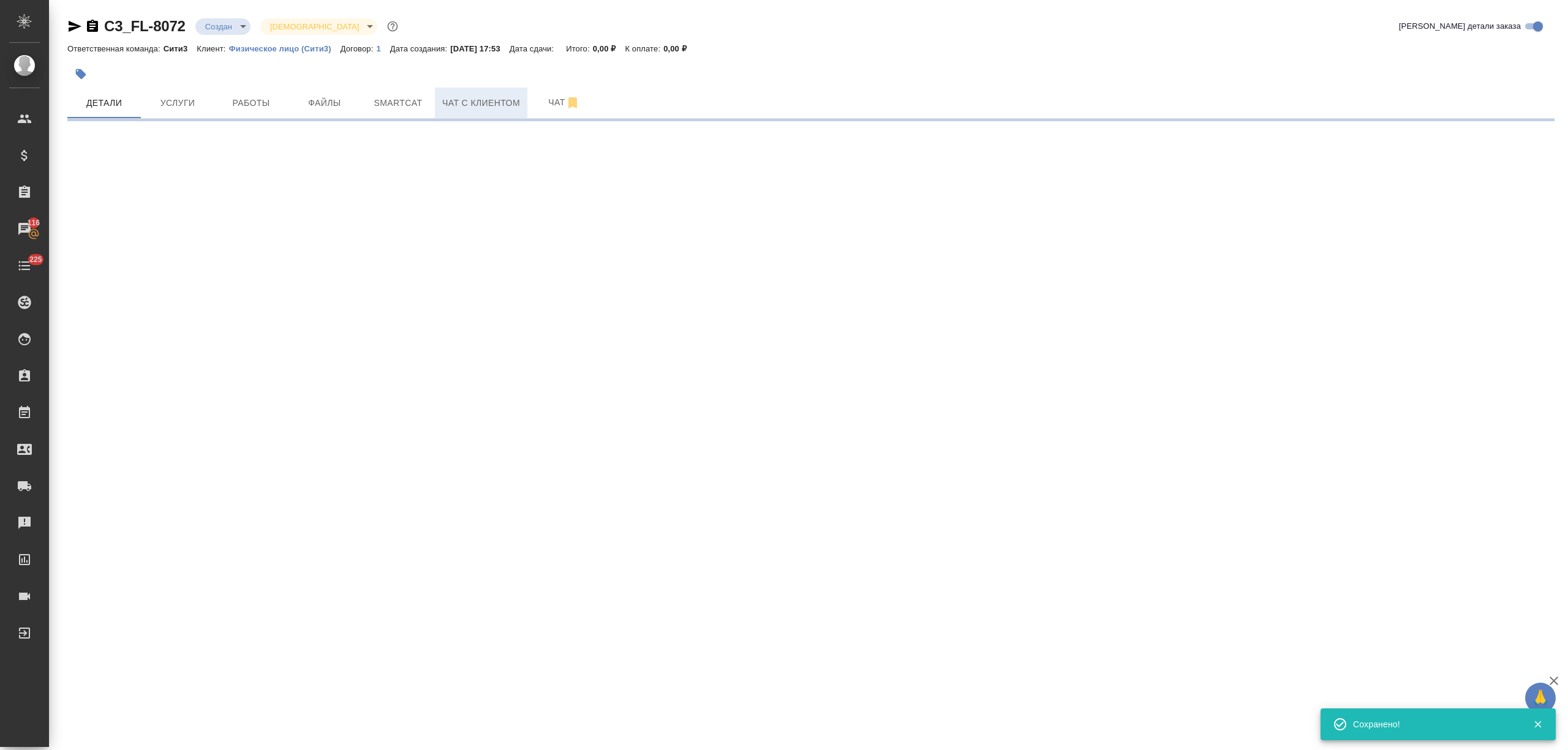
click at [442, 103] on span "Чат с клиентом" at bounding box center [481, 103] width 78 height 16
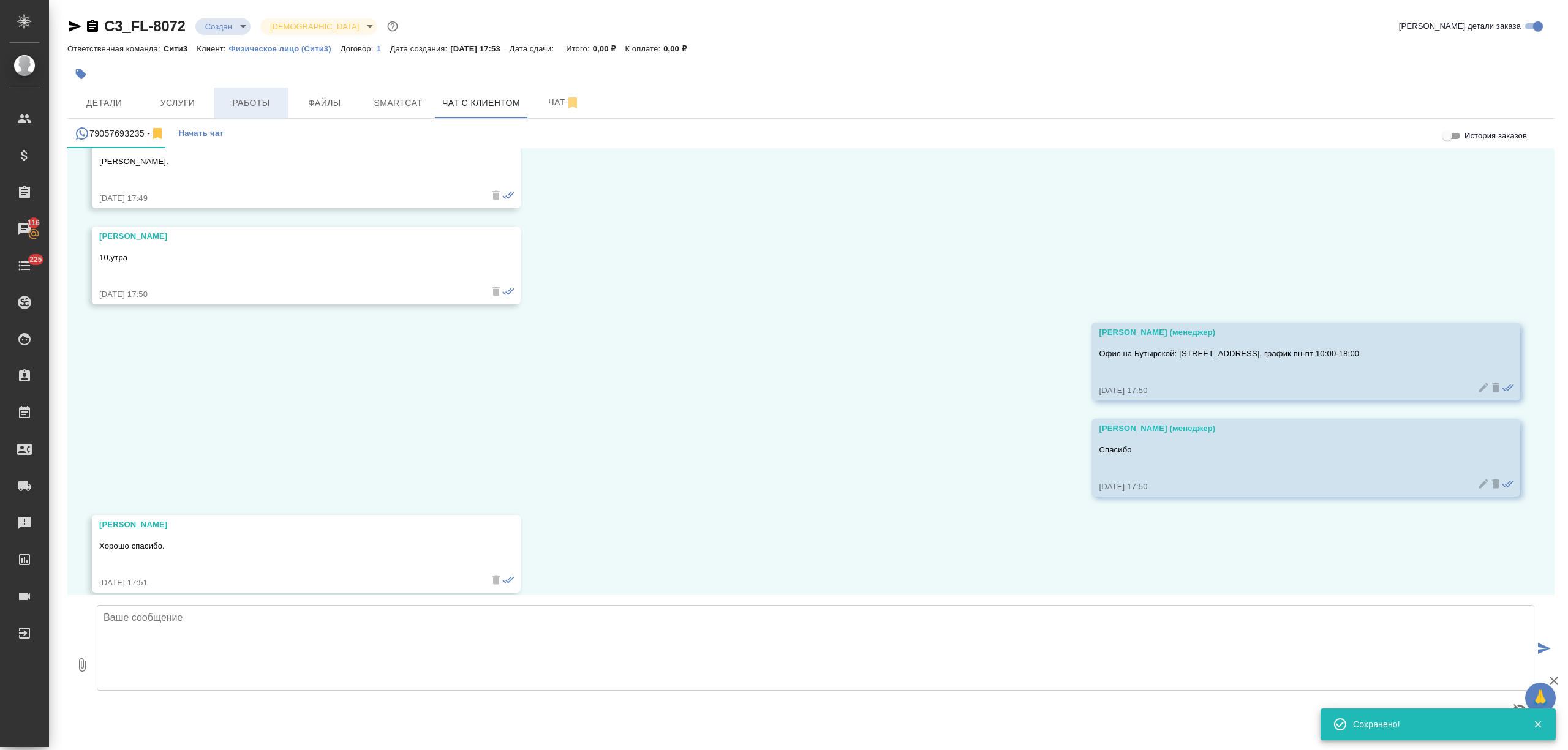
scroll to position [514, 0]
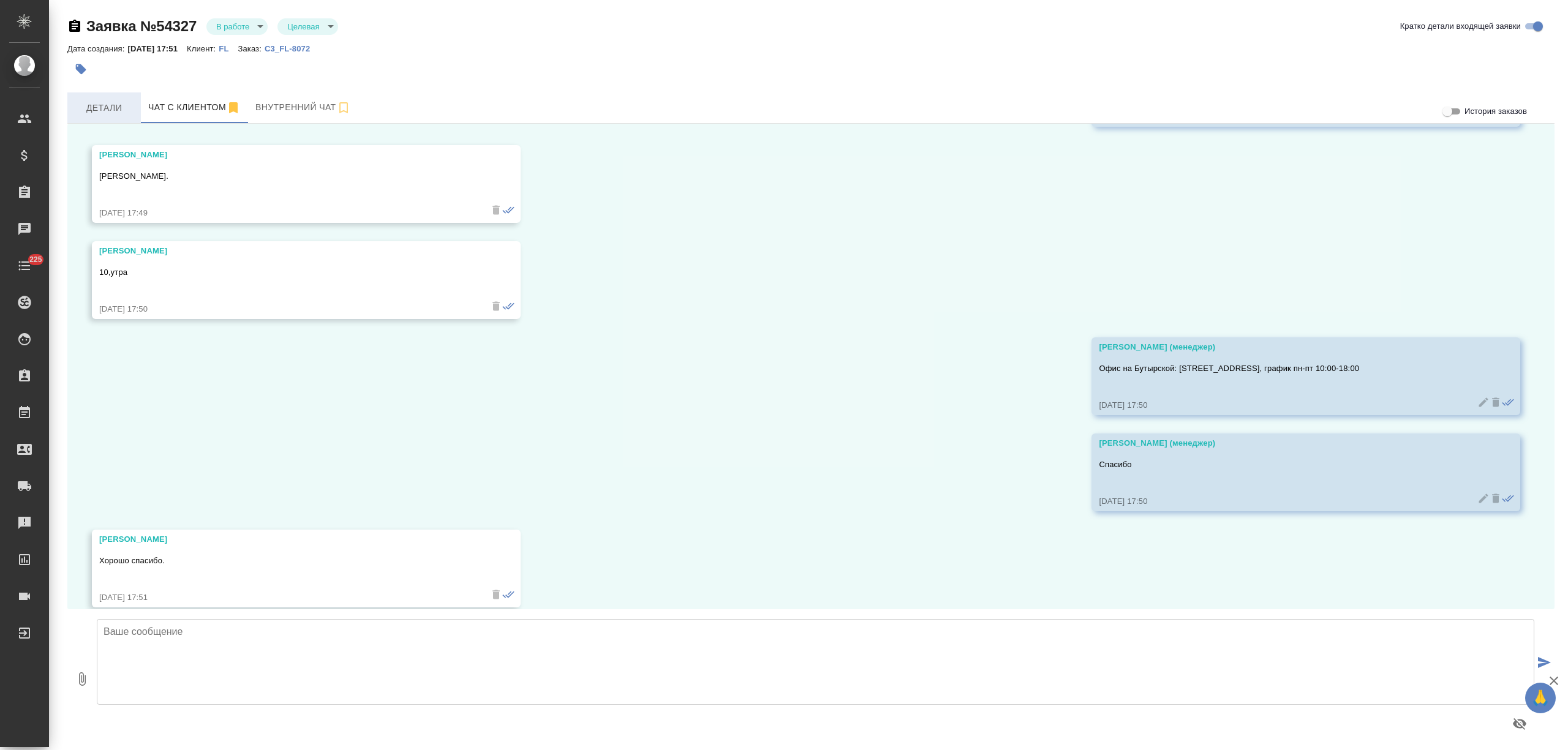
scroll to position [476, 0]
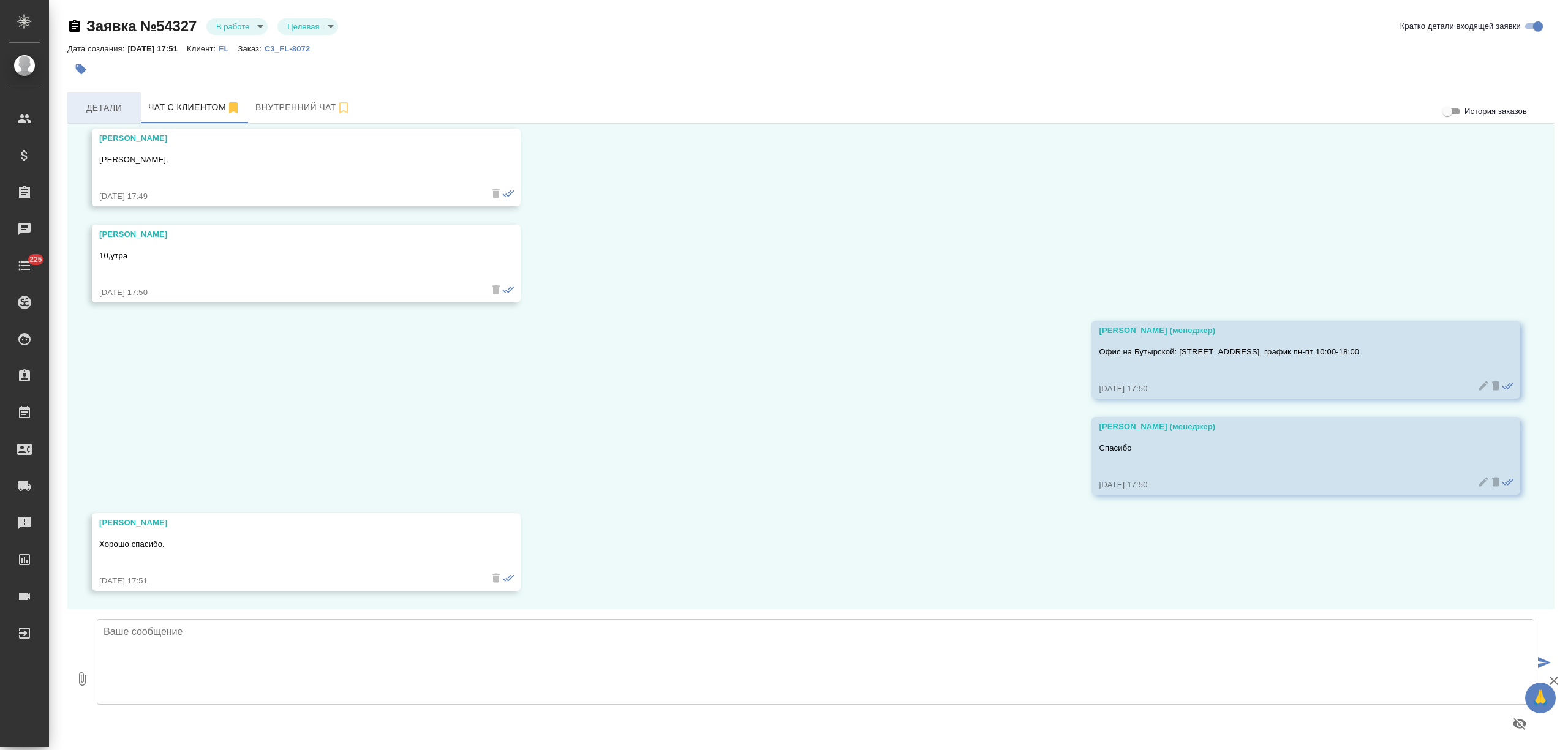
click at [108, 103] on span "Детали" at bounding box center [104, 108] width 59 height 16
select select "RU"
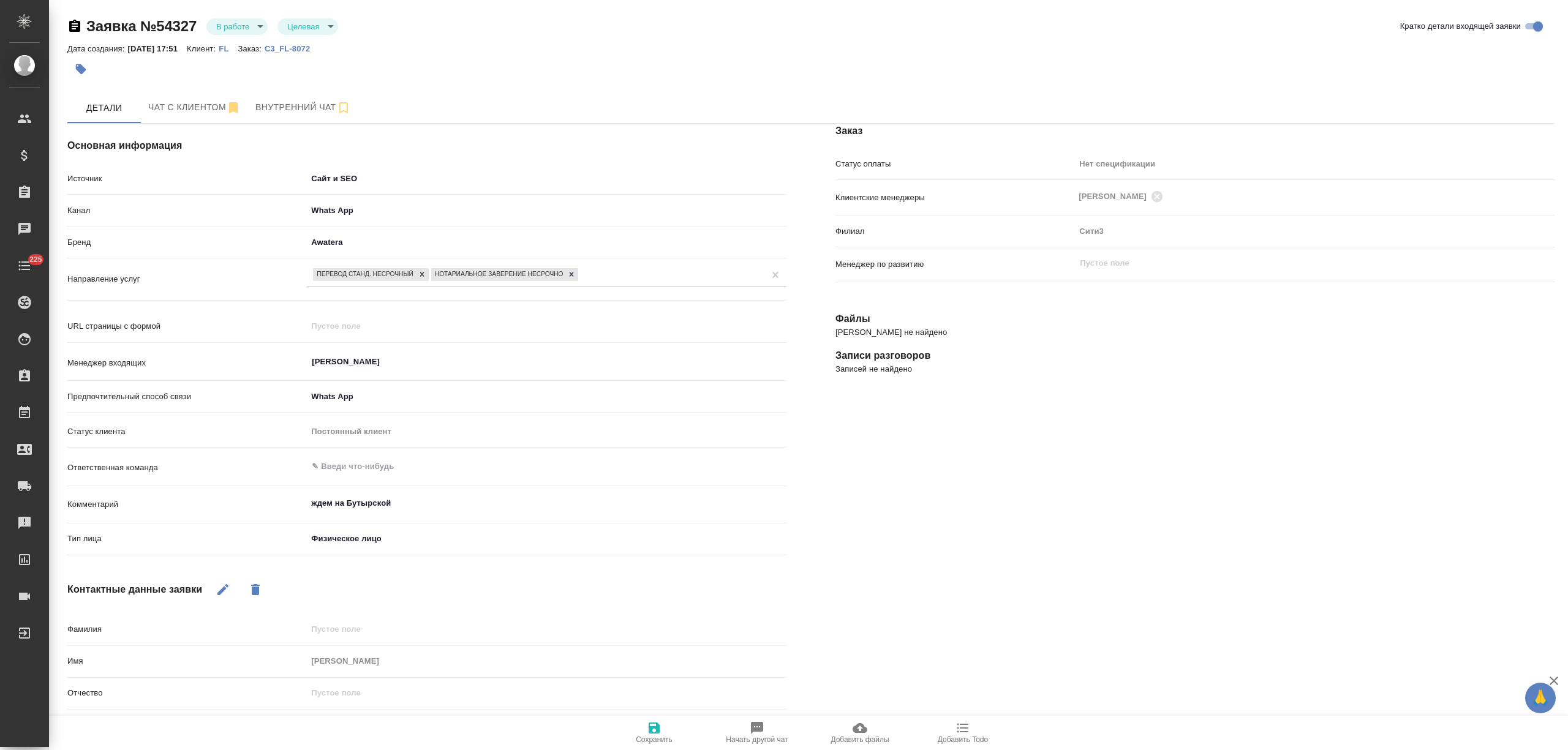
scroll to position [108, 0]
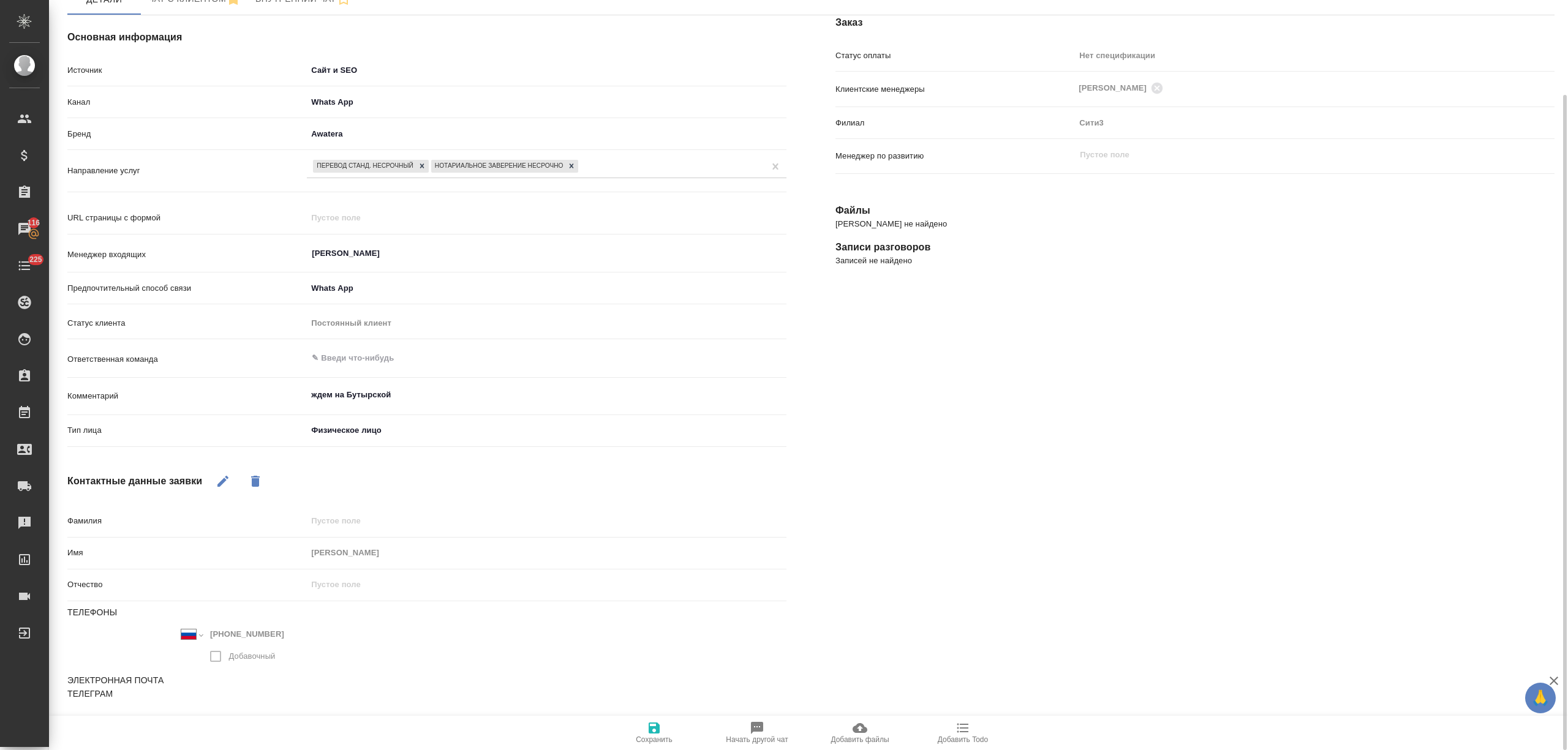
type textarea "x"
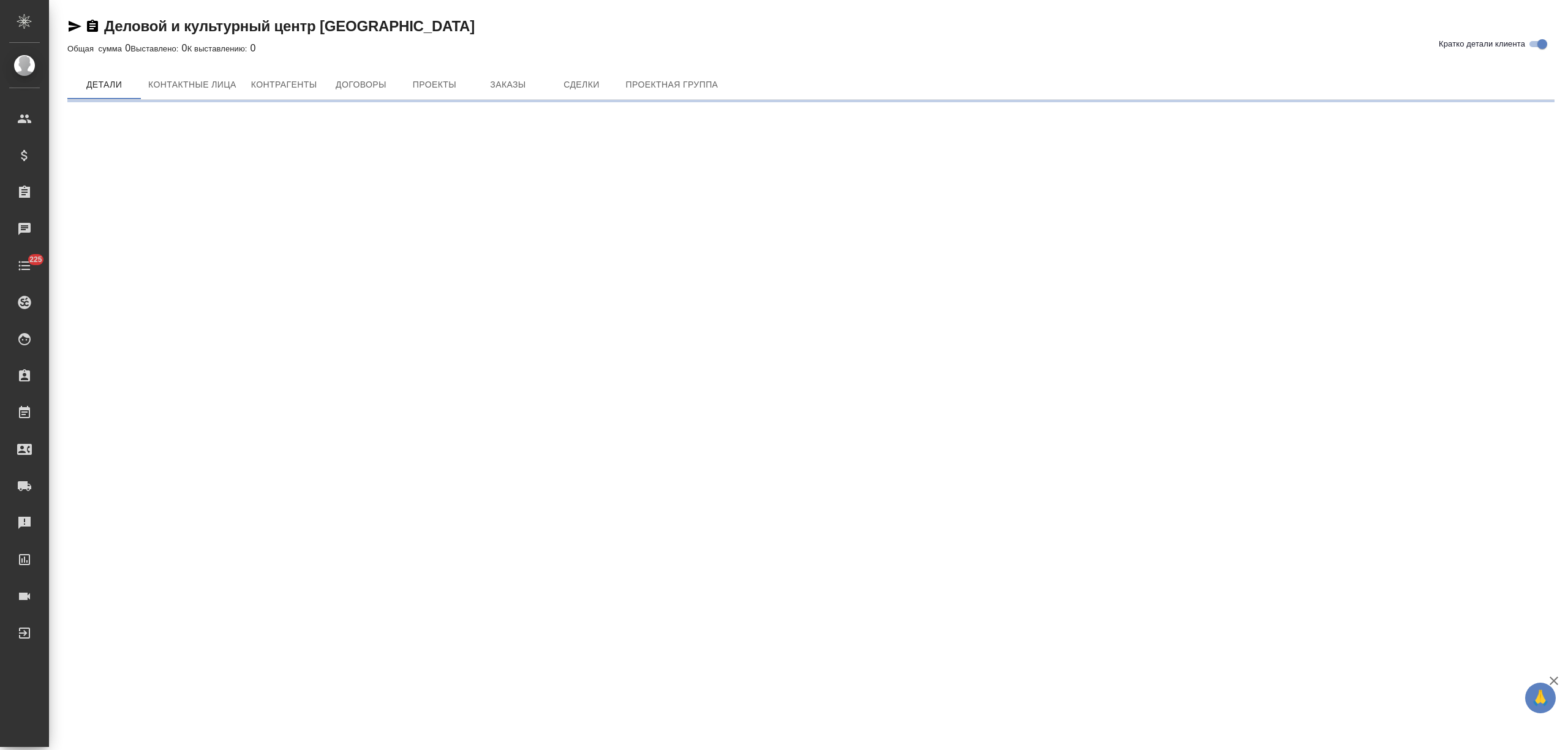
click at [202, 89] on span "Контактные лица" at bounding box center [193, 85] width 89 height 16
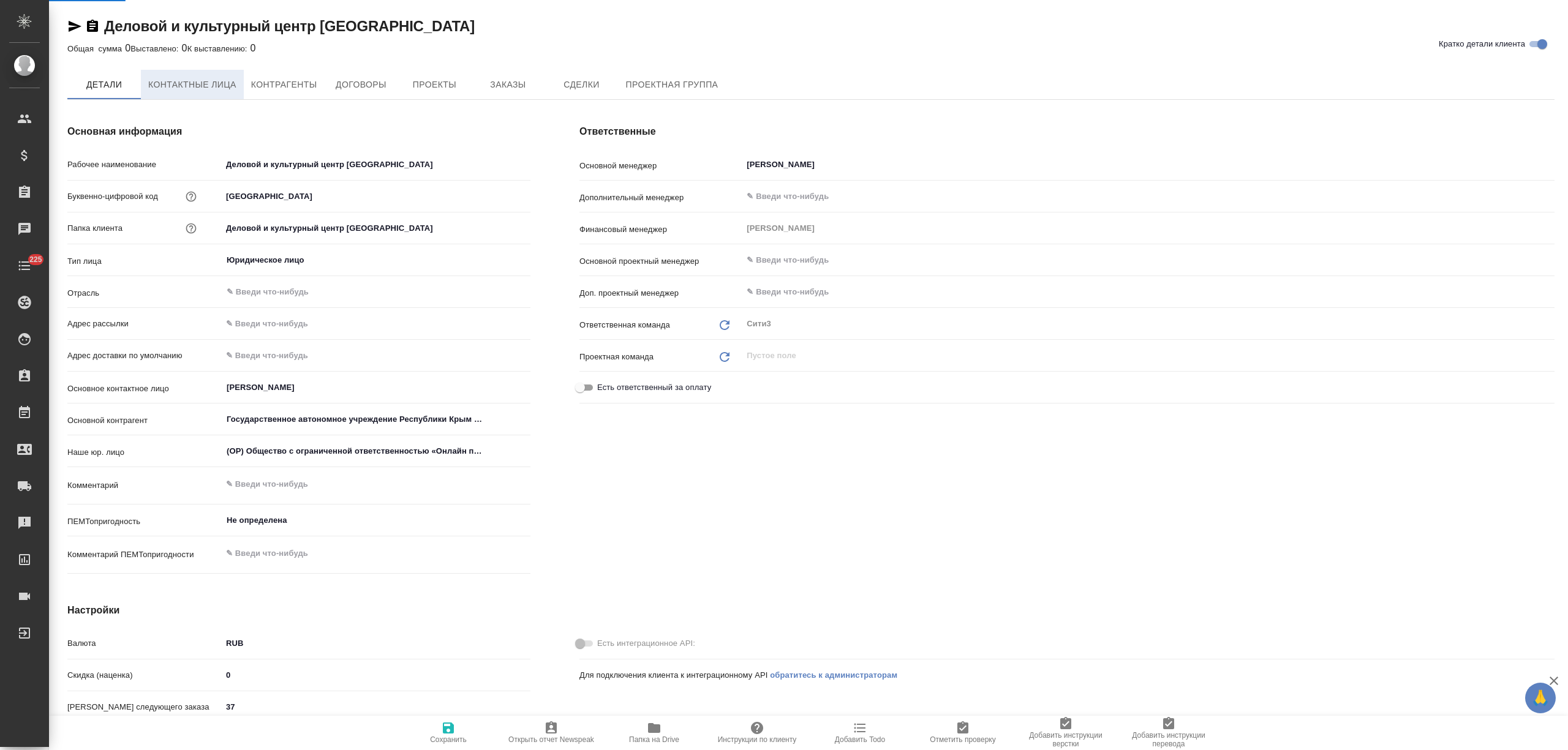
select select "RU"
